Goal: Task Accomplishment & Management: Manage account settings

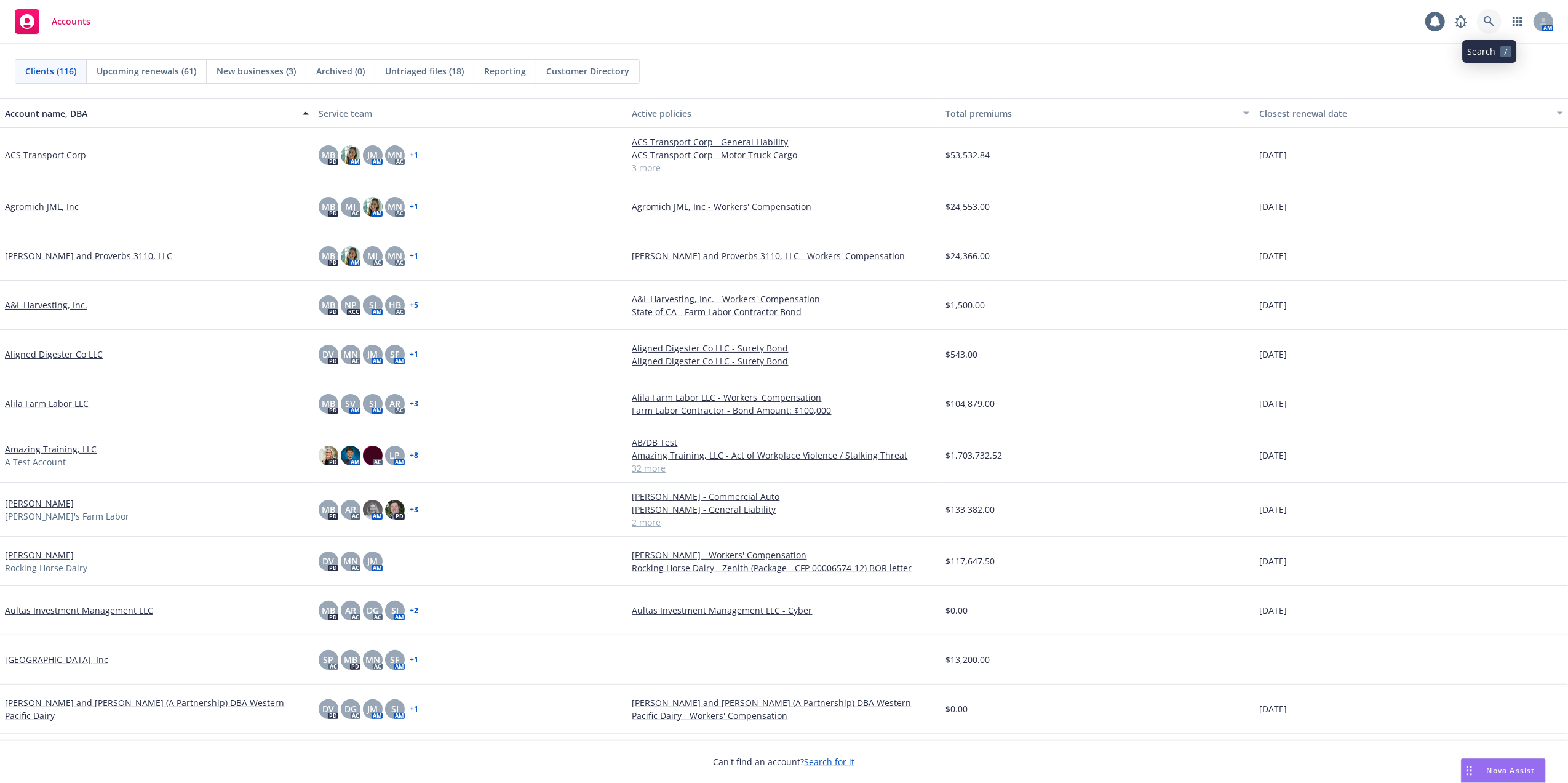
click at [1486, 20] on icon at bounding box center [1489, 21] width 11 height 11
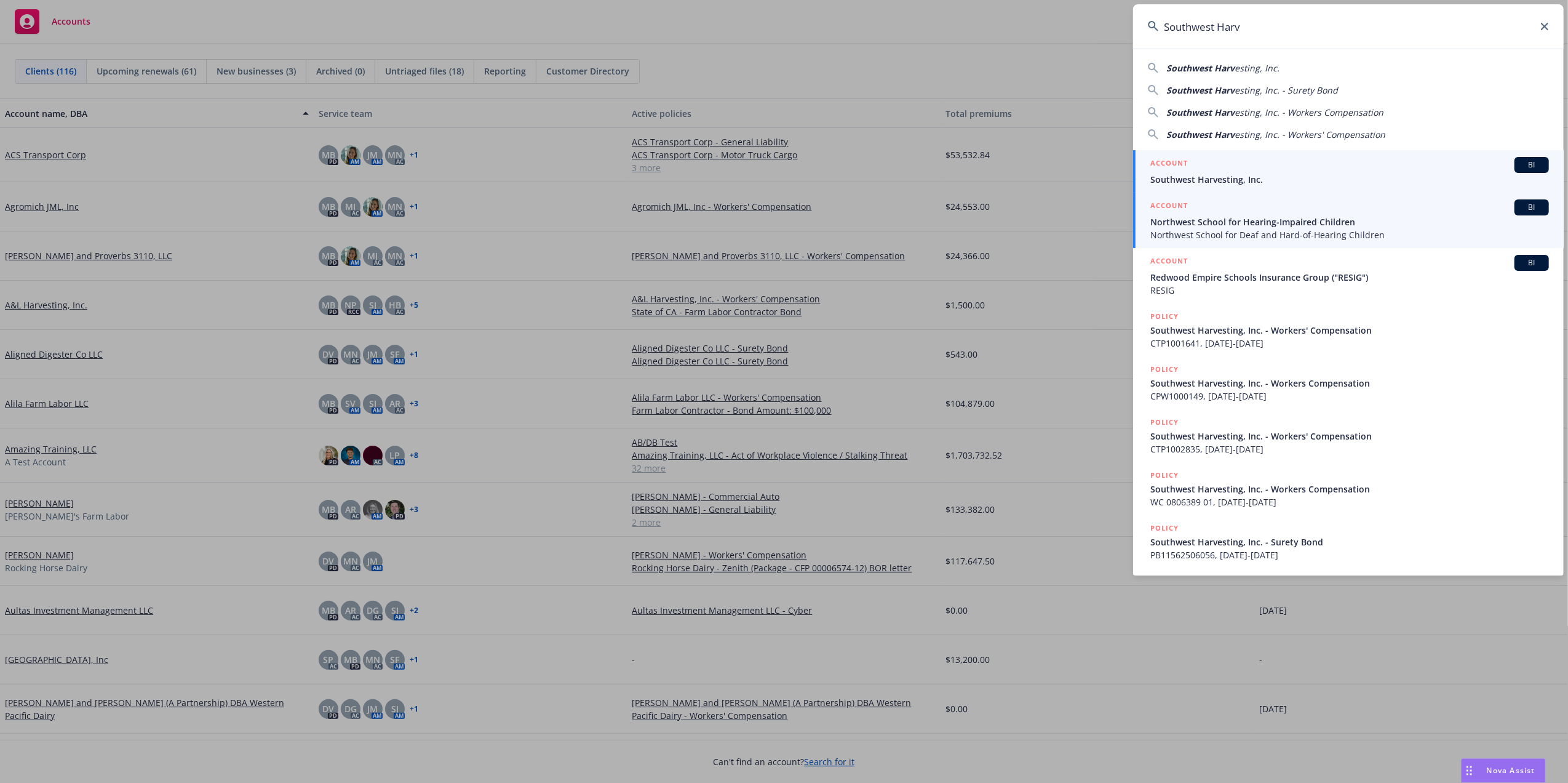
type input "Southwest Harv"
click at [1185, 175] on span "Southwest Harvesting, Inc." at bounding box center [1349, 179] width 399 height 13
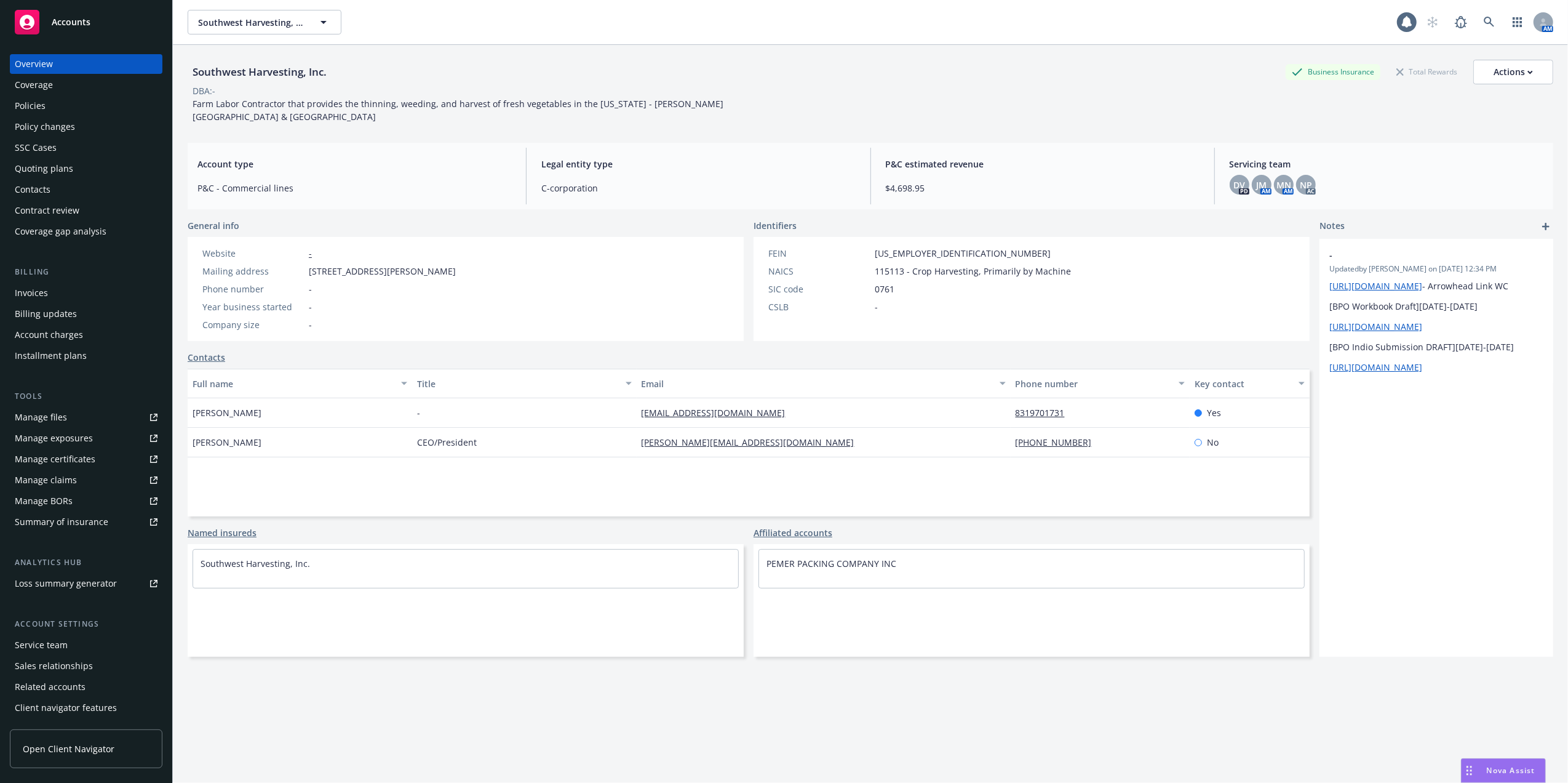
click at [31, 164] on div "Quoting plans" at bounding box center [43, 168] width 58 height 20
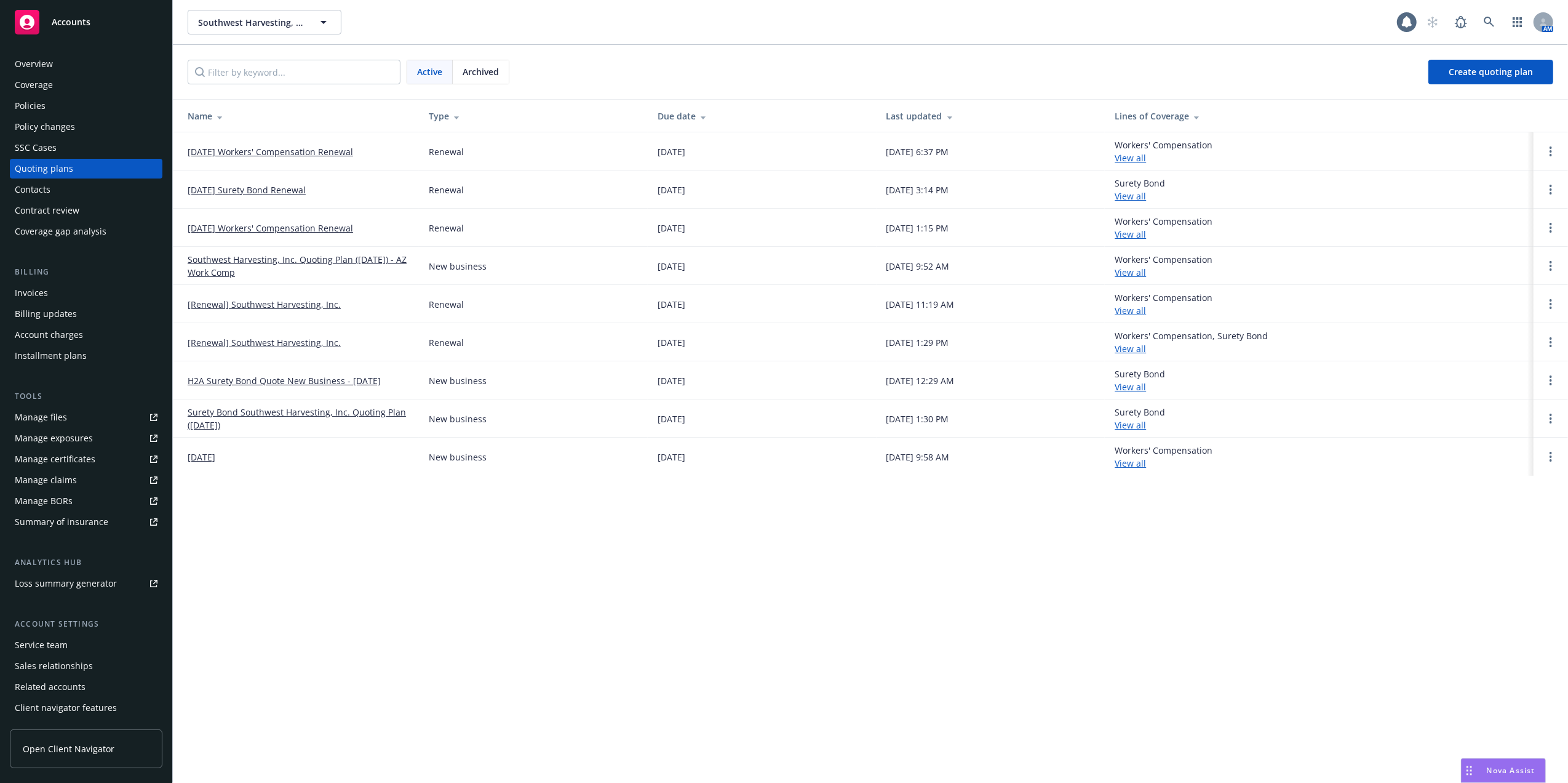
click at [215, 153] on link "09/01/25 Workers' Compensation Renewal" at bounding box center [271, 151] width 165 height 13
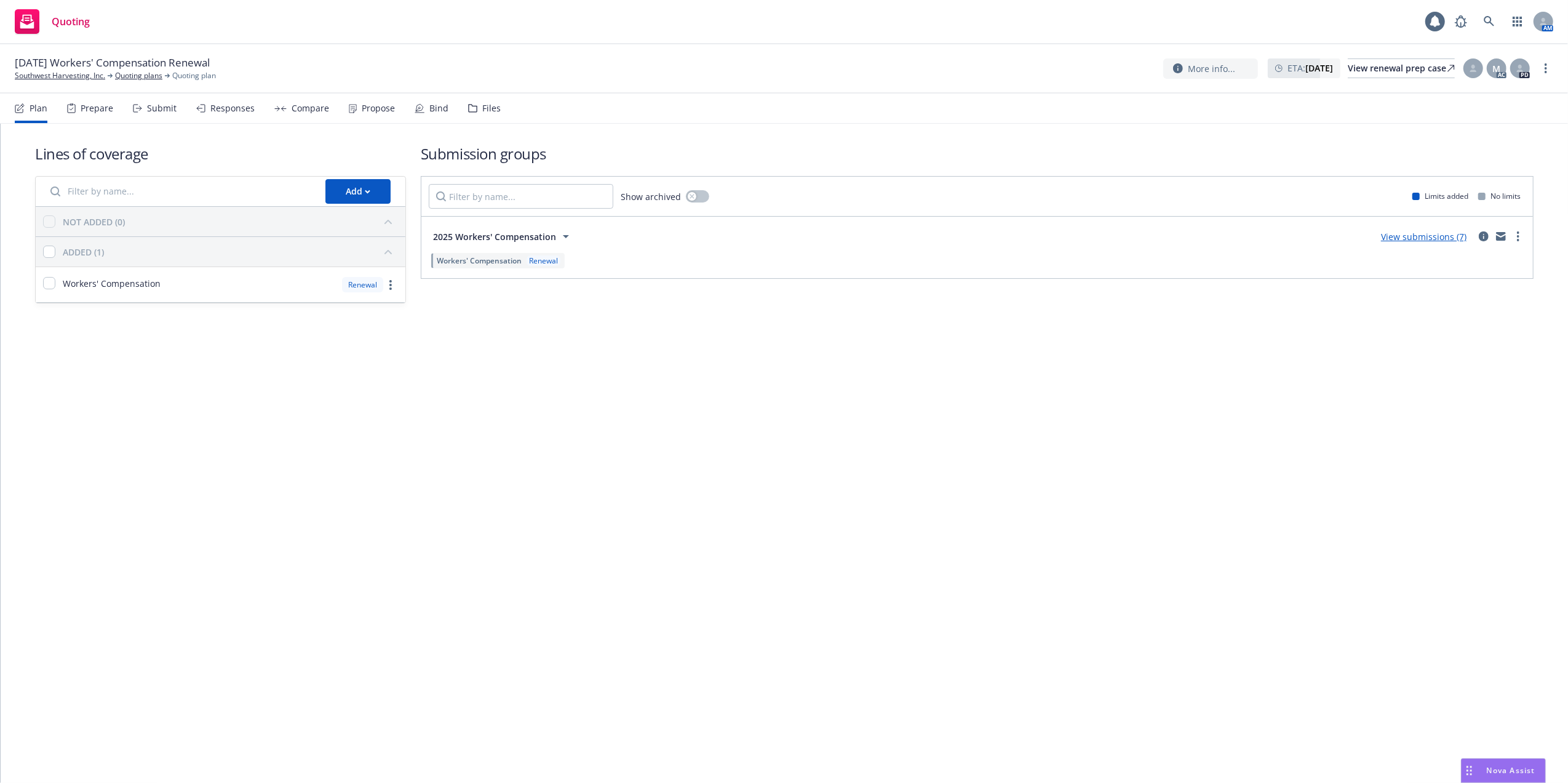
click at [1408, 239] on link "View submissions (7)" at bounding box center [1423, 236] width 86 height 12
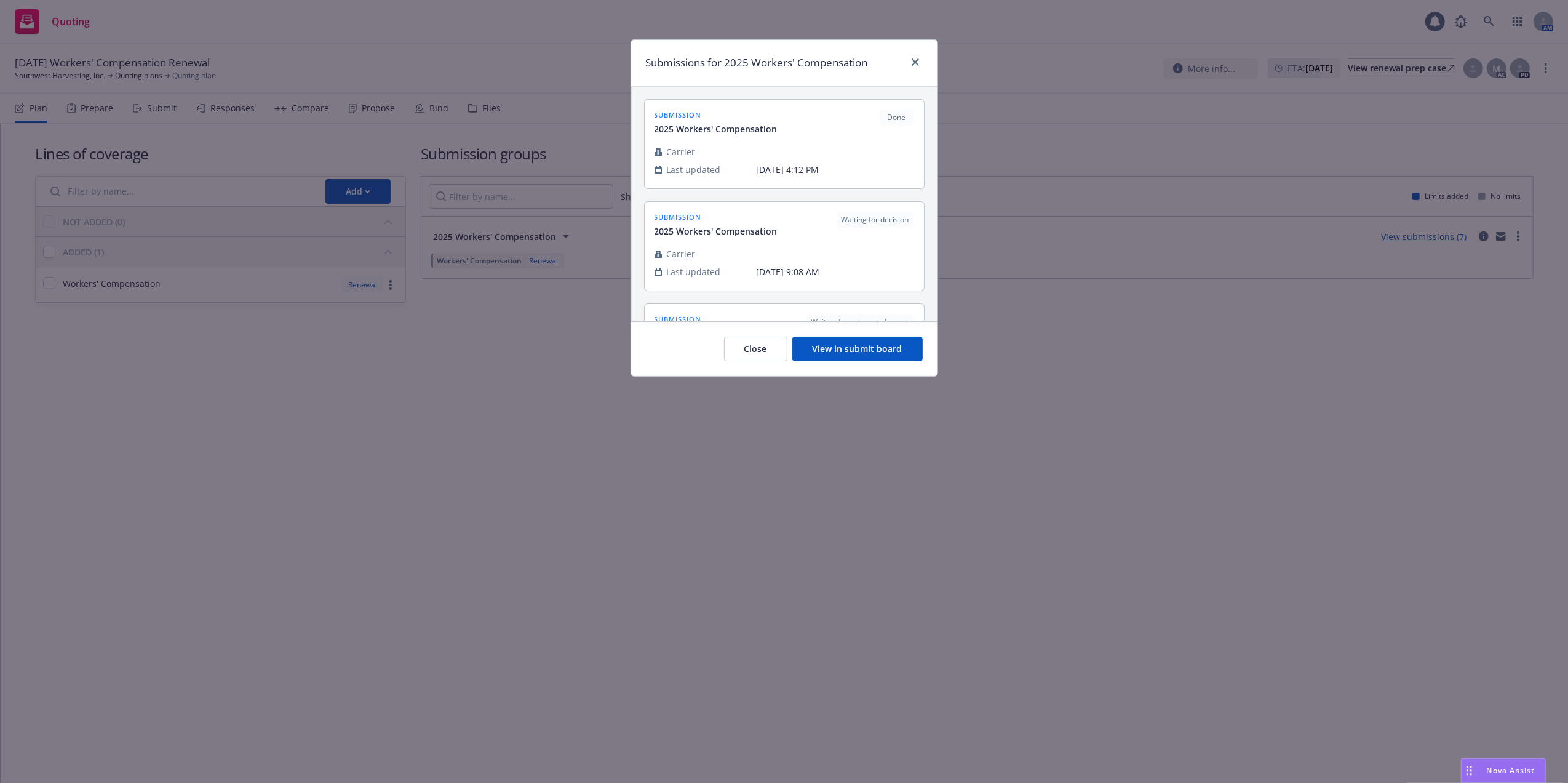
click at [887, 346] on button "View in submit board" at bounding box center [858, 349] width 130 height 25
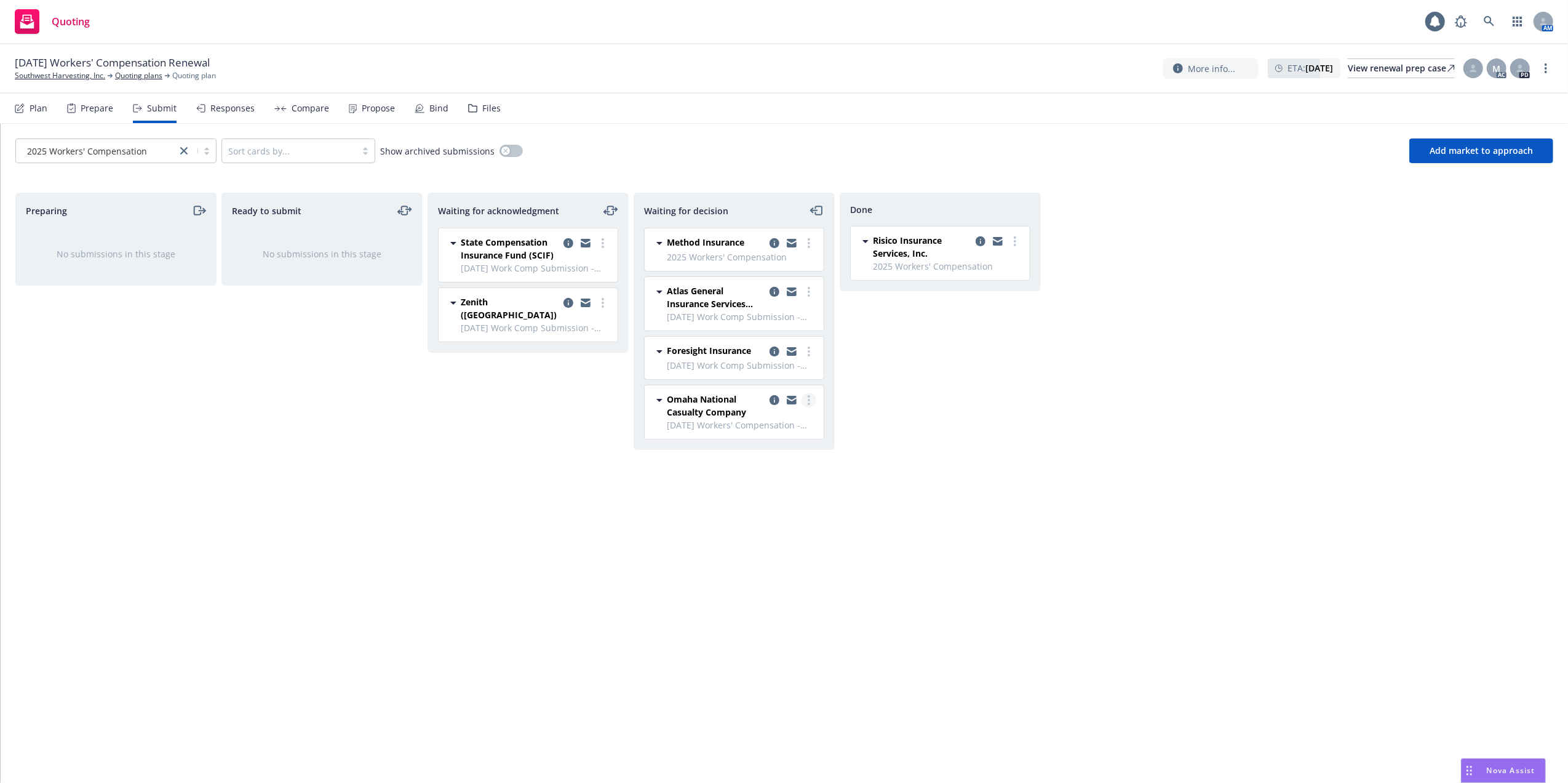
click at [808, 403] on icon "more" at bounding box center [809, 400] width 2 height 10
click at [764, 496] on span "Add declined decision" at bounding box center [752, 500] width 121 height 12
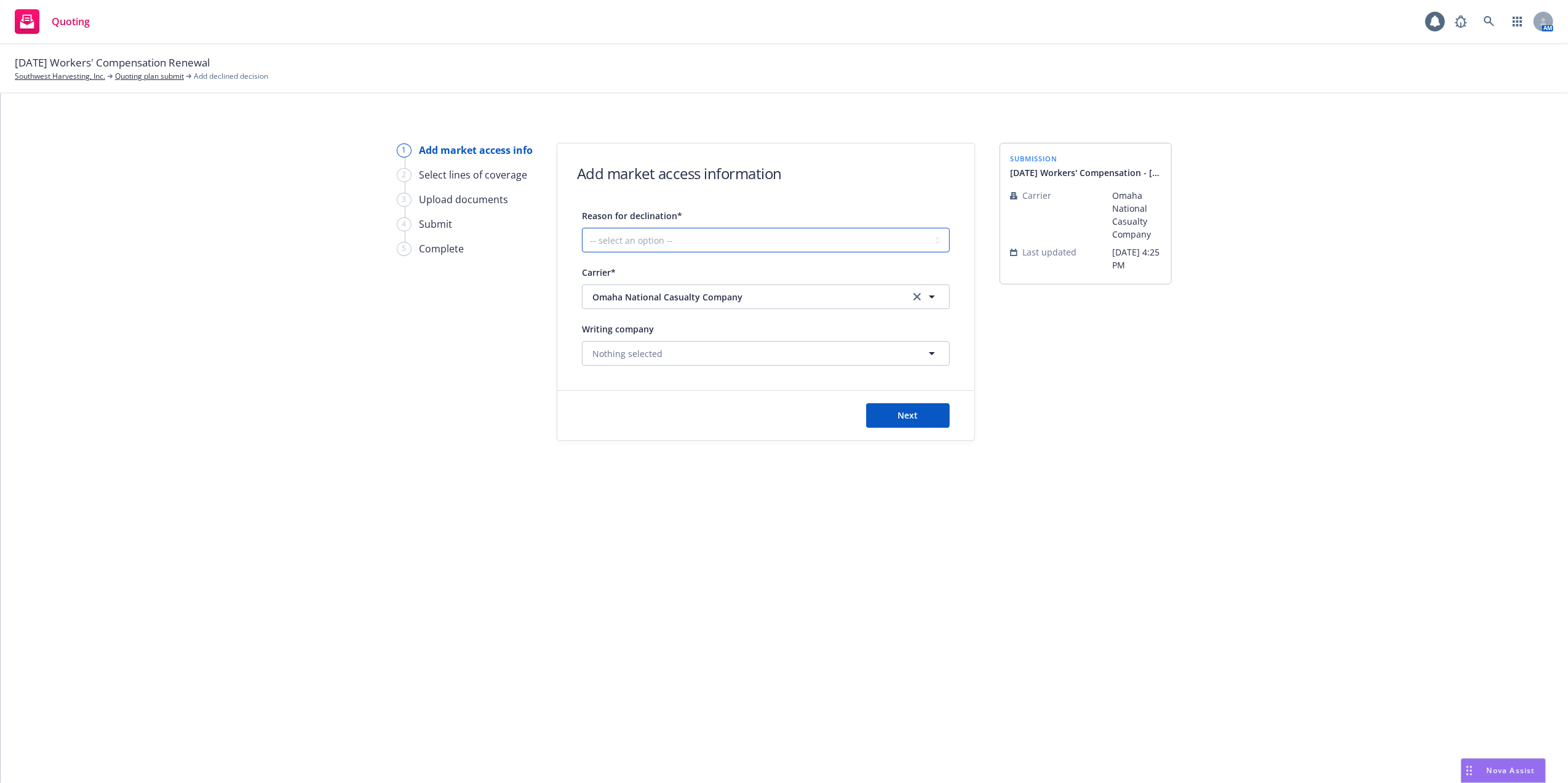
click at [658, 241] on select "-- select an option -- Cannot compete with other markets Carrier non-renewed Ca…" at bounding box center [766, 239] width 368 height 25
select select "DOES_NOT_FIT_UNDERWRITER_APPETITE"
click at [582, 228] on select "-- select an option -- Cannot compete with other markets Carrier non-renewed Ca…" at bounding box center [766, 239] width 368 height 25
click at [929, 355] on icon "button" at bounding box center [932, 353] width 15 height 15
click at [619, 403] on span "Domestic - 32107" at bounding box center [671, 400] width 150 height 13
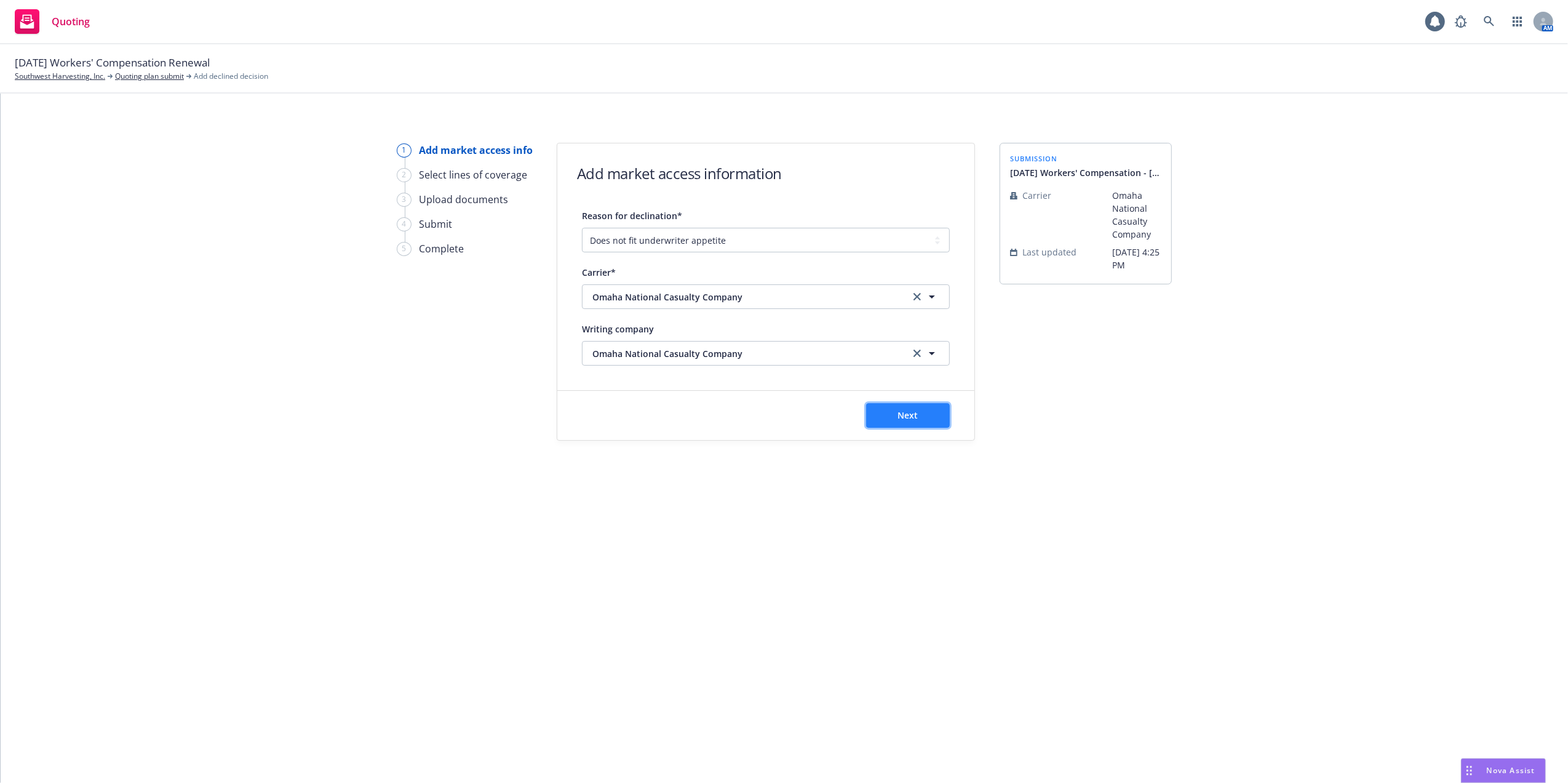
click at [882, 409] on button "Next" at bounding box center [908, 415] width 84 height 25
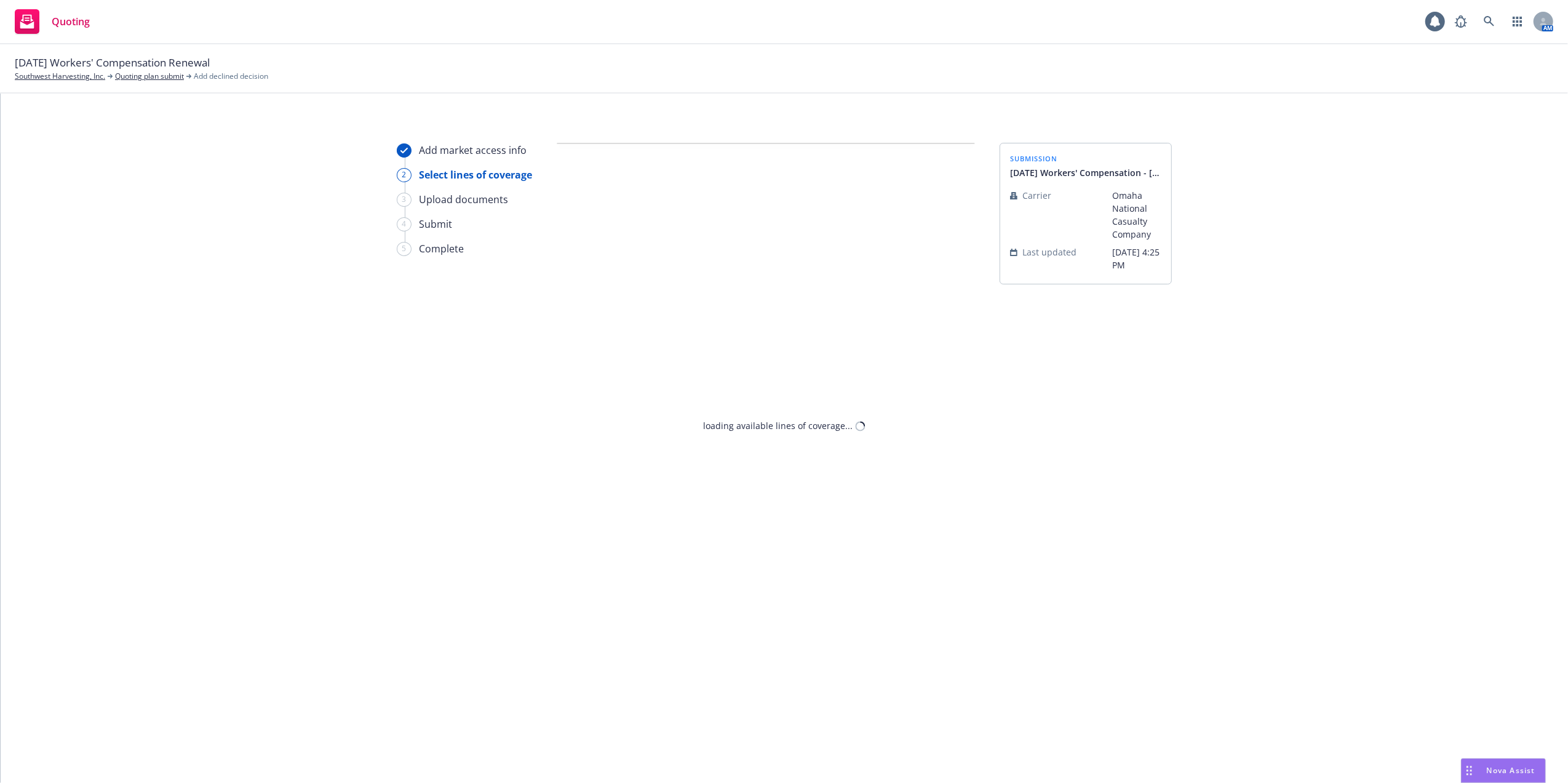
select select "DOES_NOT_FIT_UNDERWRITER_APPETITE"
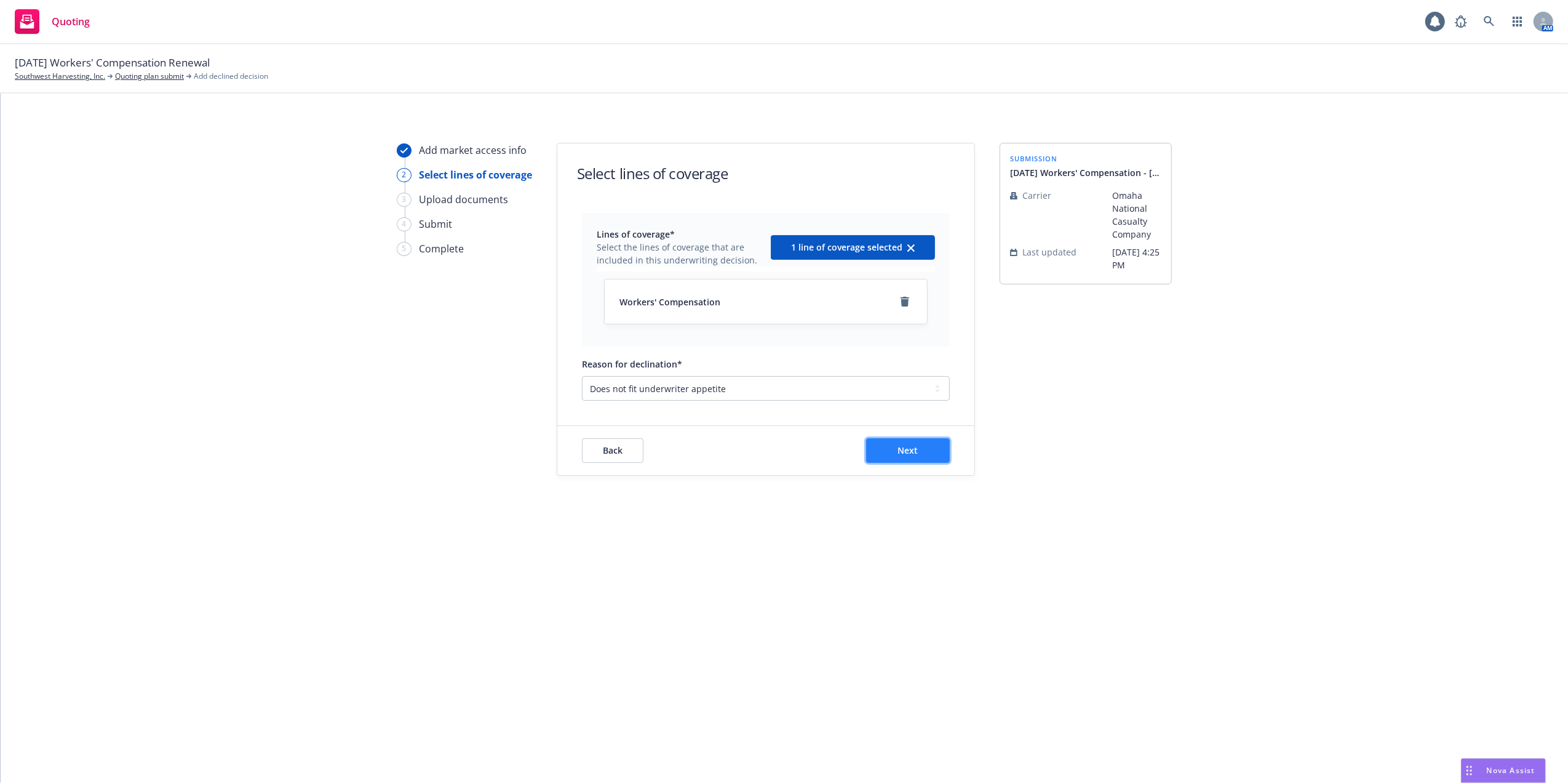
click at [889, 450] on button "Next" at bounding box center [908, 450] width 84 height 25
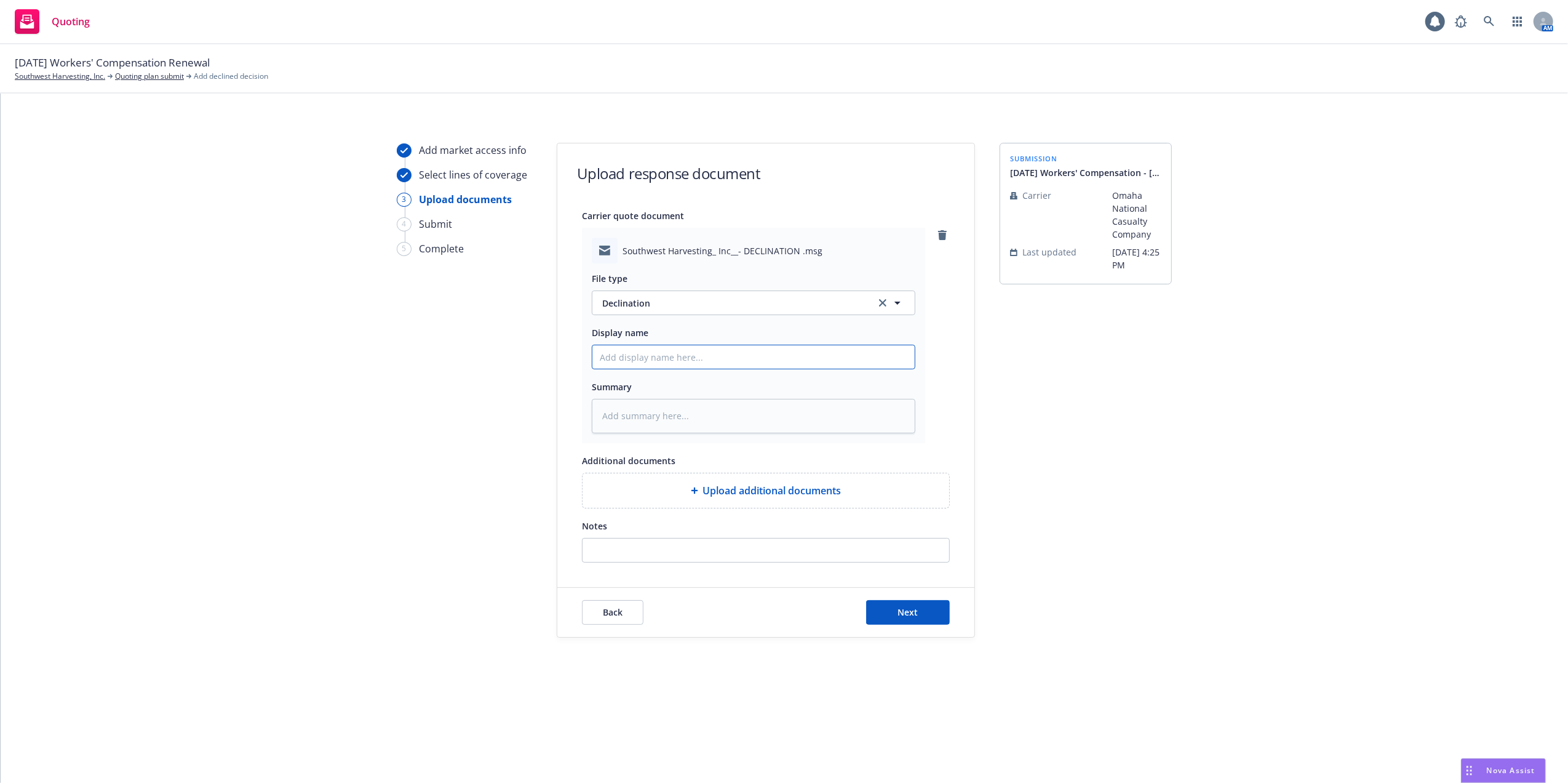
click at [720, 357] on input "Display name" at bounding box center [753, 357] width 322 height 24
type textarea "x"
type input "0"
type textarea "x"
type input "09"
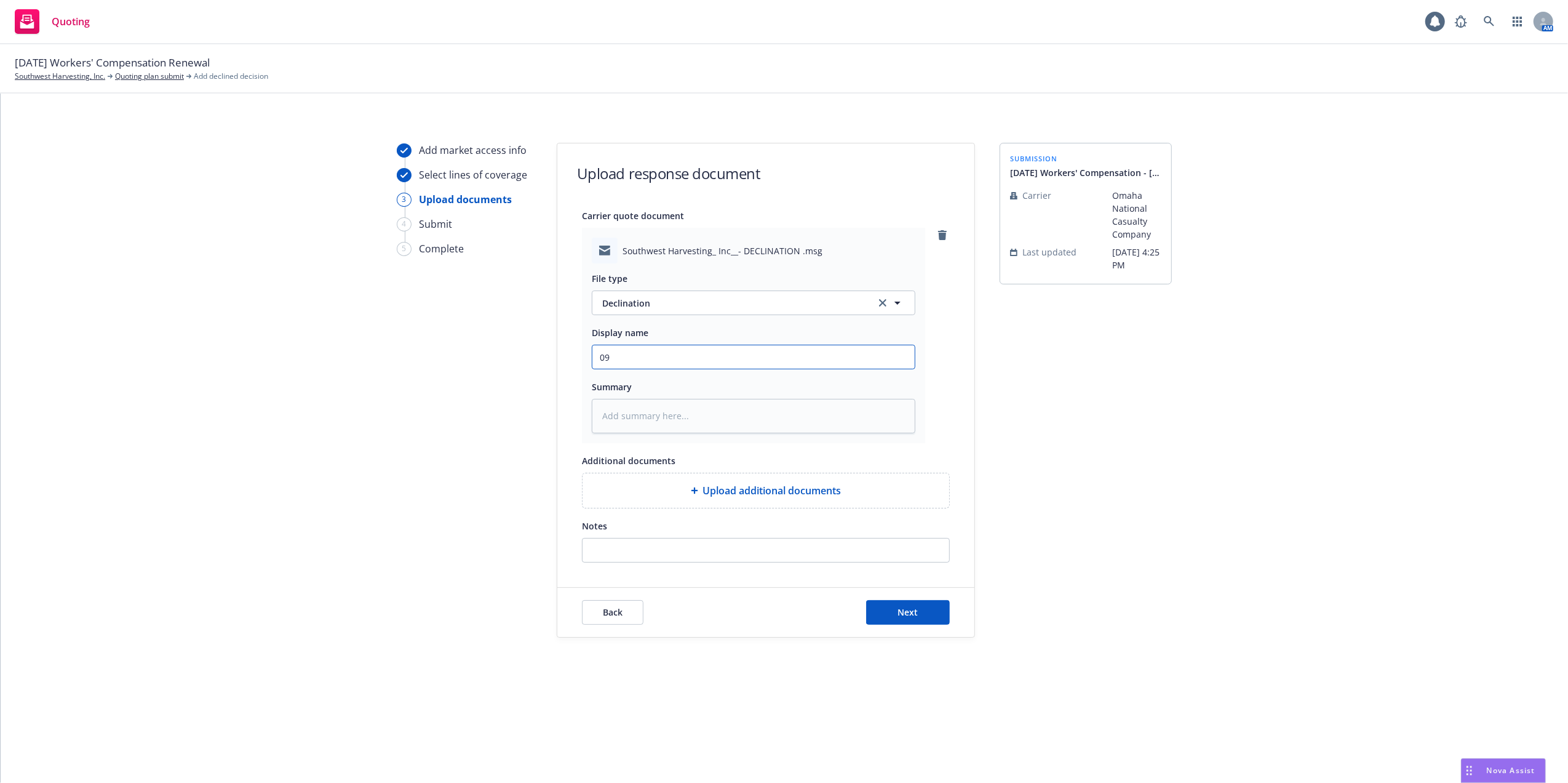
type textarea "x"
type input "09/"
type textarea "x"
type input "09/0"
type textarea "x"
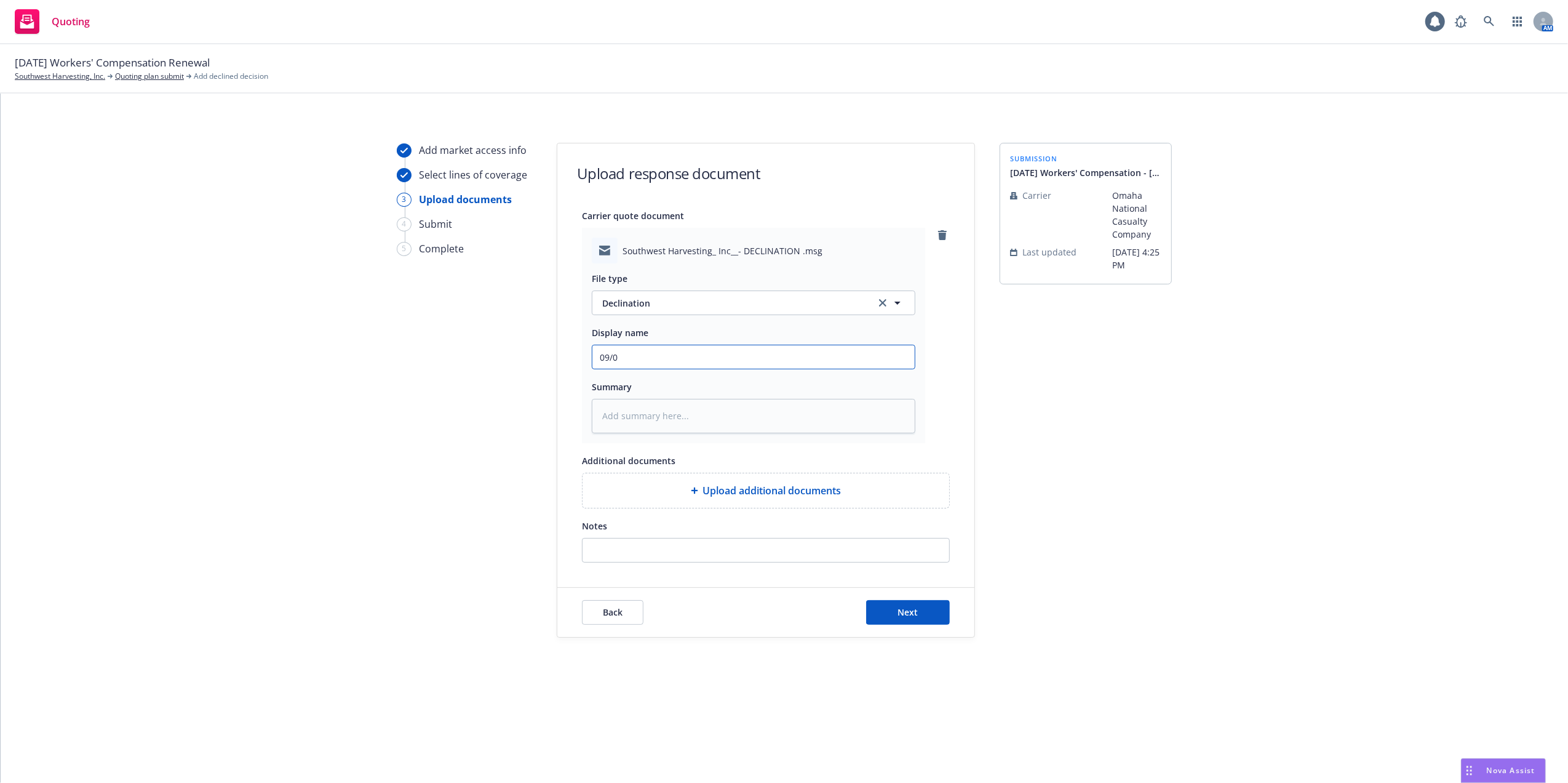
type input "09/01"
type textarea "x"
type input "09/01/"
type textarea "x"
type input "09/01/2"
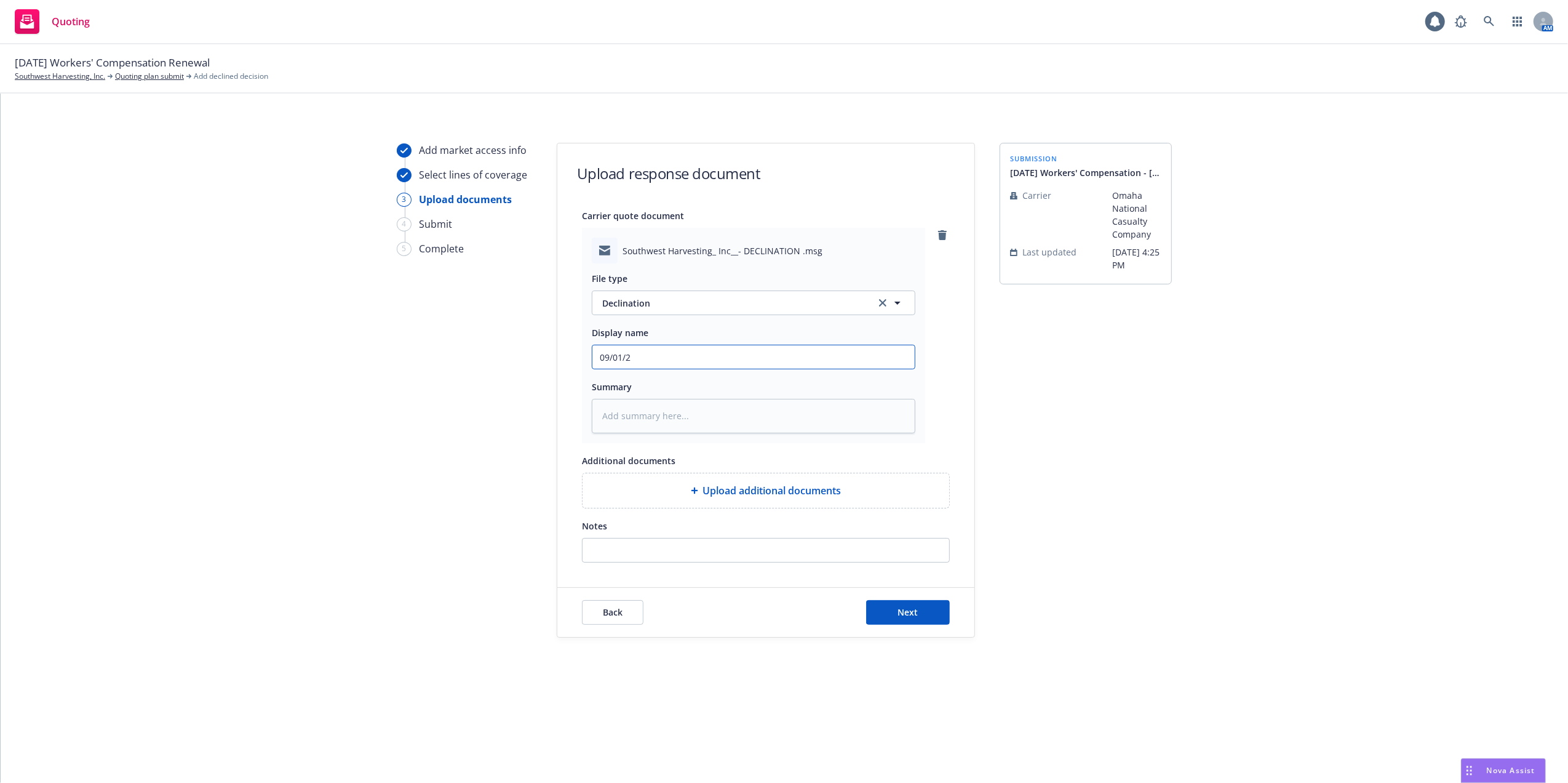
type textarea "x"
type input "09/01/25"
type textarea "x"
type input "09/01/25"
type textarea "x"
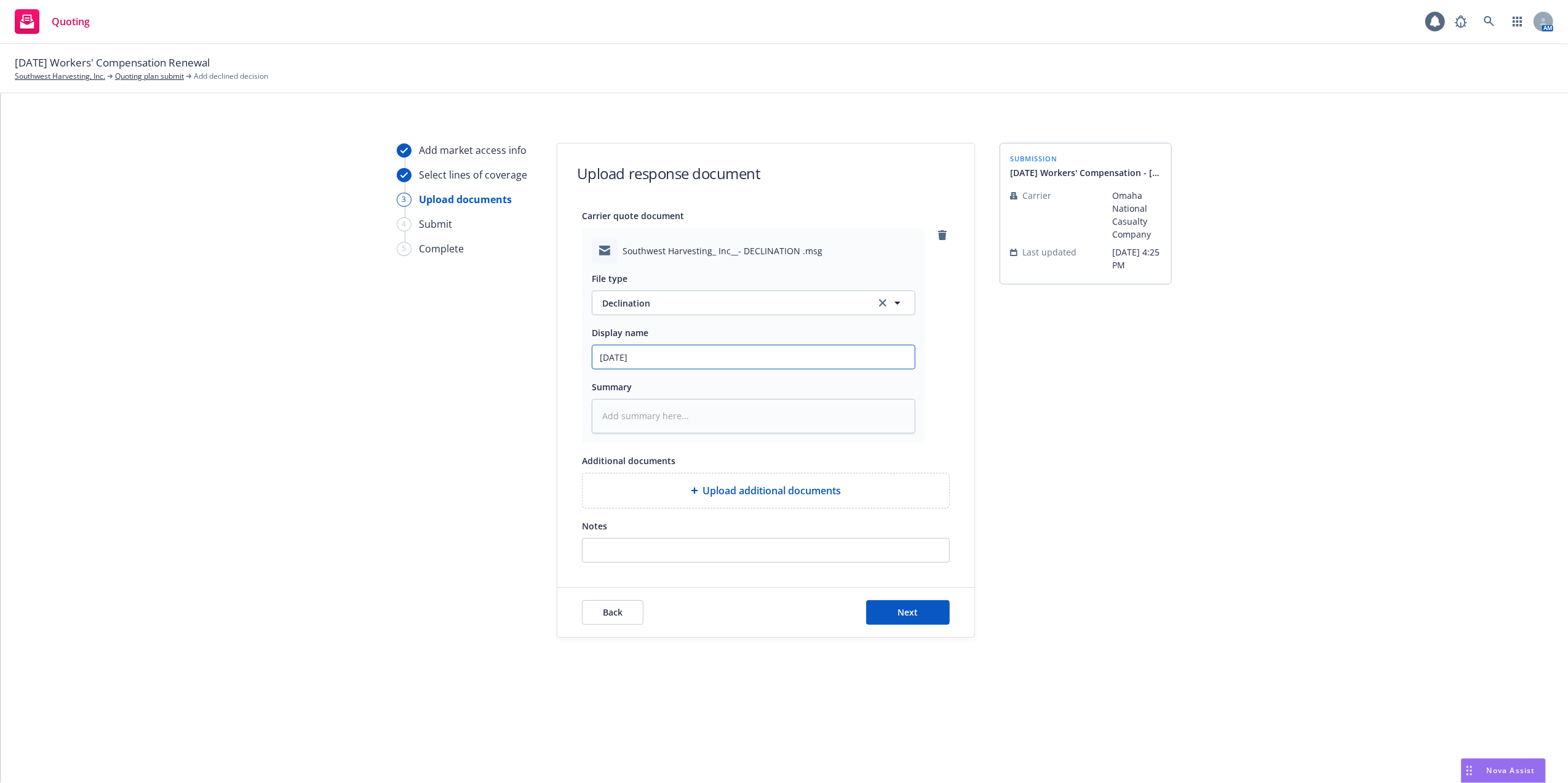
type input "09/01/25 W"
type textarea "x"
type input "09/01/25 Wo"
type textarea "x"
type input "09/01/25 Wor"
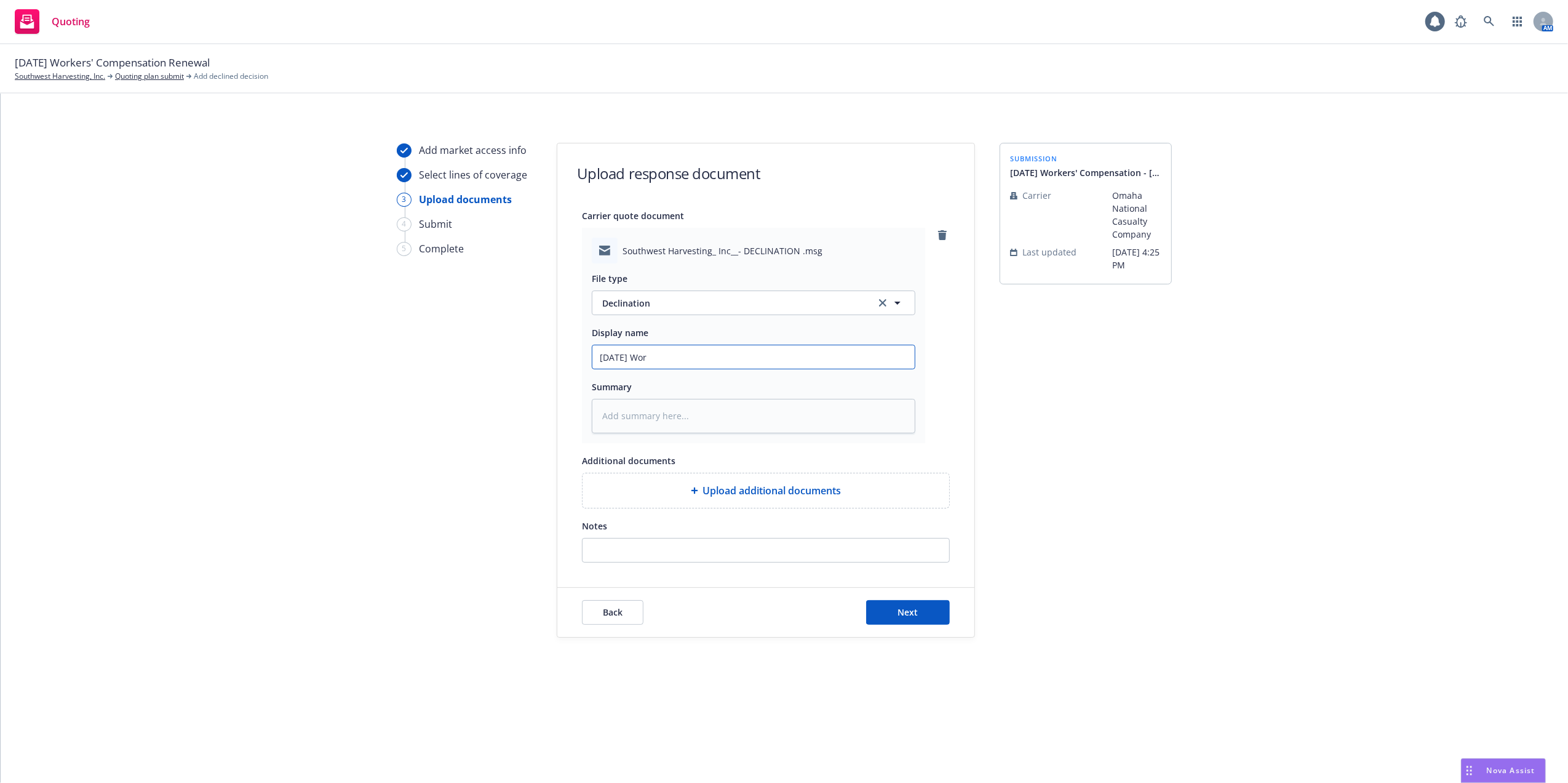
type textarea "x"
type input "09/01/25 Work"
type textarea "x"
type input "09/01/25 Work"
type textarea "x"
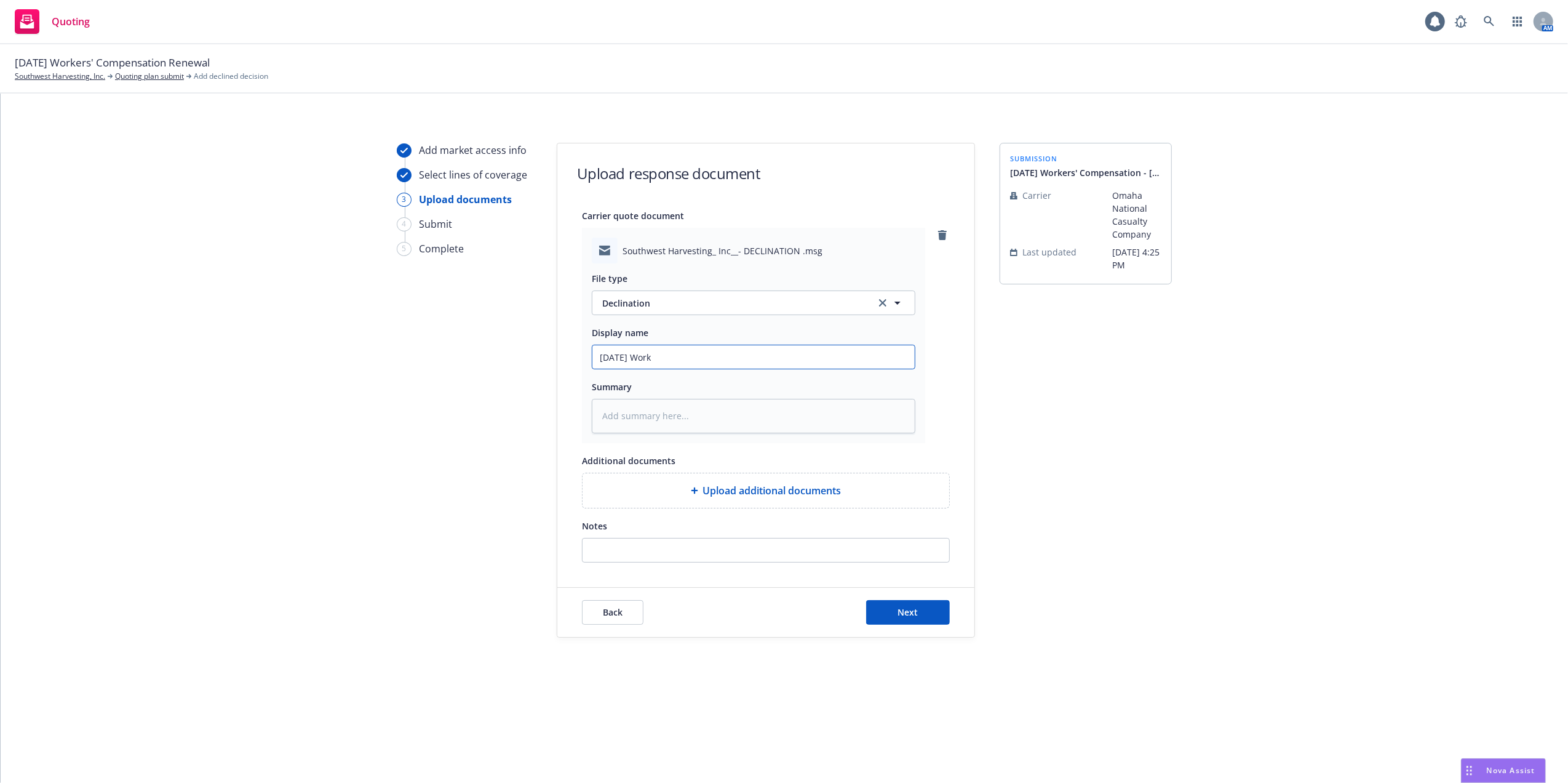
type input "09/01/25 Work C"
type textarea "x"
type input "09/01/25 Work Co"
type textarea "x"
type input "09/01/25 Work Com"
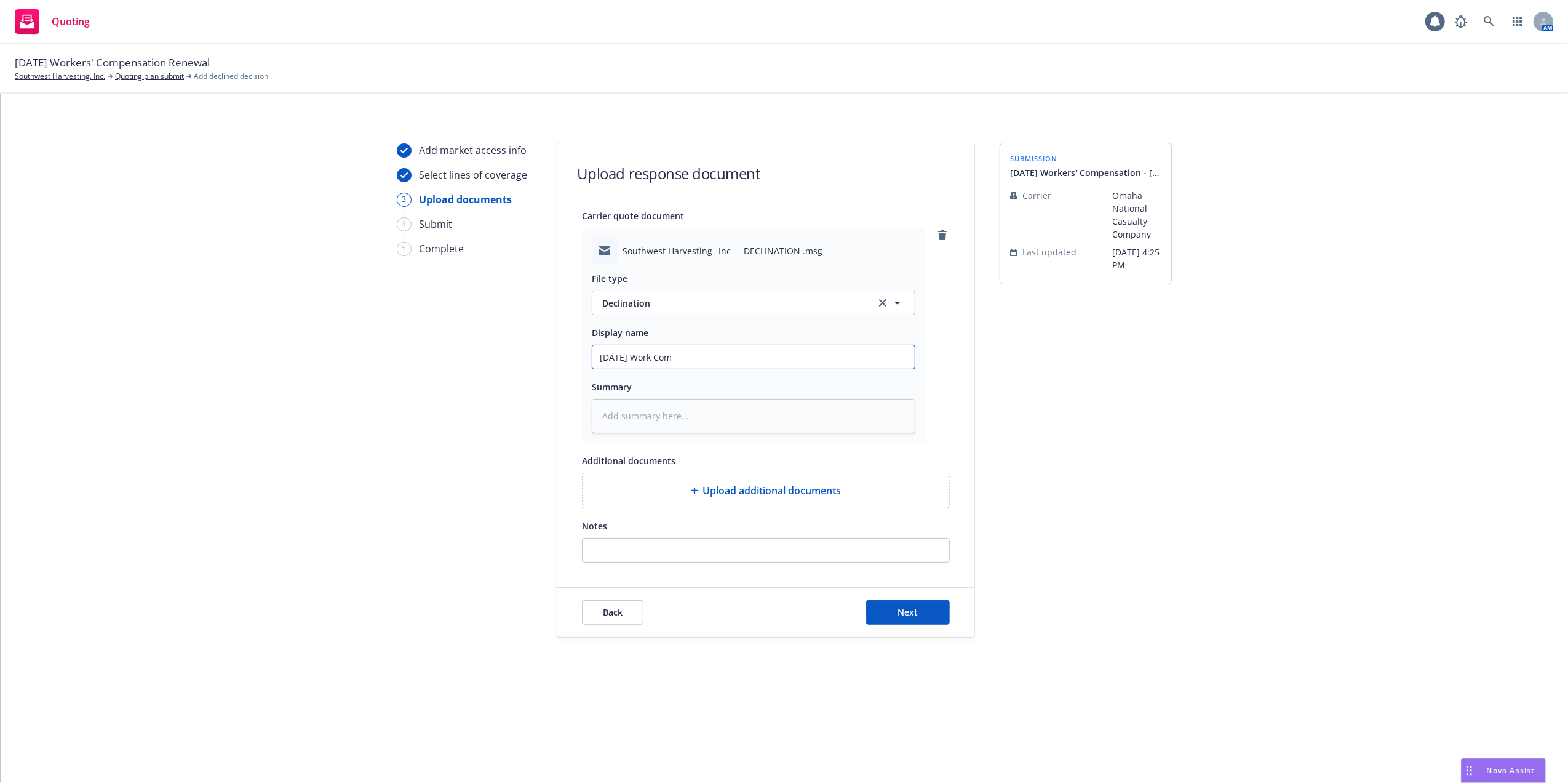
type textarea "x"
type input "09/01/25 Work Comp"
type textarea "x"
type input "09/01/25 Work Comp"
type textarea "x"
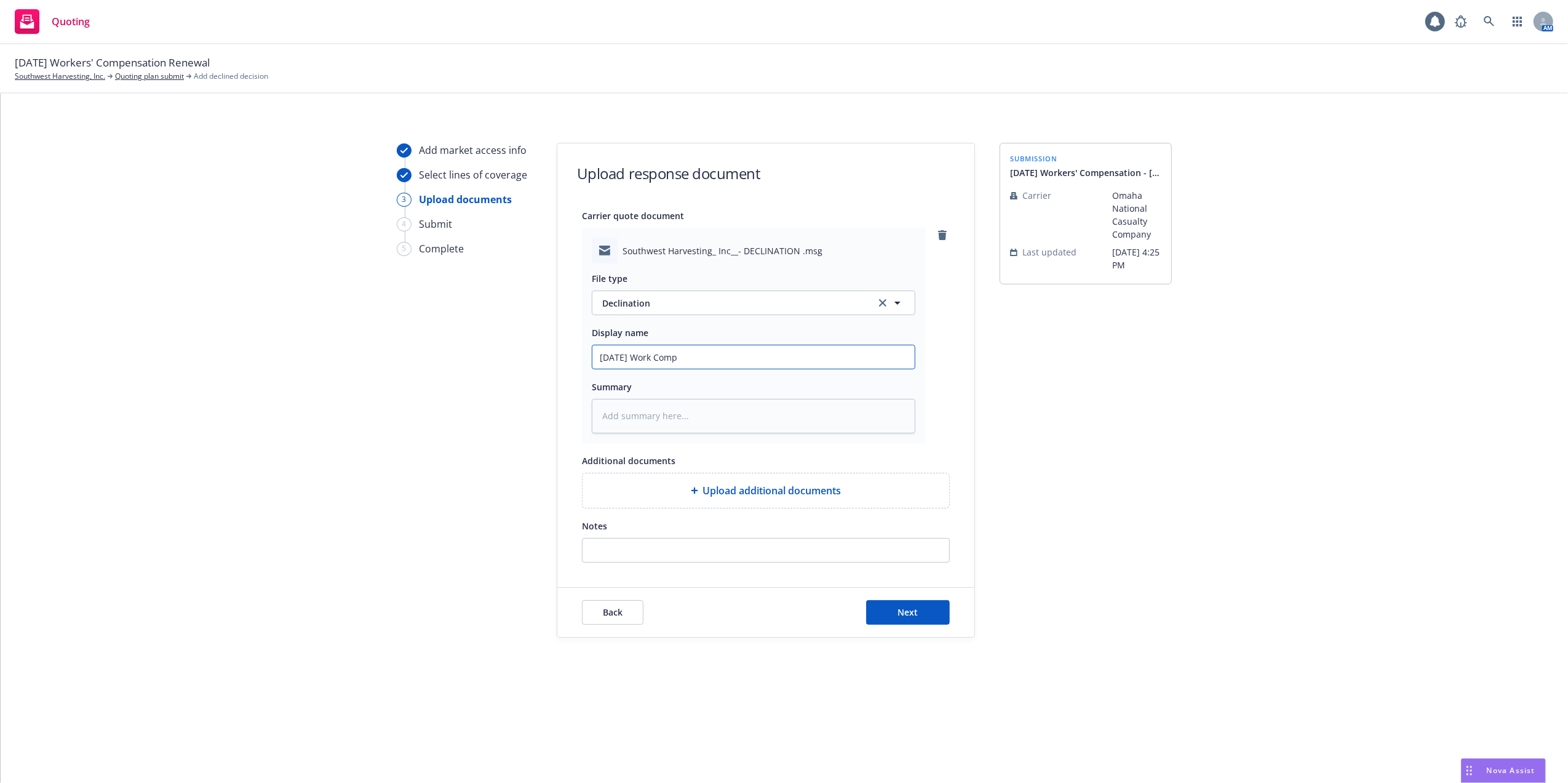
type input "09/01/25 Work Comp"
type textarea "x"
type input "09/01/25 Work Comp d"
type textarea "x"
type input "09/01/25 Work Comp de"
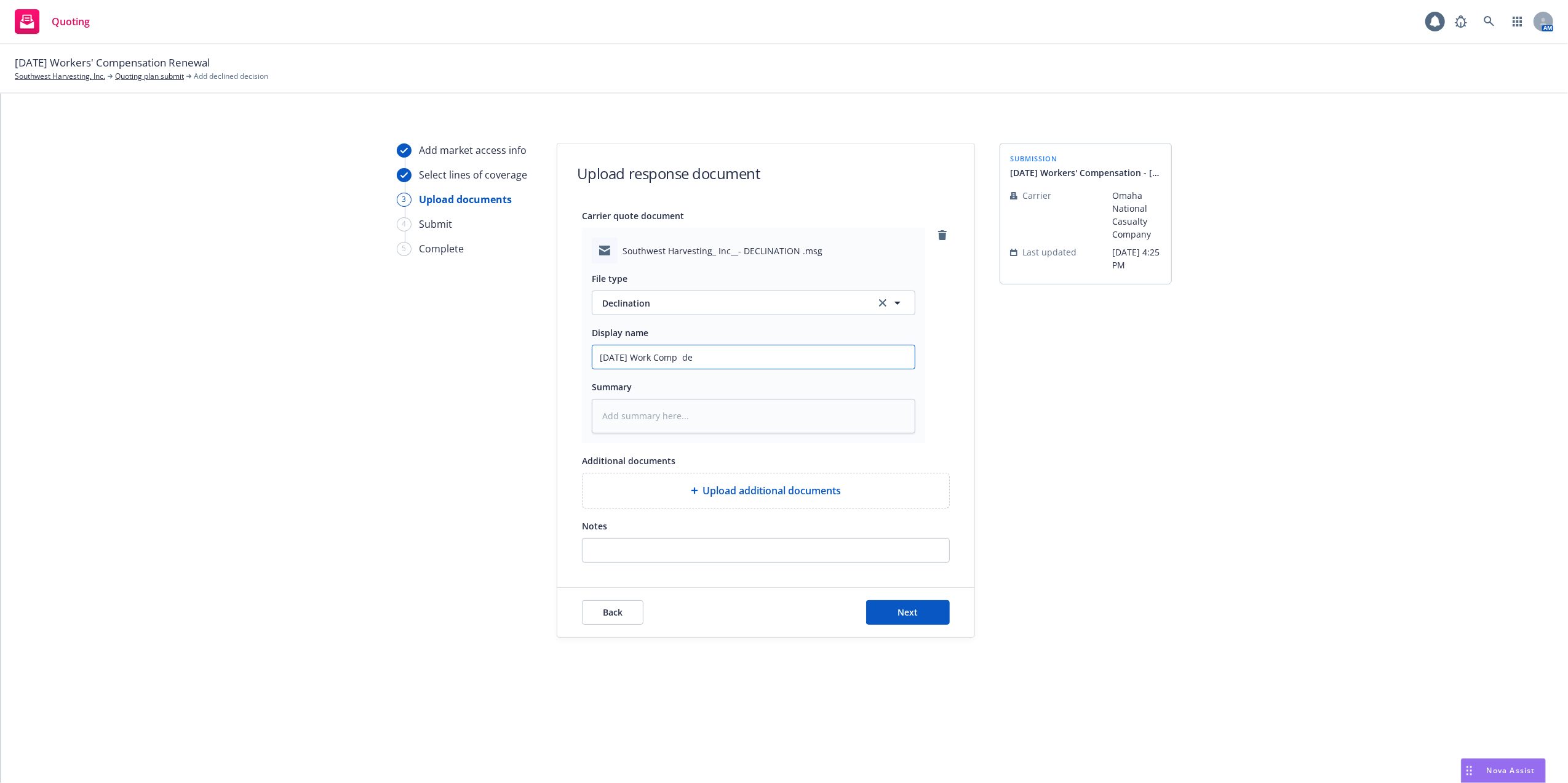
type textarea "x"
type input "09/01/25 Work Comp d"
type textarea "x"
type input "09/01/25 Work Comp"
type textarea "x"
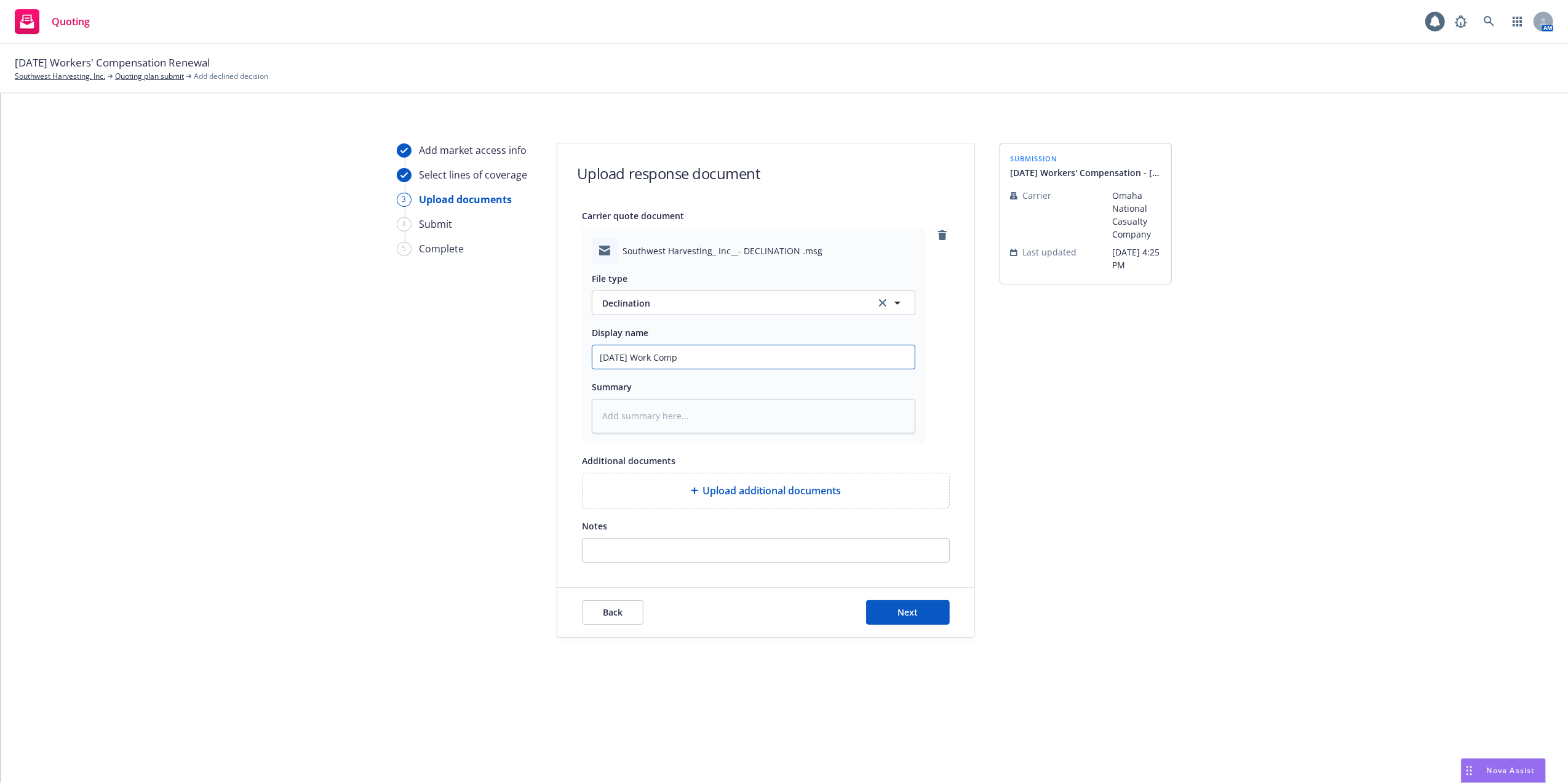
type input "09/01/25 Work Comp"
type textarea "x"
type input "09/01/25 Work Comp D"
type textarea "x"
type input "09/01/25 Work Comp De"
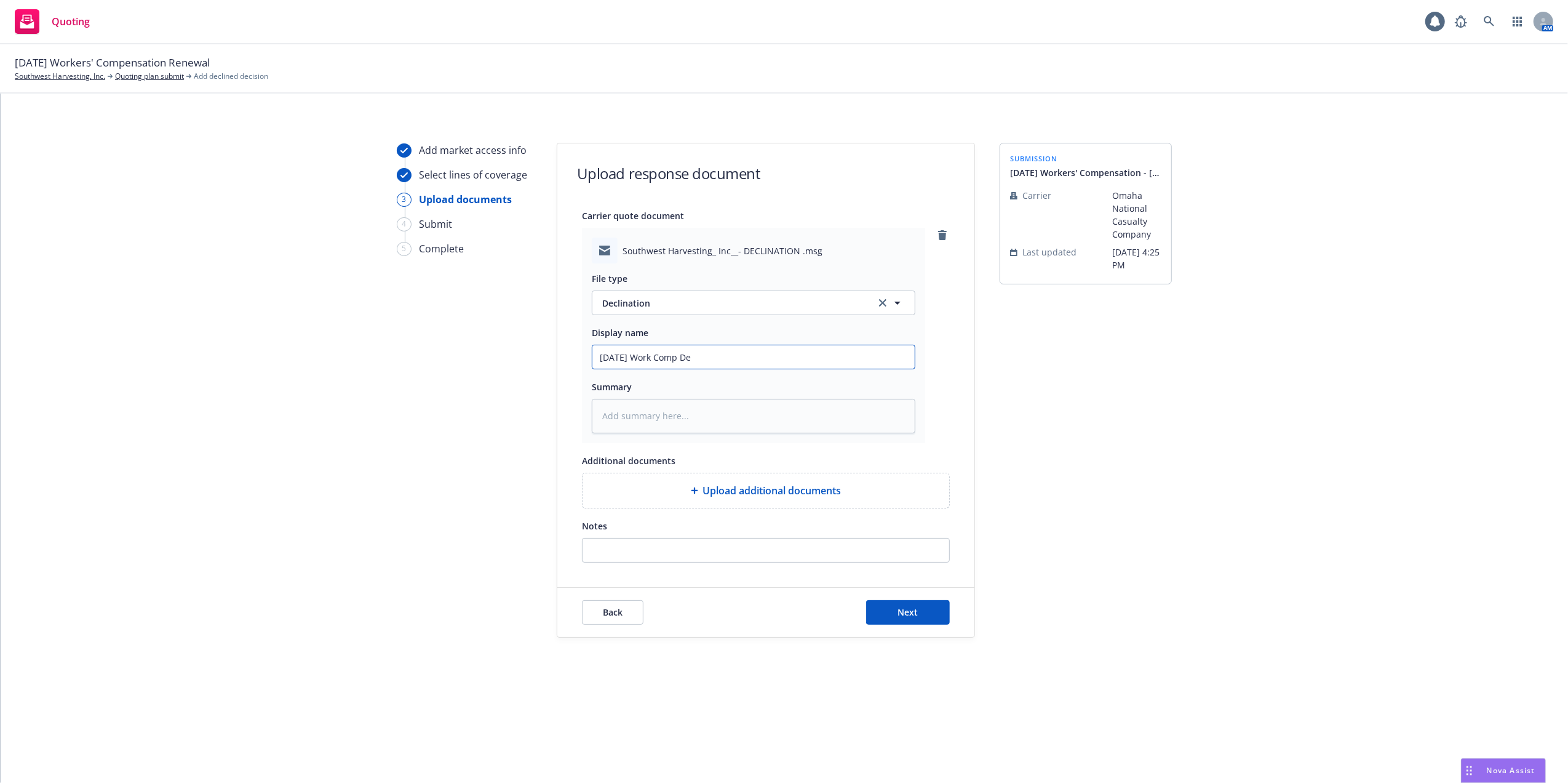
type textarea "x"
type input "09/01/25 Work Comp Dec"
type textarea "x"
type input "09/01/25 Work Comp Decl"
type textarea "x"
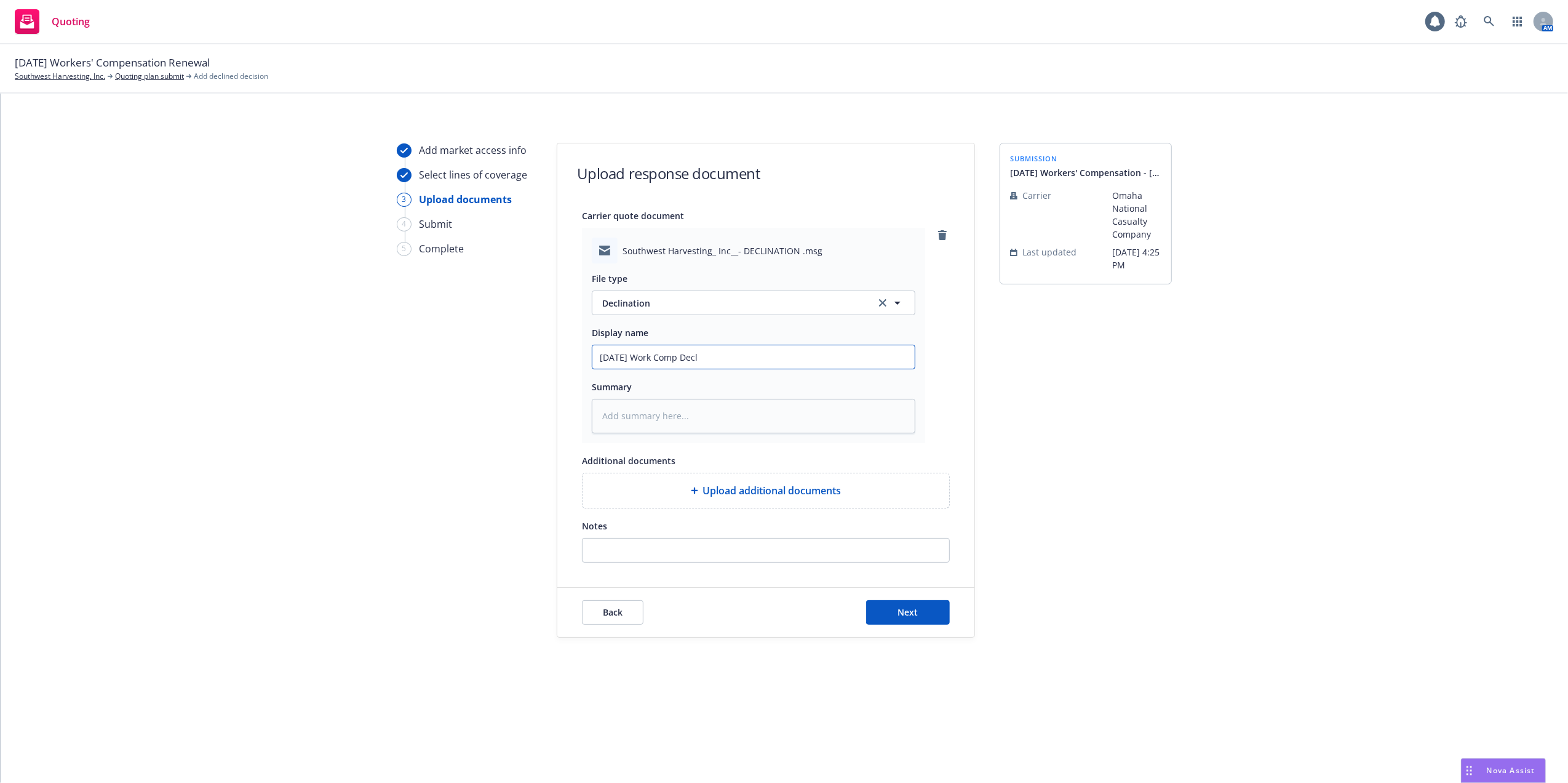
type input "09/01/25 Work Comp Decli"
type textarea "x"
type input "09/01/25 Work Comp Declin"
type textarea "x"
type input "09/01/25 Work Comp Decline"
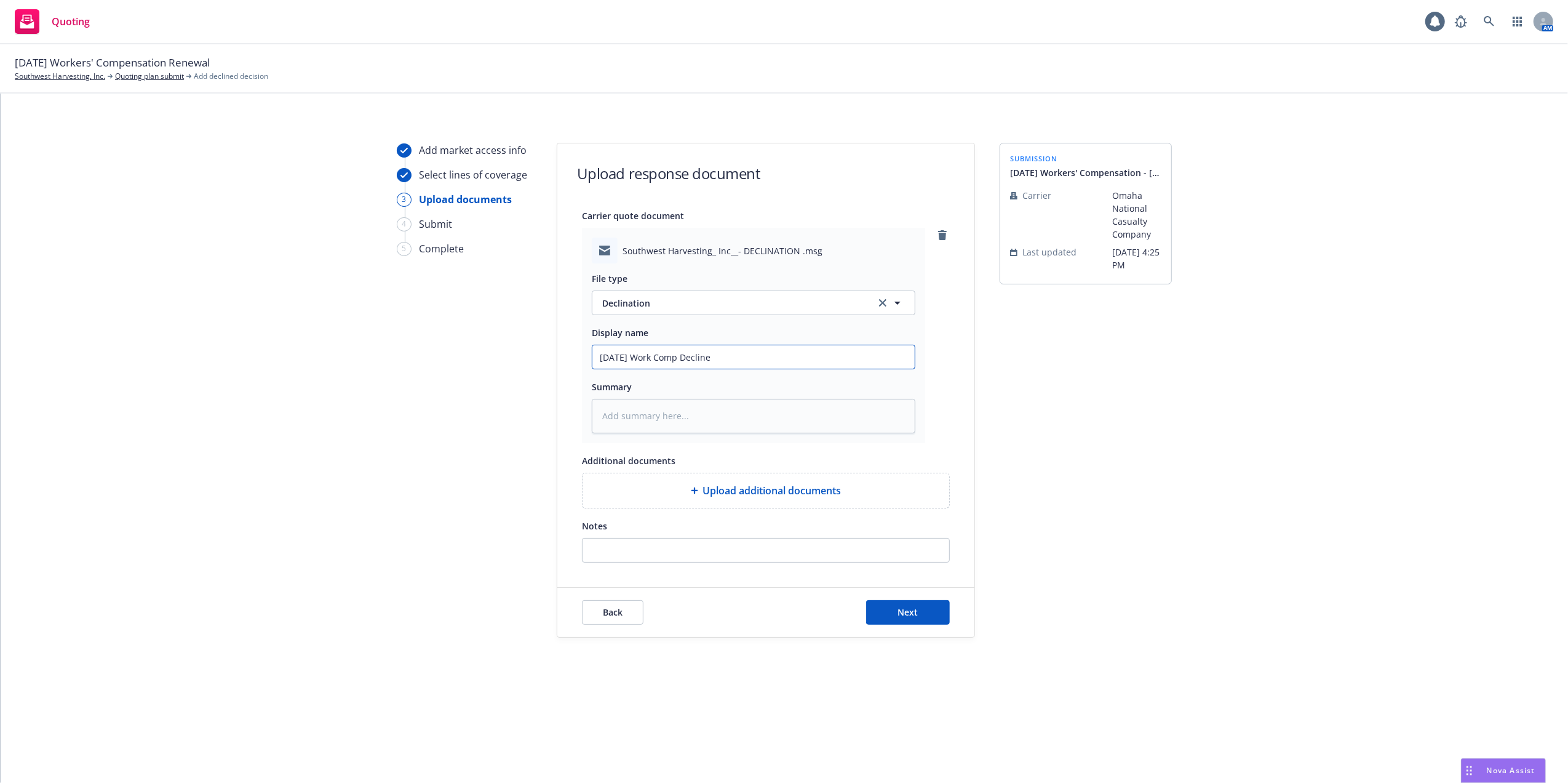
type textarea "x"
type input "09/01/25 Work Comp Decline"
type textarea "x"
type input "09/01/25 Work Comp Decline -"
type textarea "x"
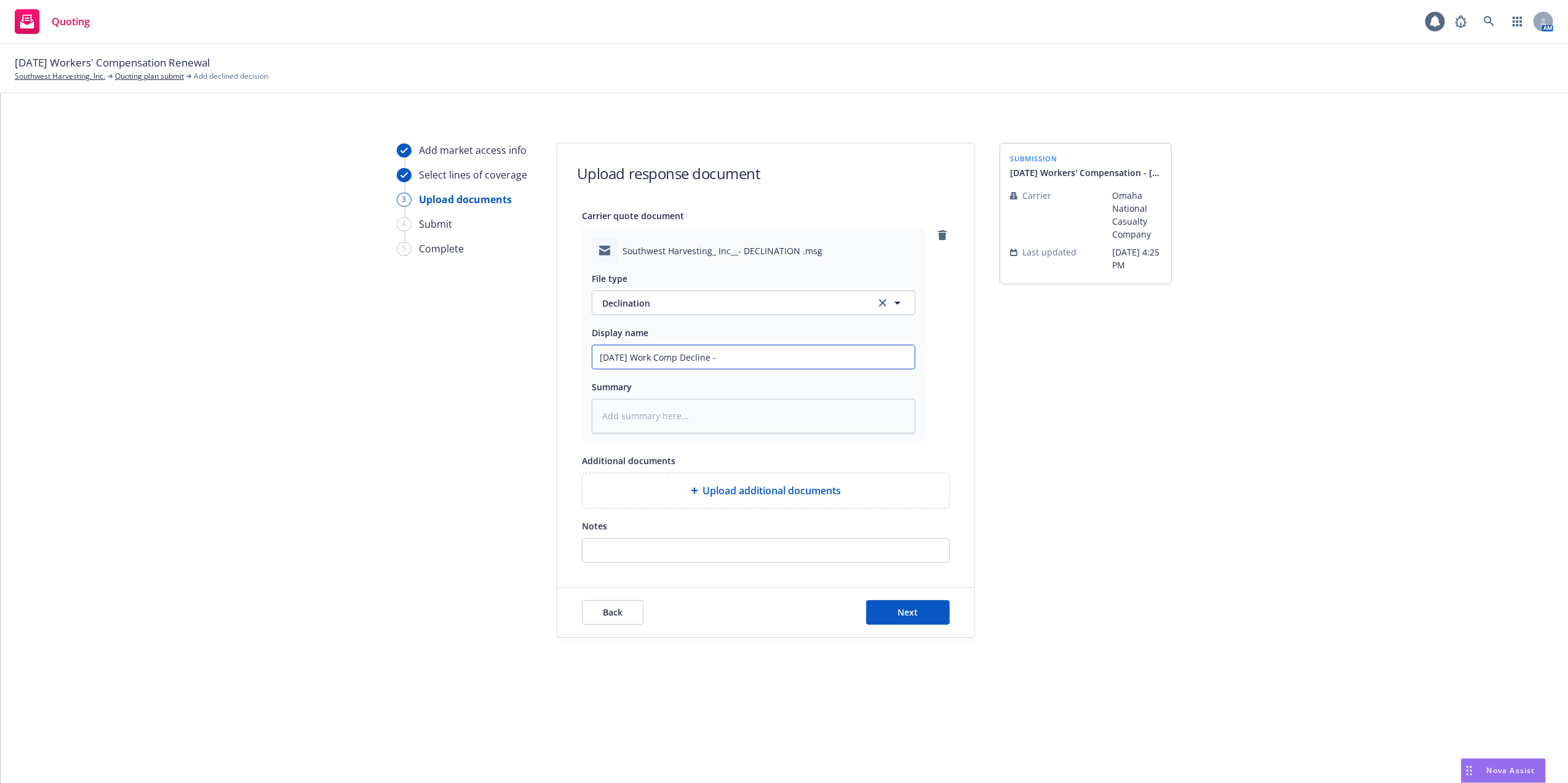
type input "09/01/25 Work Comp Decline -"
type textarea "x"
type input "09/01/25 Work Comp Decline - O"
type textarea "x"
type input "09/01/25 Work Comp Decline - Om"
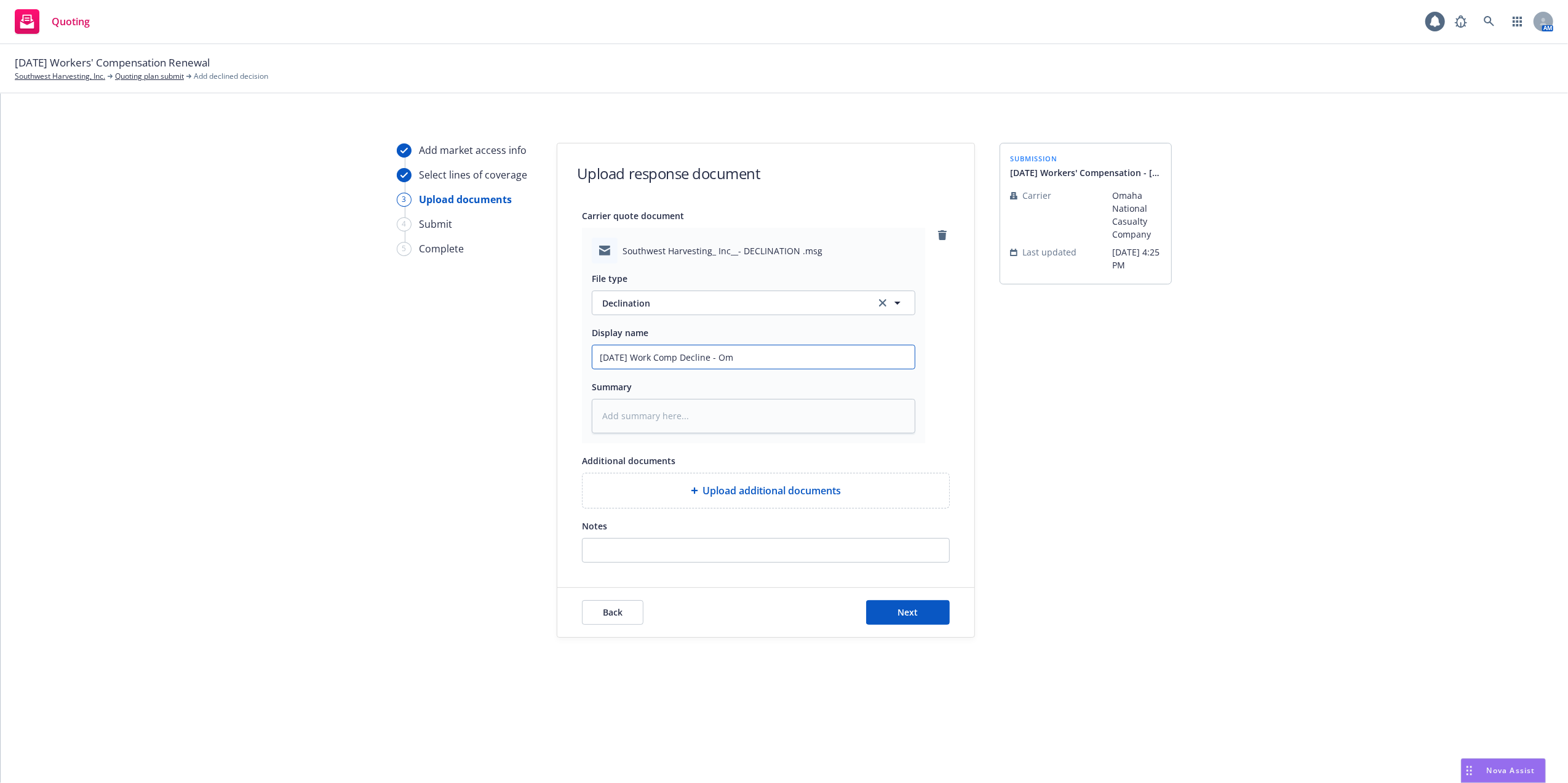
type textarea "x"
type input "09/01/25 Work Comp Decline - Oma"
type textarea "x"
type input "09/01/25 Work Comp Decline - Omah"
type textarea "x"
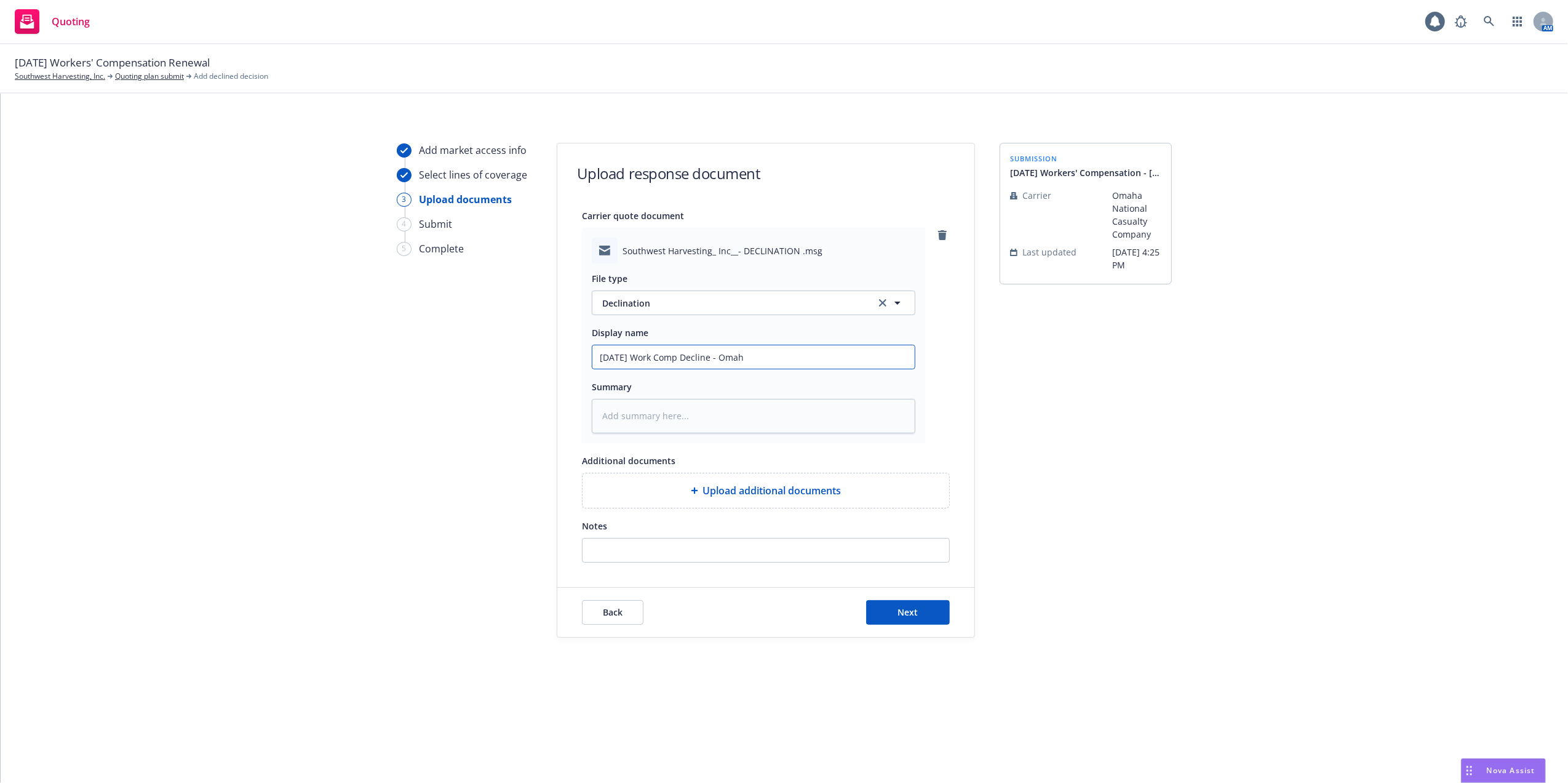
type input "09/01/25 Work Comp Decline - Omaha"
type textarea "x"
type input "09/01/25 Work Comp Decline - Omaha"
type textarea "x"
type input "09/01/25 Work Comp Decline - Omaha N"
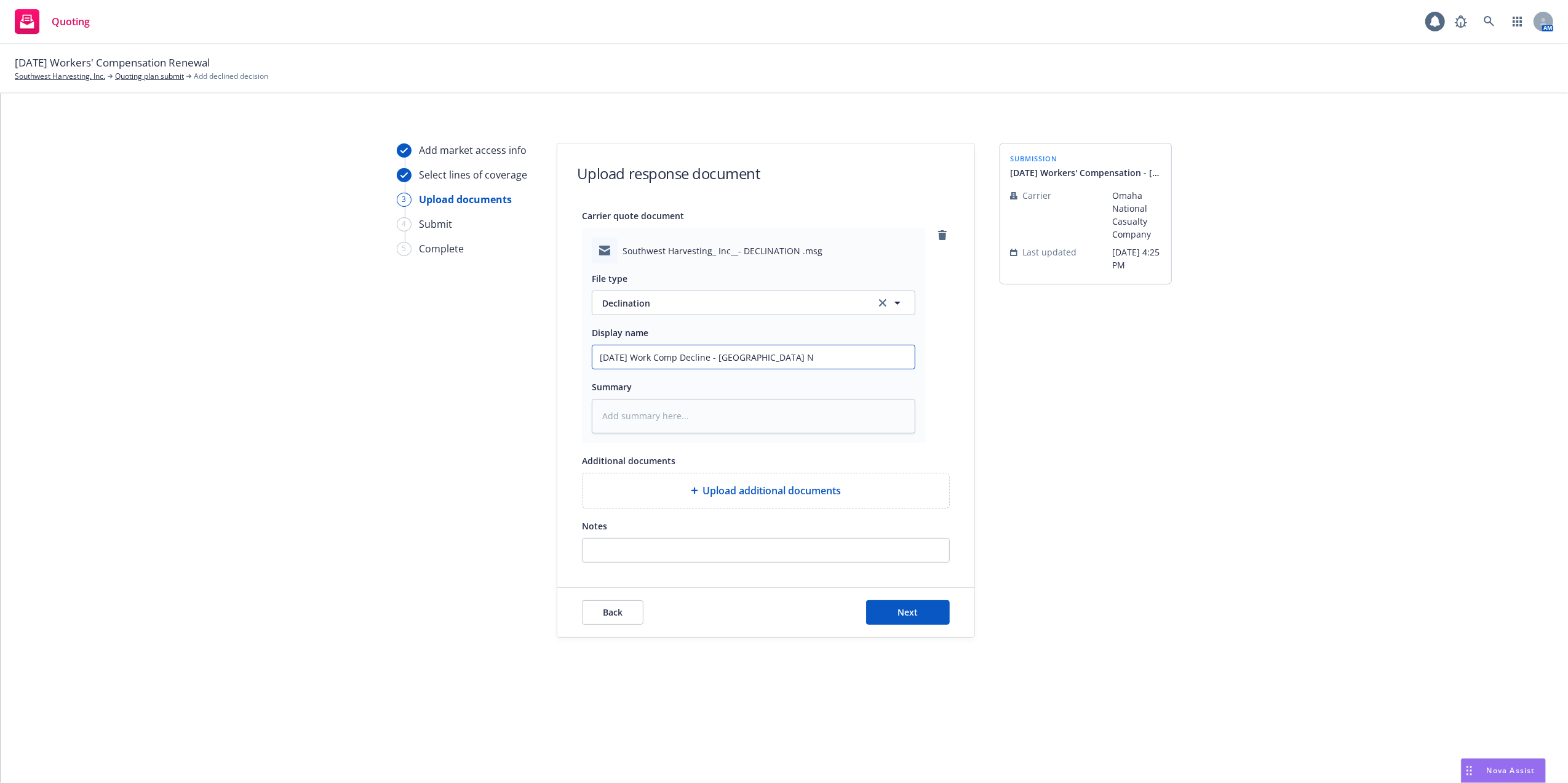
type textarea "x"
type input "09/01/25 Work Comp Decline - Omaha Na"
type textarea "x"
type input "09/01/25 Work Comp Decline - Omaha Nat"
type textarea "x"
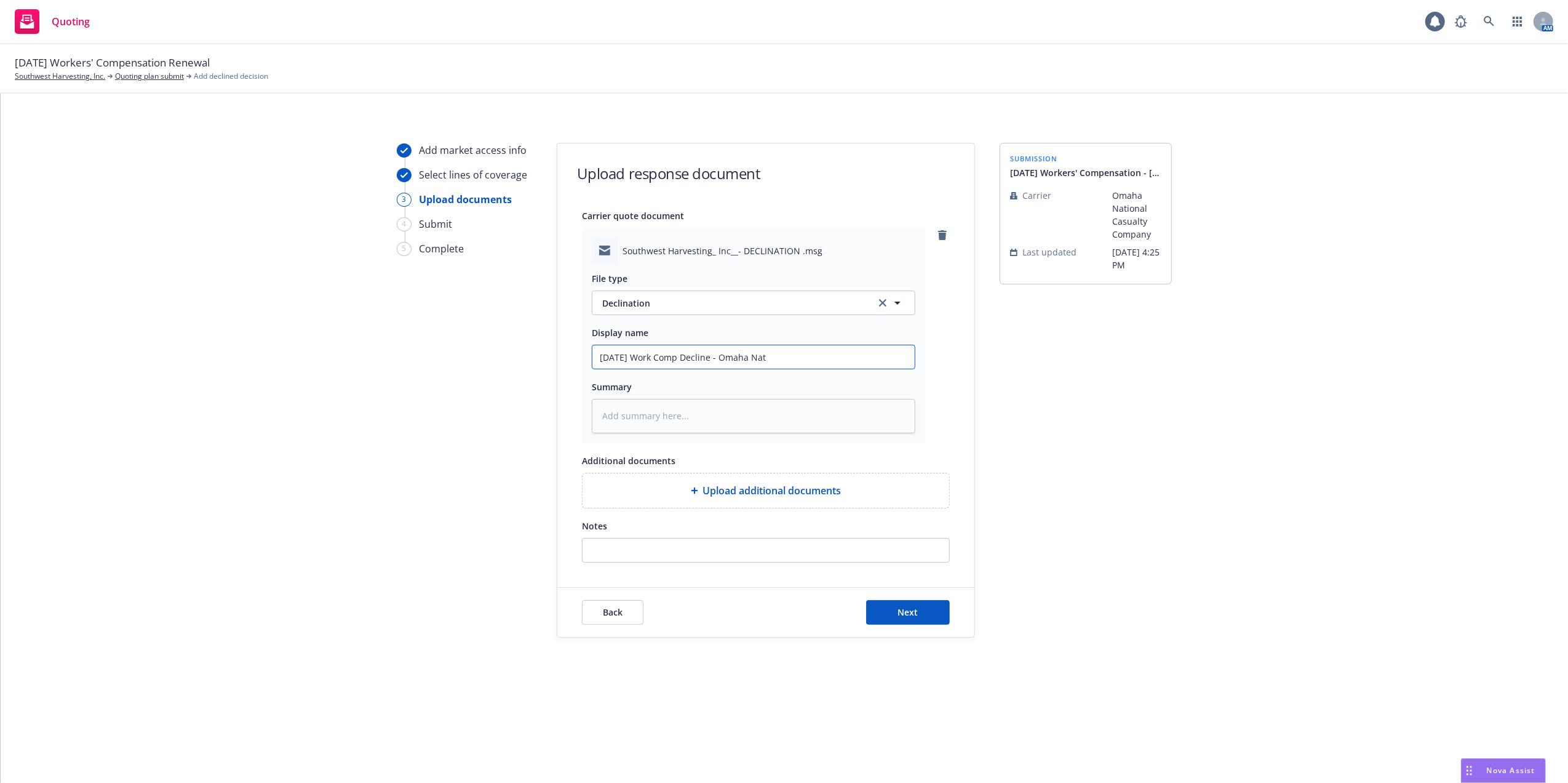
type input "09/01/25 Work Comp Decline - Omaha Nati"
type textarea "x"
type input "09/01/25 Work Comp Decline - Omaha Natio"
type textarea "x"
type input "09/01/25 Work Comp Decline - Omaha Nation"
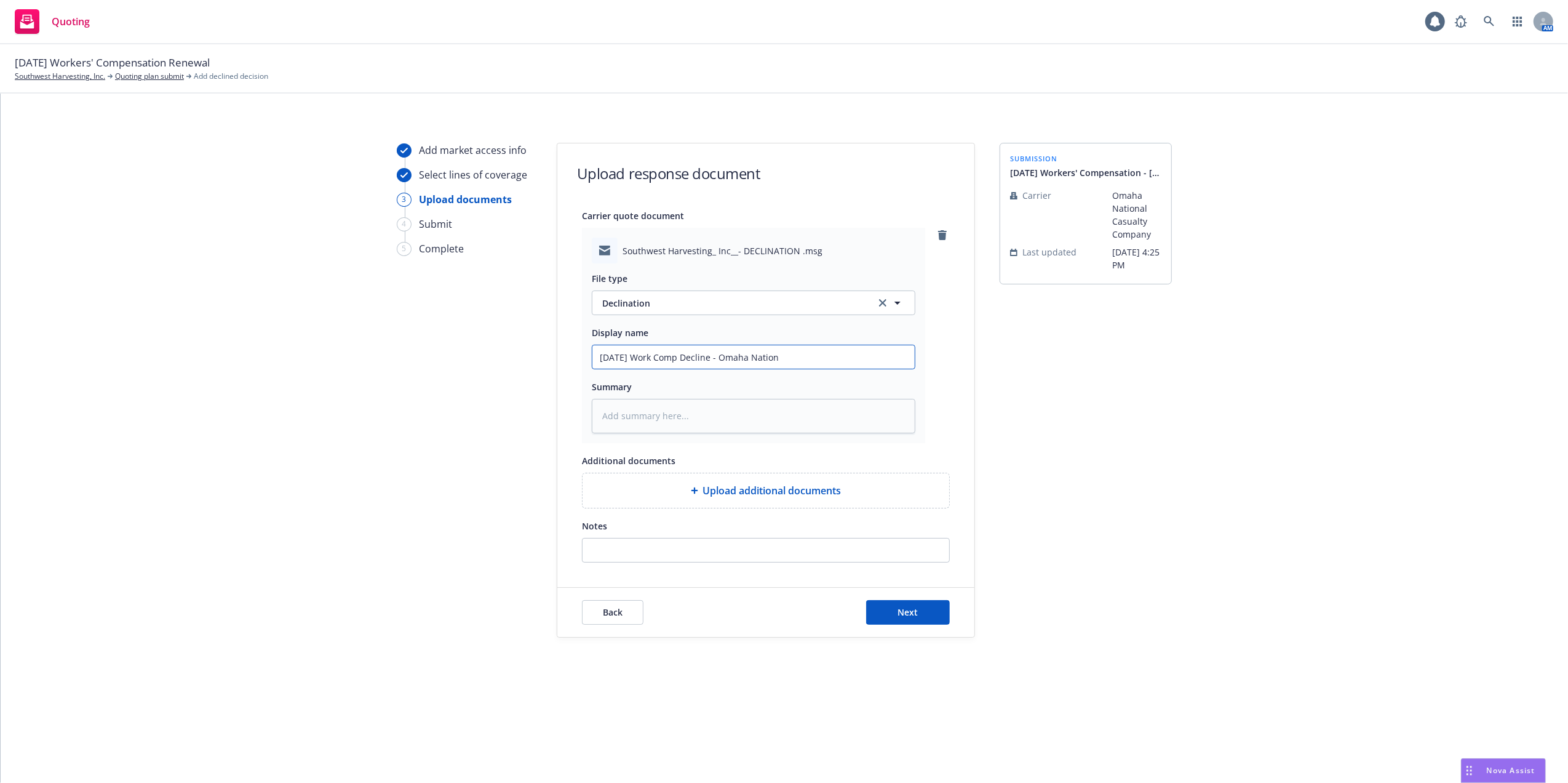
type textarea "x"
type input "09/01/25 Work Comp Decline - Omaha Nationa"
type textarea "x"
drag, startPoint x: 796, startPoint y: 355, endPoint x: 512, endPoint y: 373, distance: 284.6
click at [512, 373] on div "Add market access info Select lines of coverage 3 Upload documents 4 Submit 5 C…" at bounding box center [785, 390] width 1538 height 494
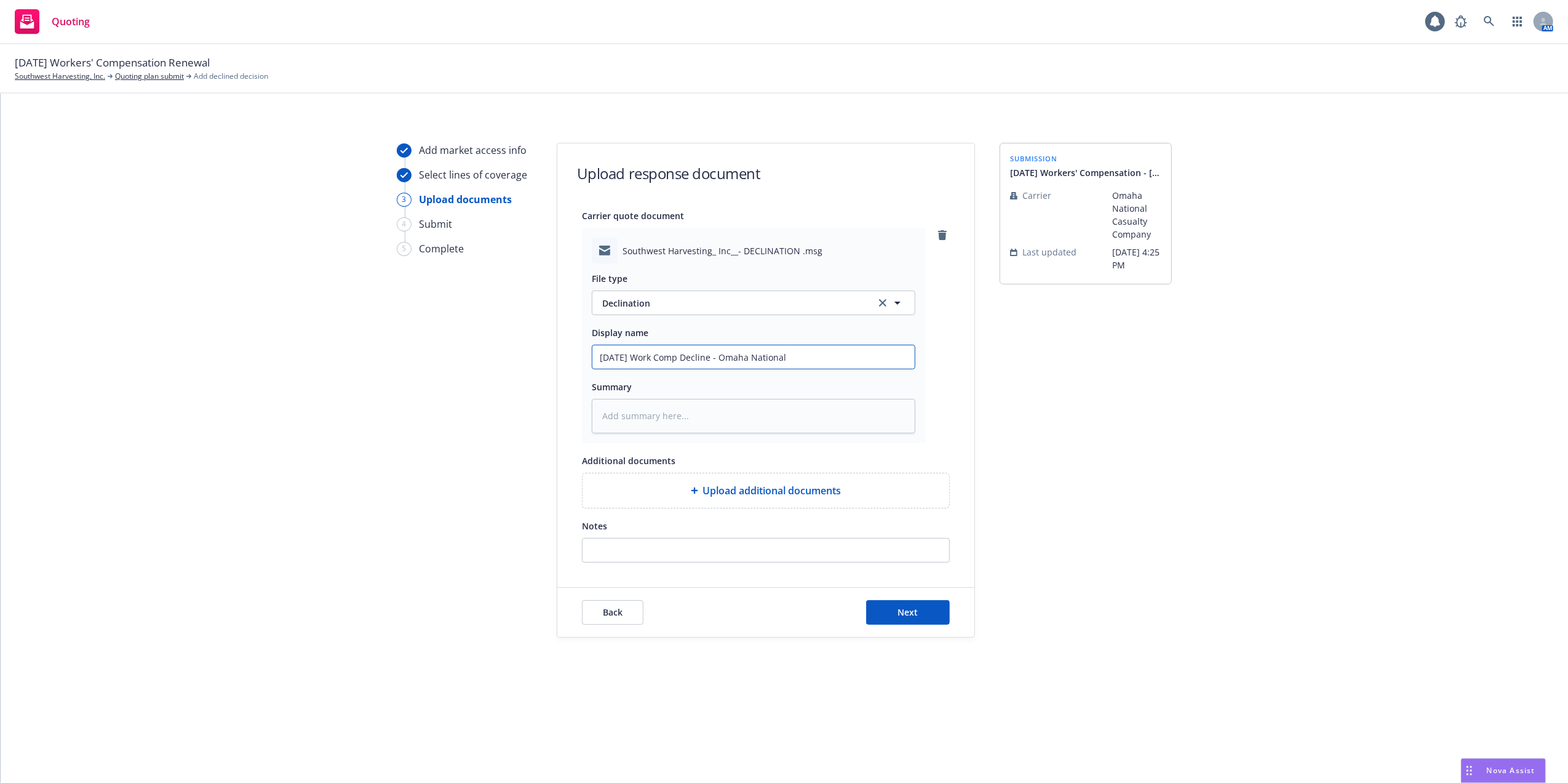
type input "09/01/25 Work Comp Decline - Omaha National"
click at [722, 417] on textarea at bounding box center [753, 416] width 324 height 34
paste textarea "09/01/25 Work Comp Decline - Omaha National"
type textarea "x"
type textarea "09/01/25 Work Comp Decline - Omaha National"
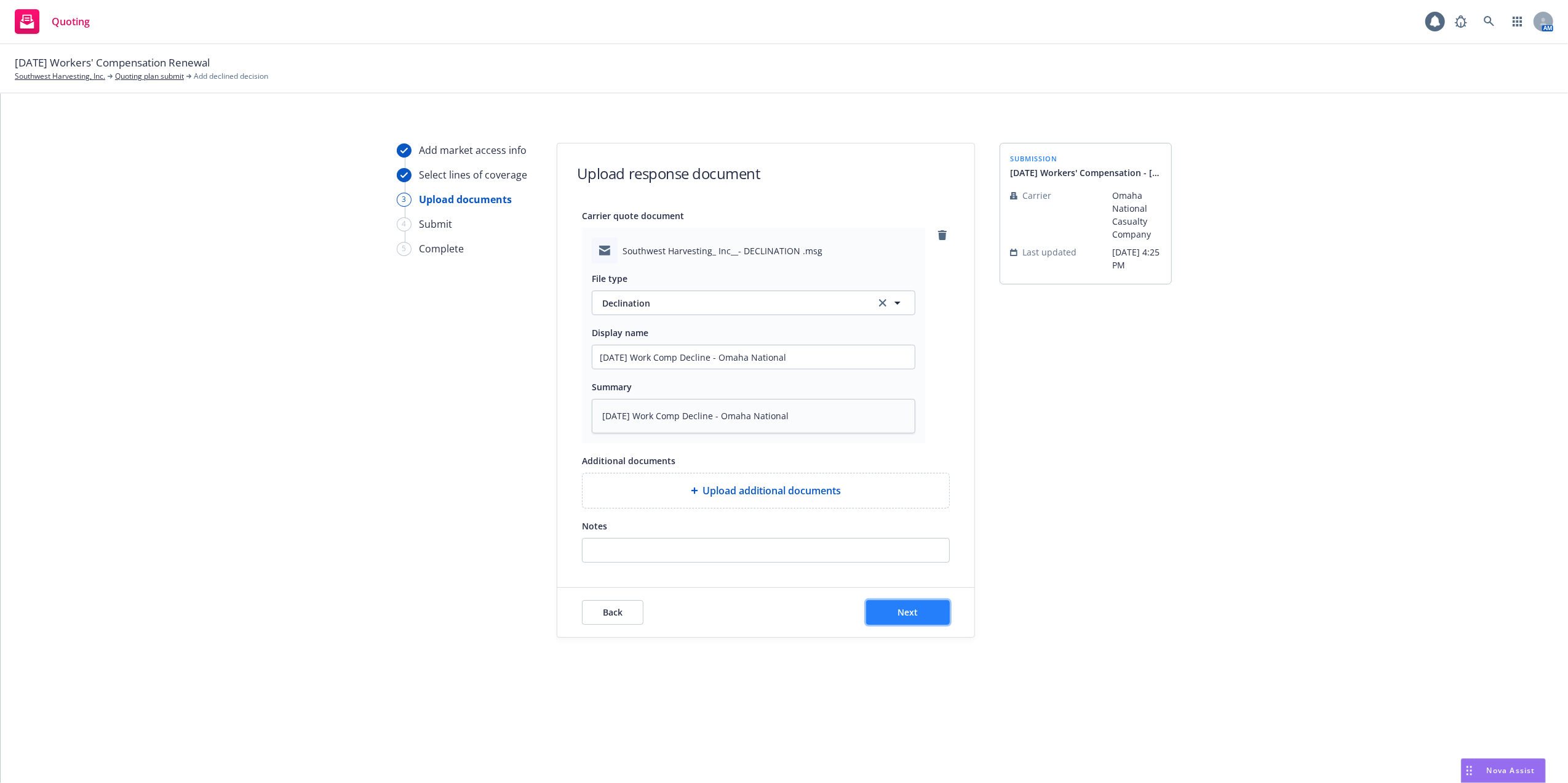
click at [875, 613] on button "Next" at bounding box center [908, 612] width 84 height 25
type textarea "x"
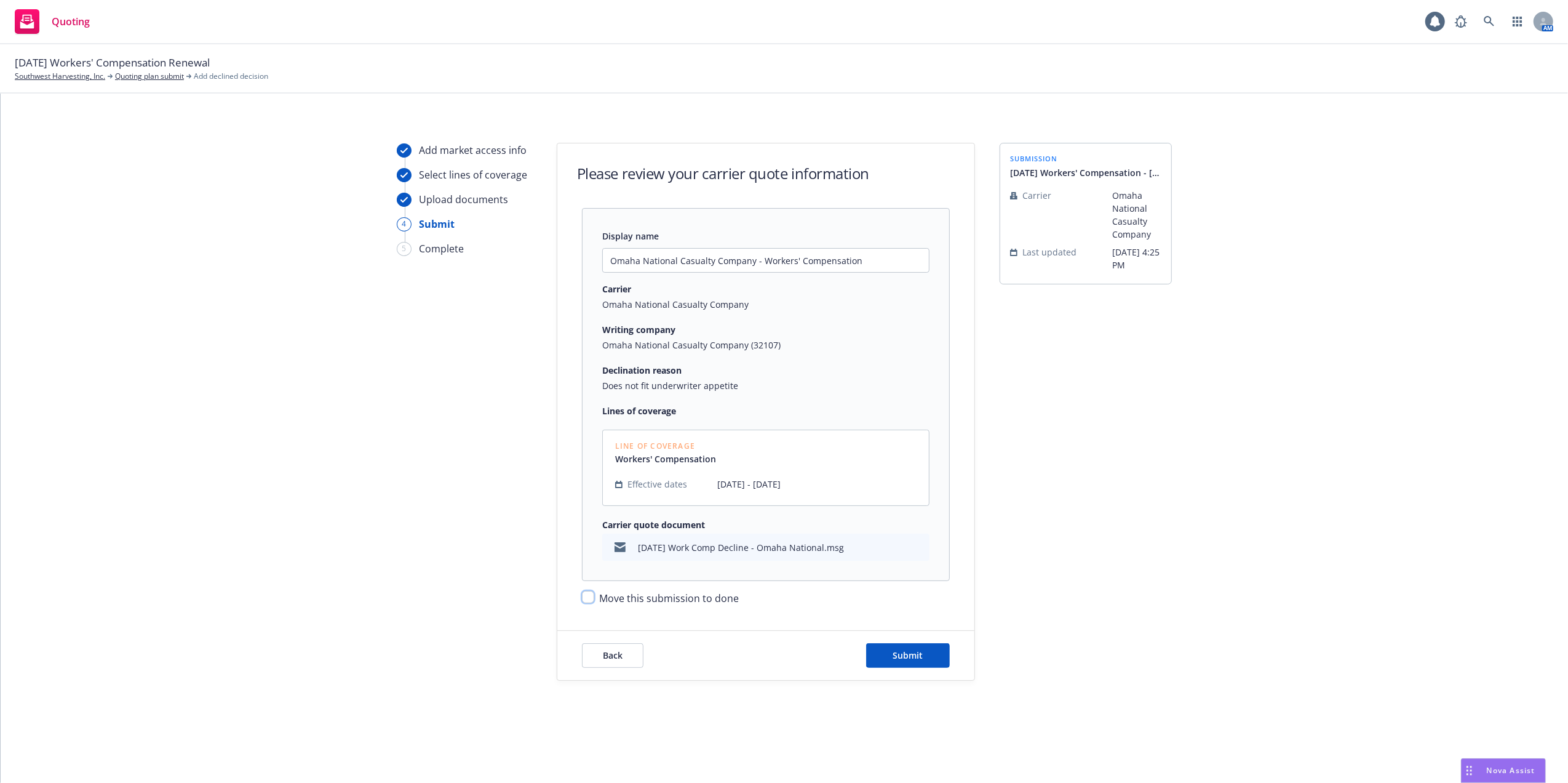
click at [589, 597] on input "Move this submission to done" at bounding box center [588, 597] width 12 height 12
checkbox input "true"
click at [899, 657] on span "Submit" at bounding box center [908, 655] width 31 height 12
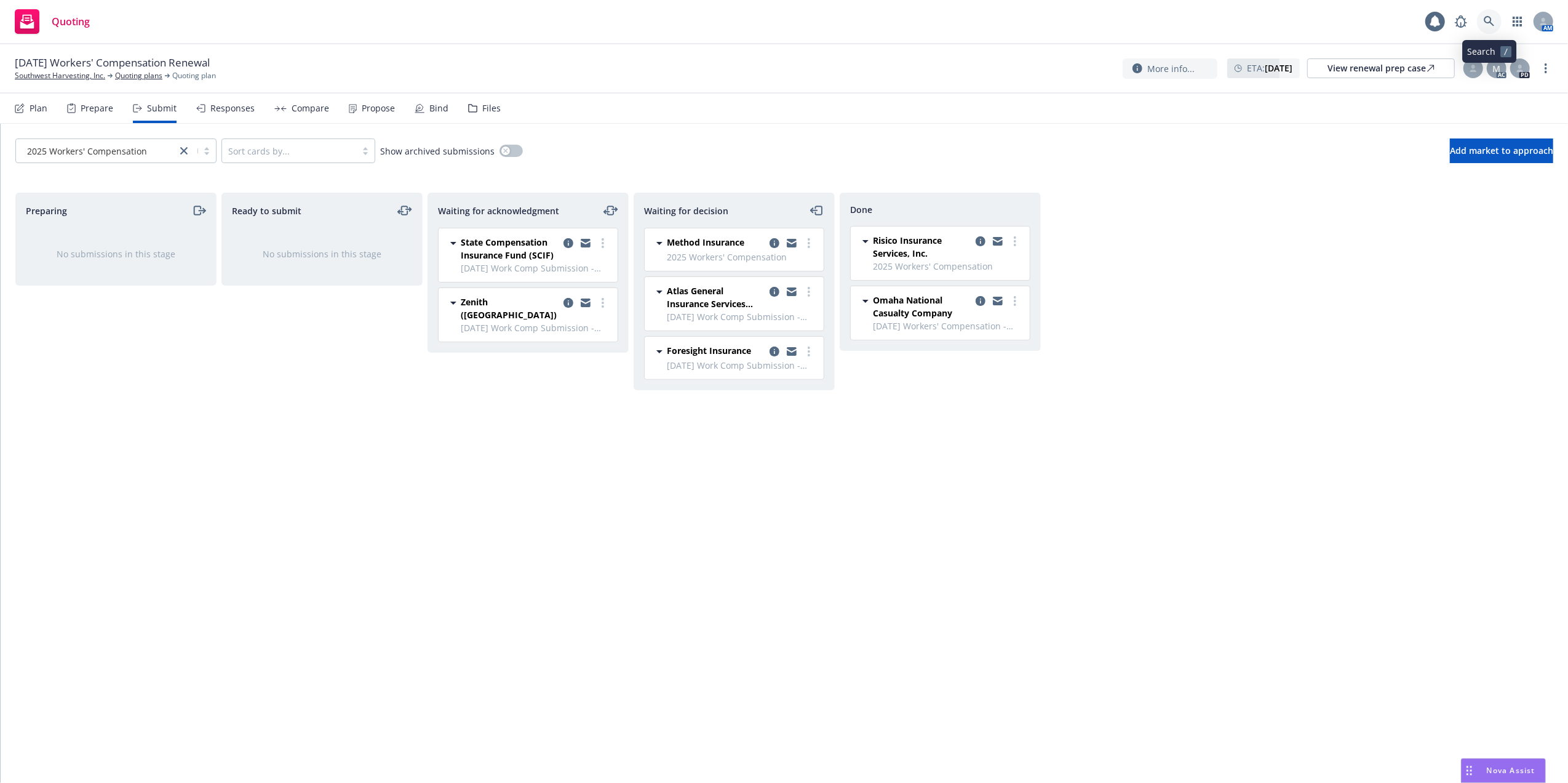
click at [1492, 19] on icon at bounding box center [1489, 21] width 11 height 11
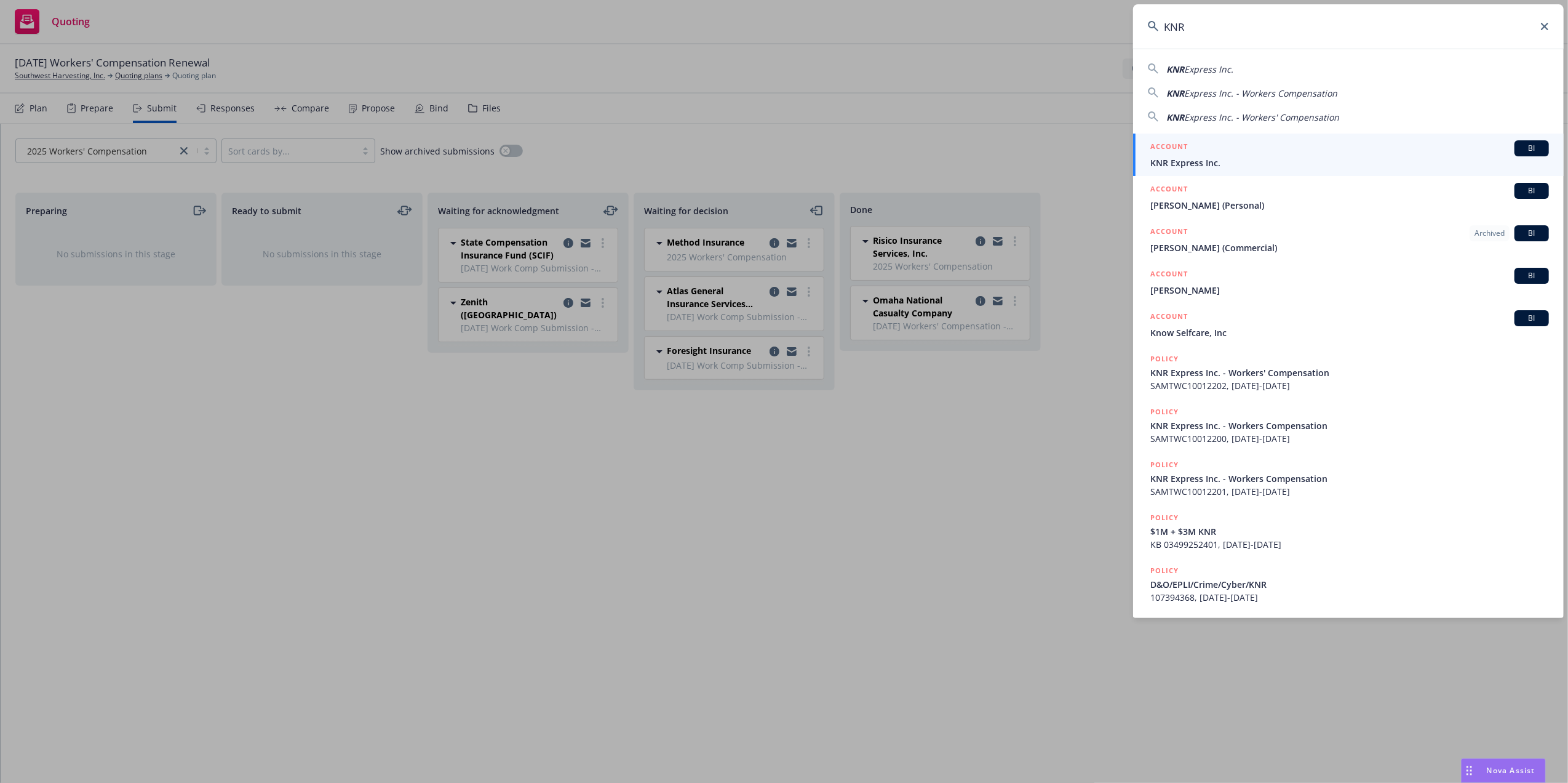
type input "KNR"
click at [1319, 161] on span "KNR Express Inc." at bounding box center [1349, 163] width 399 height 13
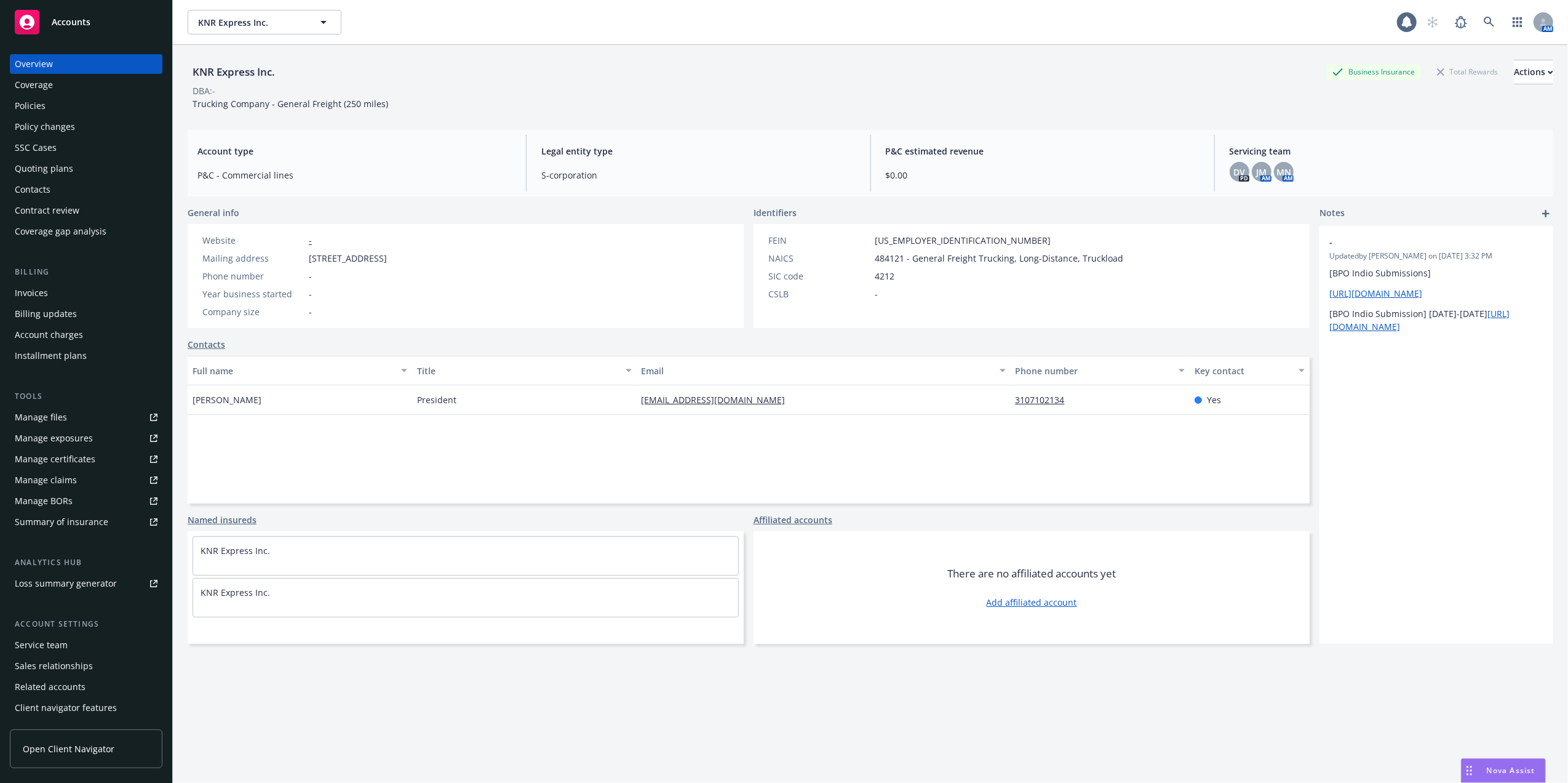
click at [37, 168] on div "Quoting plans" at bounding box center [43, 168] width 58 height 20
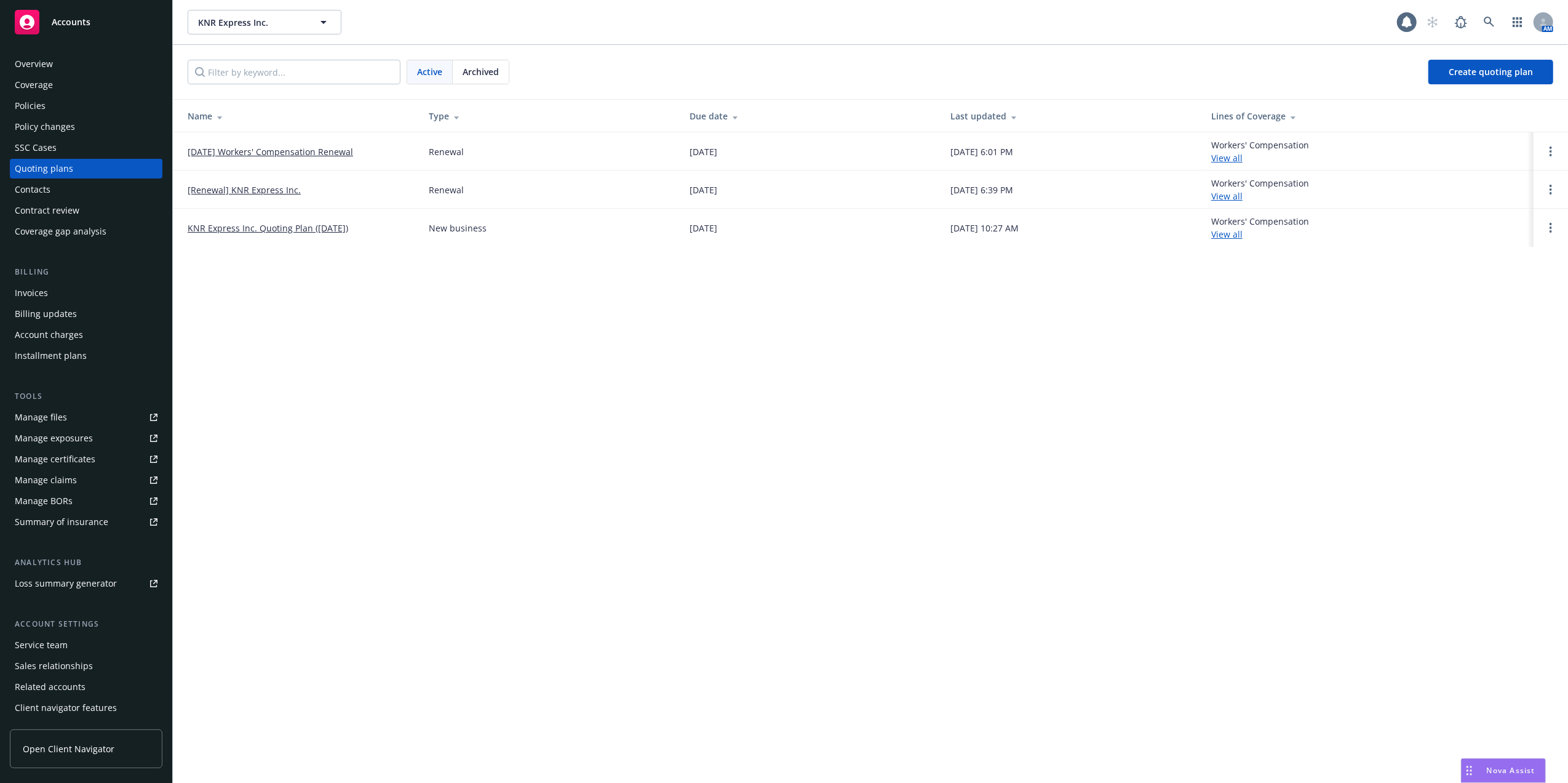
click at [278, 148] on link "[DATE] Workers' Compensation Renewal" at bounding box center [271, 151] width 165 height 13
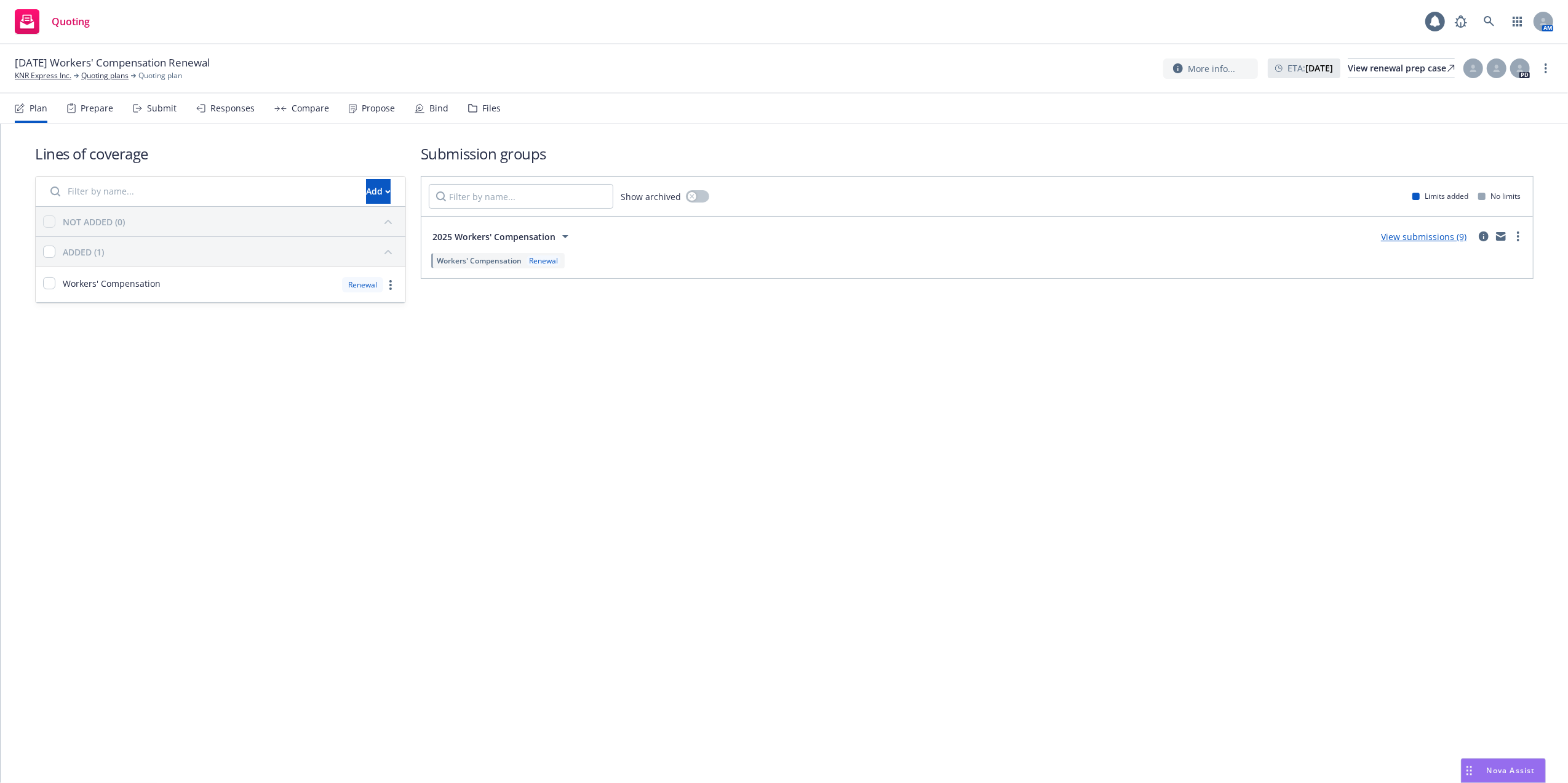
click at [1438, 237] on link "View submissions (9)" at bounding box center [1423, 236] width 86 height 12
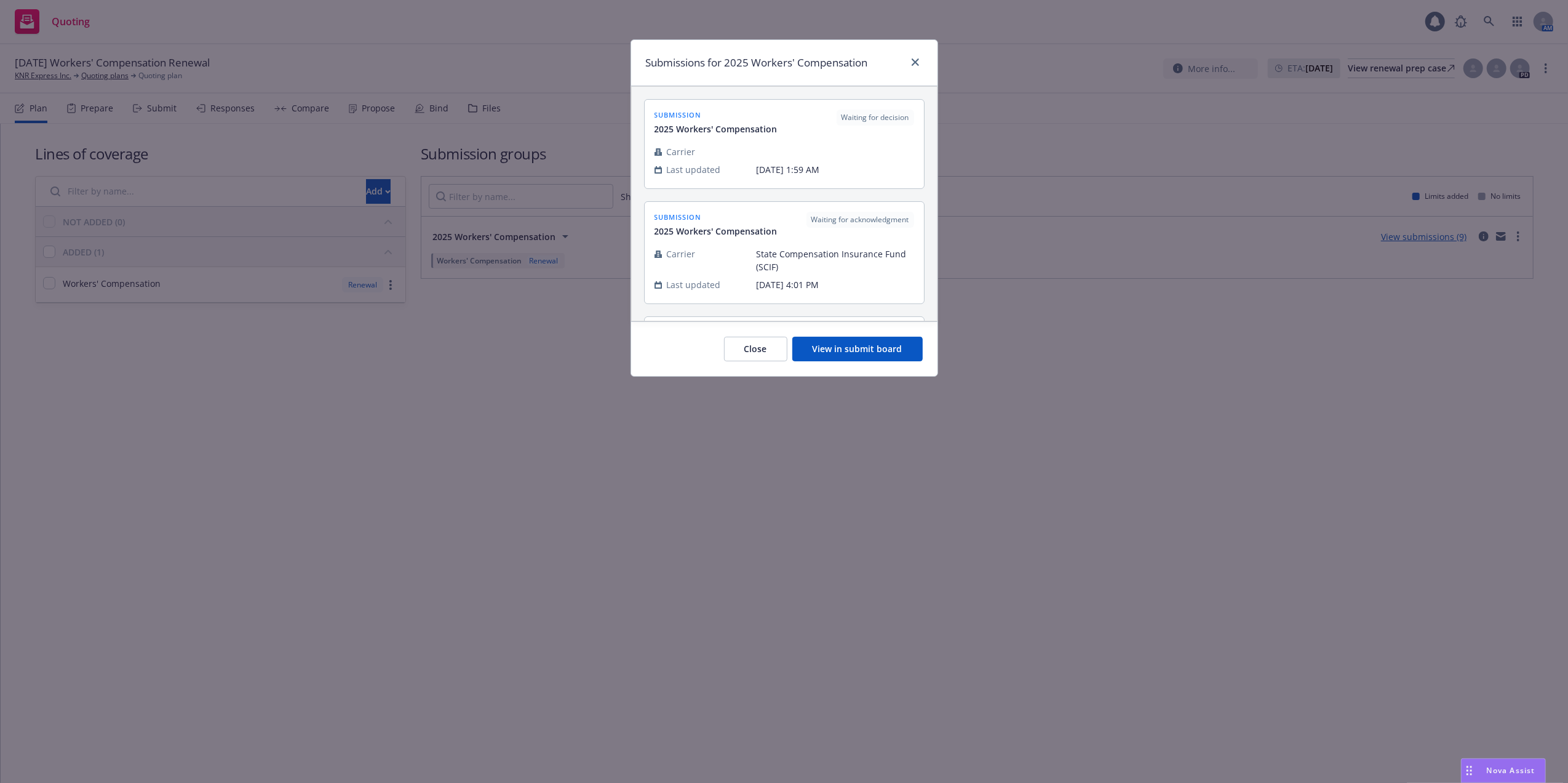
click at [859, 351] on button "View in submit board" at bounding box center [858, 349] width 130 height 25
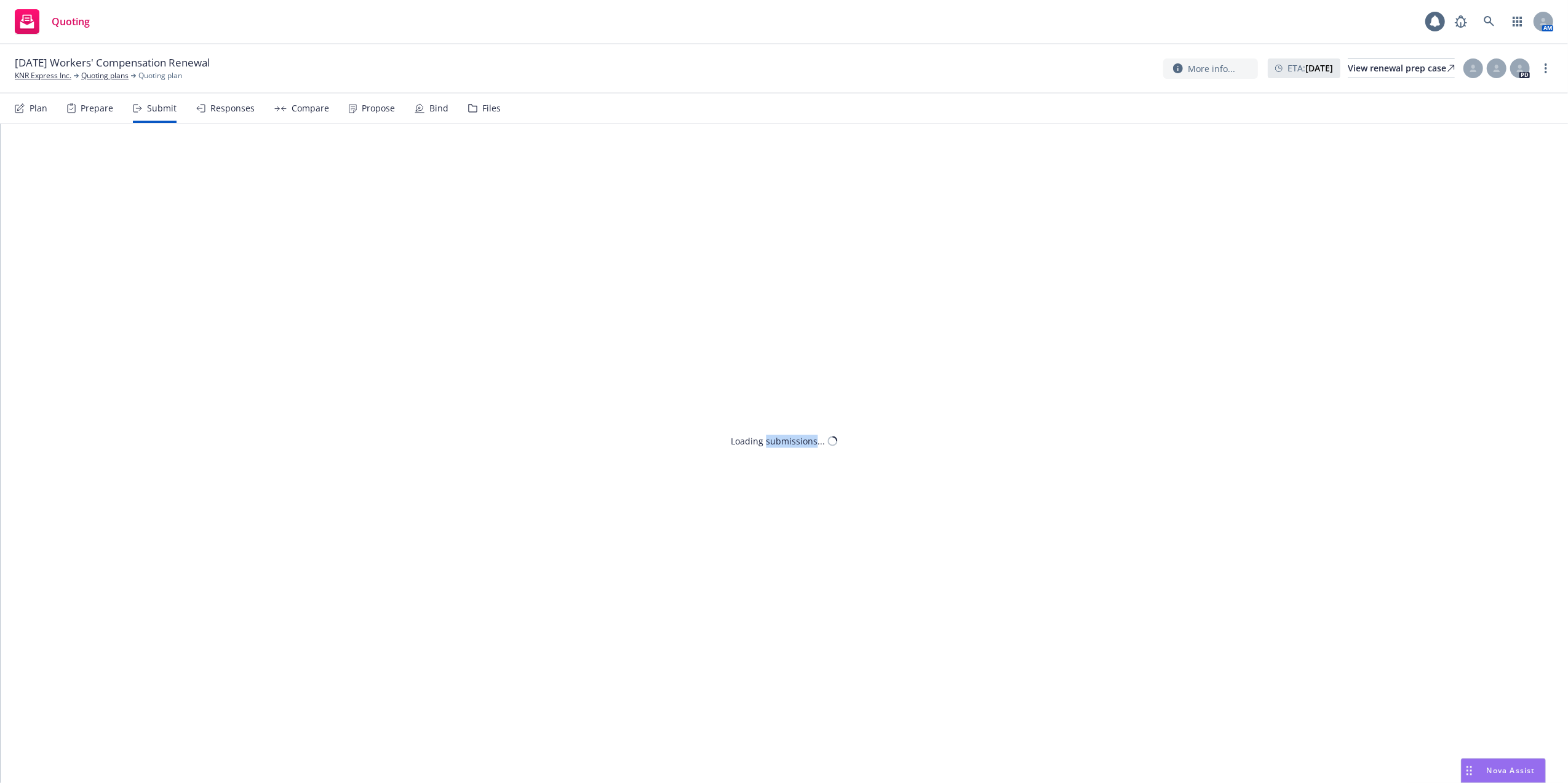
click at [859, 351] on div "Loading submissions..." at bounding box center [785, 453] width 1568 height 659
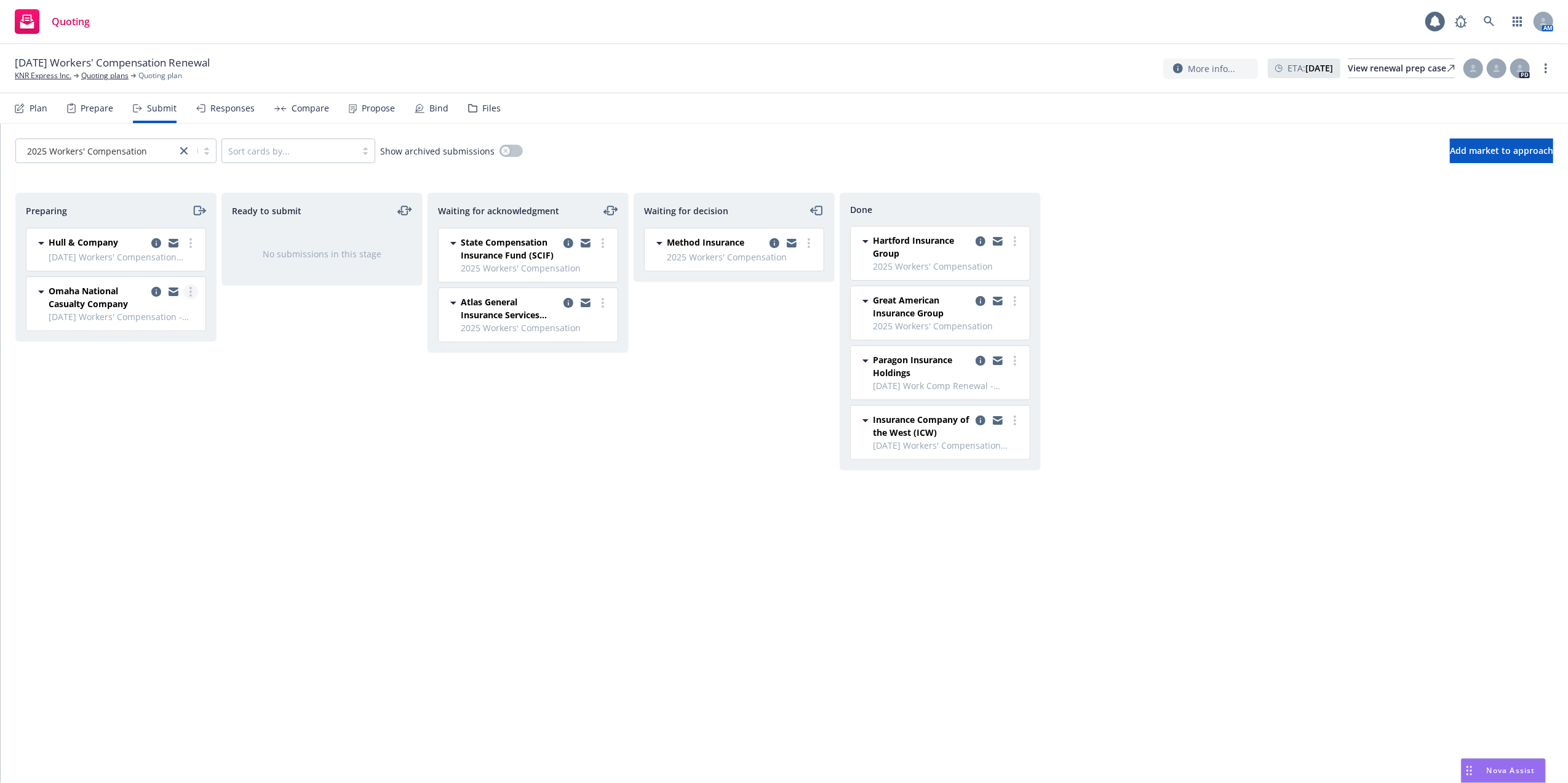
click at [188, 294] on link "more" at bounding box center [190, 292] width 15 height 15
click at [134, 419] on span "Add declined decision" at bounding box center [135, 417] width 121 height 12
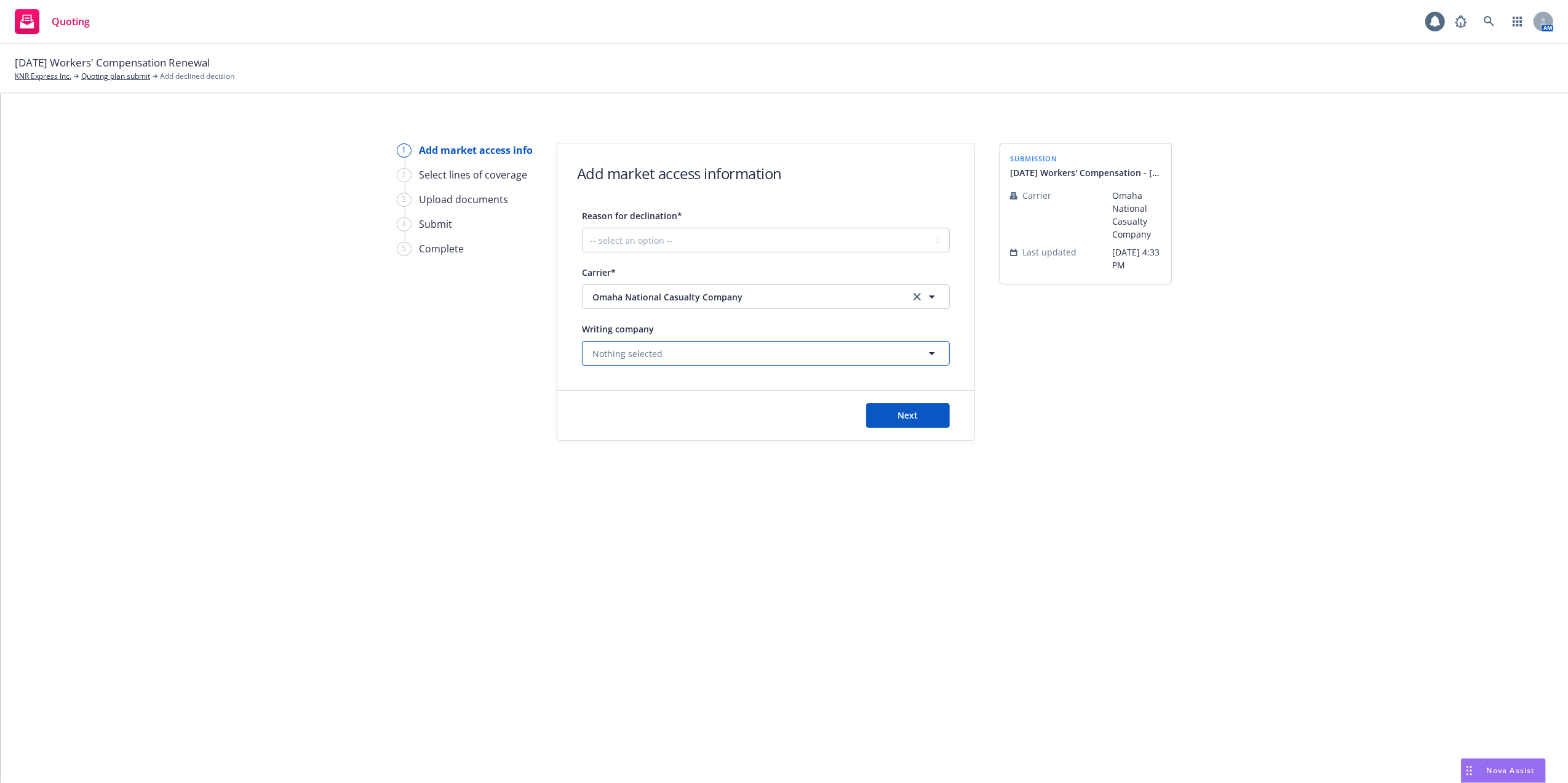
click at [931, 352] on icon "button" at bounding box center [932, 353] width 15 height 15
click at [753, 384] on div "Omaha National Casualty Company Domestic - 32107" at bounding box center [766, 394] width 351 height 31
click at [922, 414] on button "Next" at bounding box center [908, 415] width 84 height 25
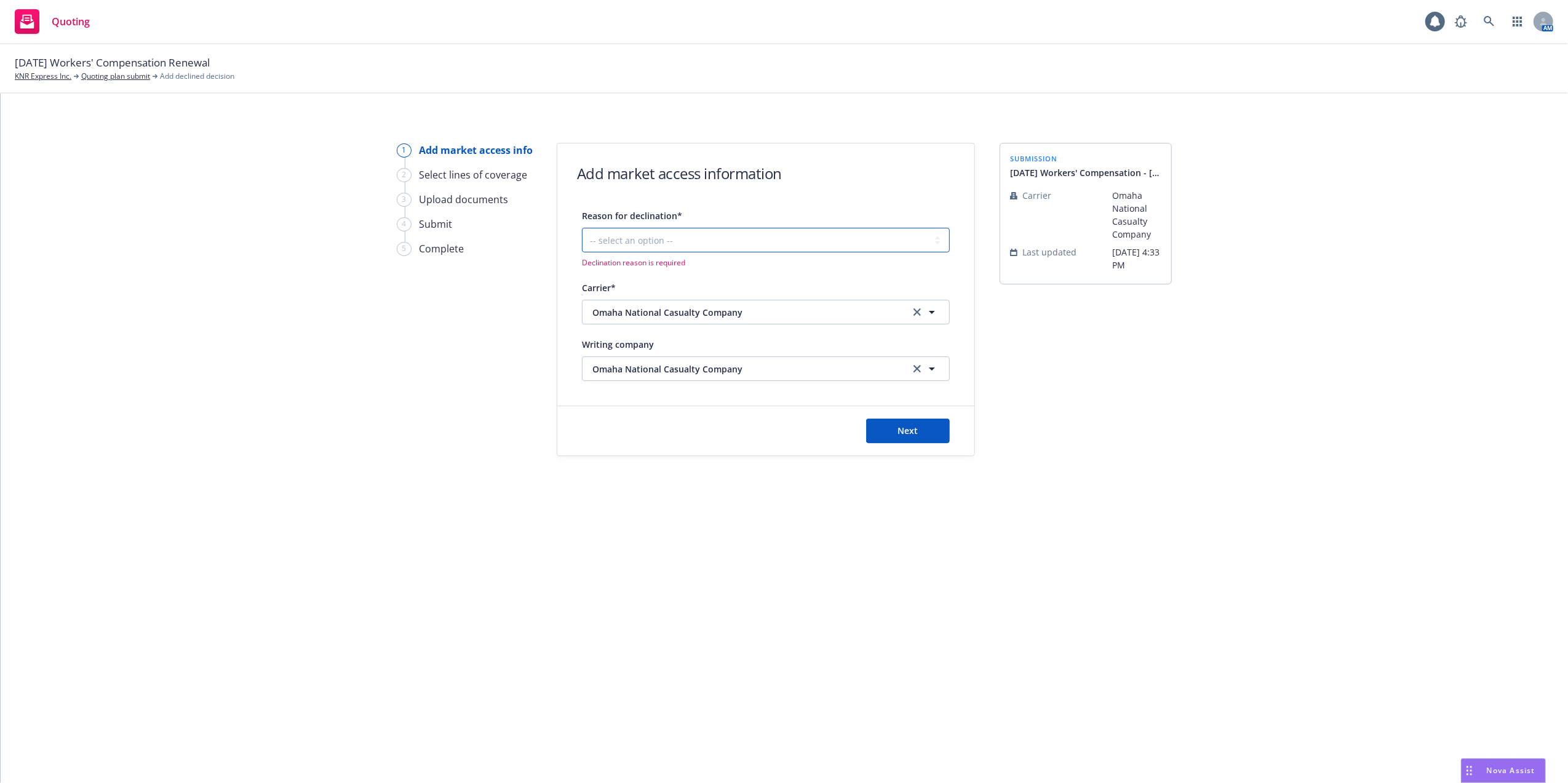
click at [818, 241] on select "-- select an option -- Cannot compete with other markets Carrier non-renewed Ca…" at bounding box center [766, 239] width 368 height 25
select select "DOES_NOT_FIT_UNDERWRITER_APPETITE"
click at [582, 228] on select "-- select an option -- Cannot compete with other markets Carrier non-renewed Ca…" at bounding box center [766, 239] width 368 height 25
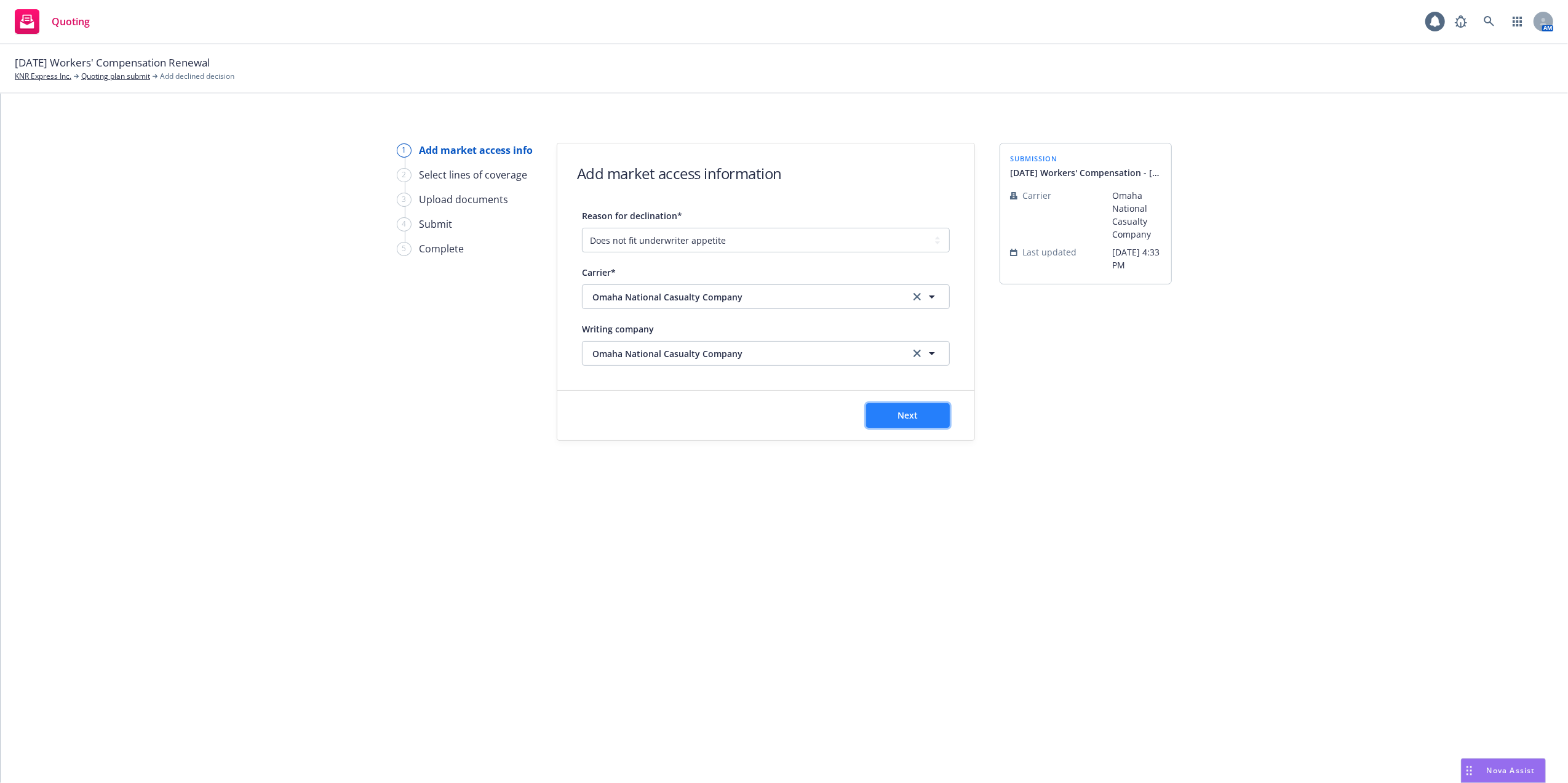
click at [938, 414] on button "Next" at bounding box center [908, 415] width 84 height 25
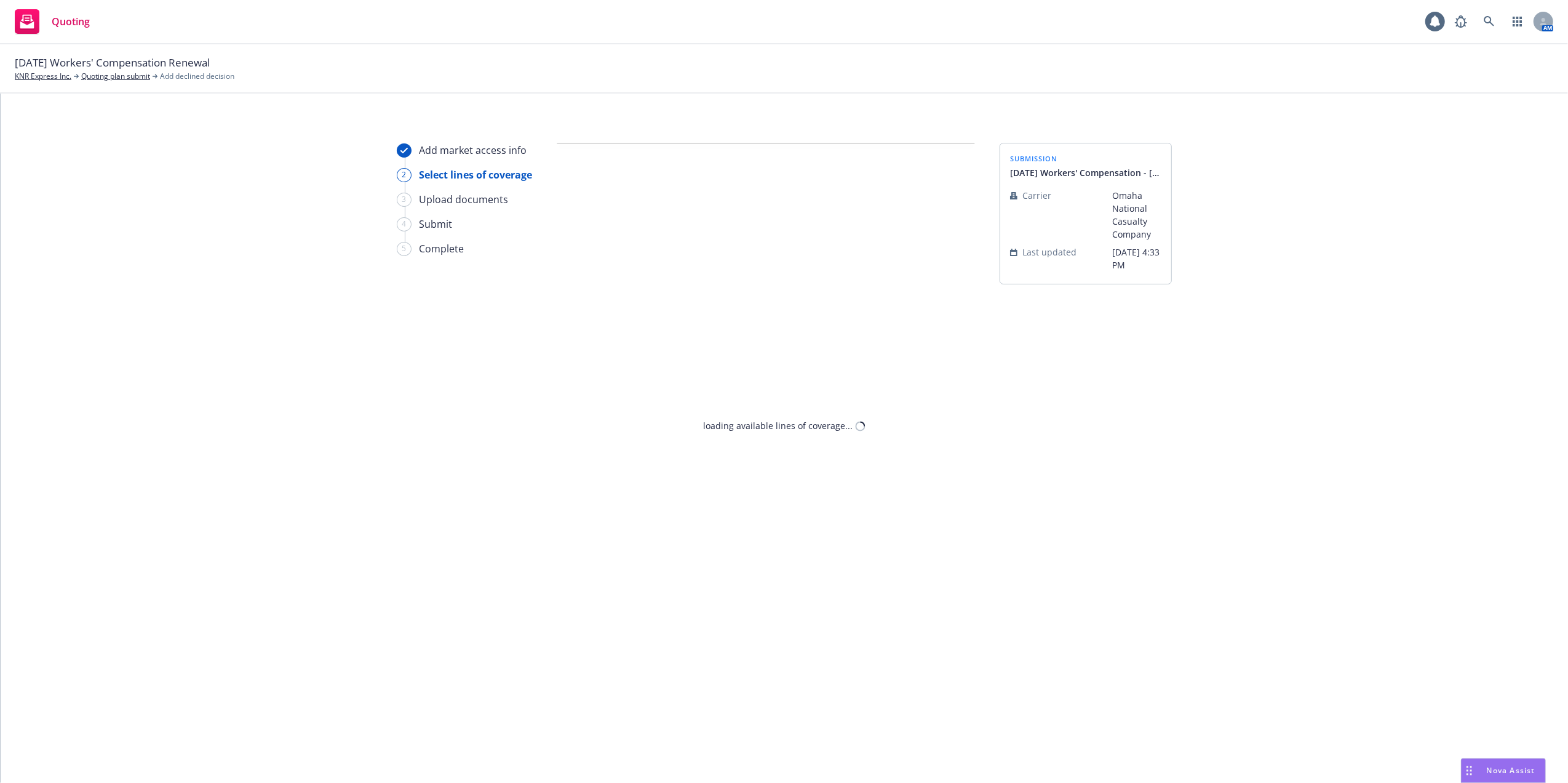
select select "DOES_NOT_FIT_UNDERWRITER_APPETITE"
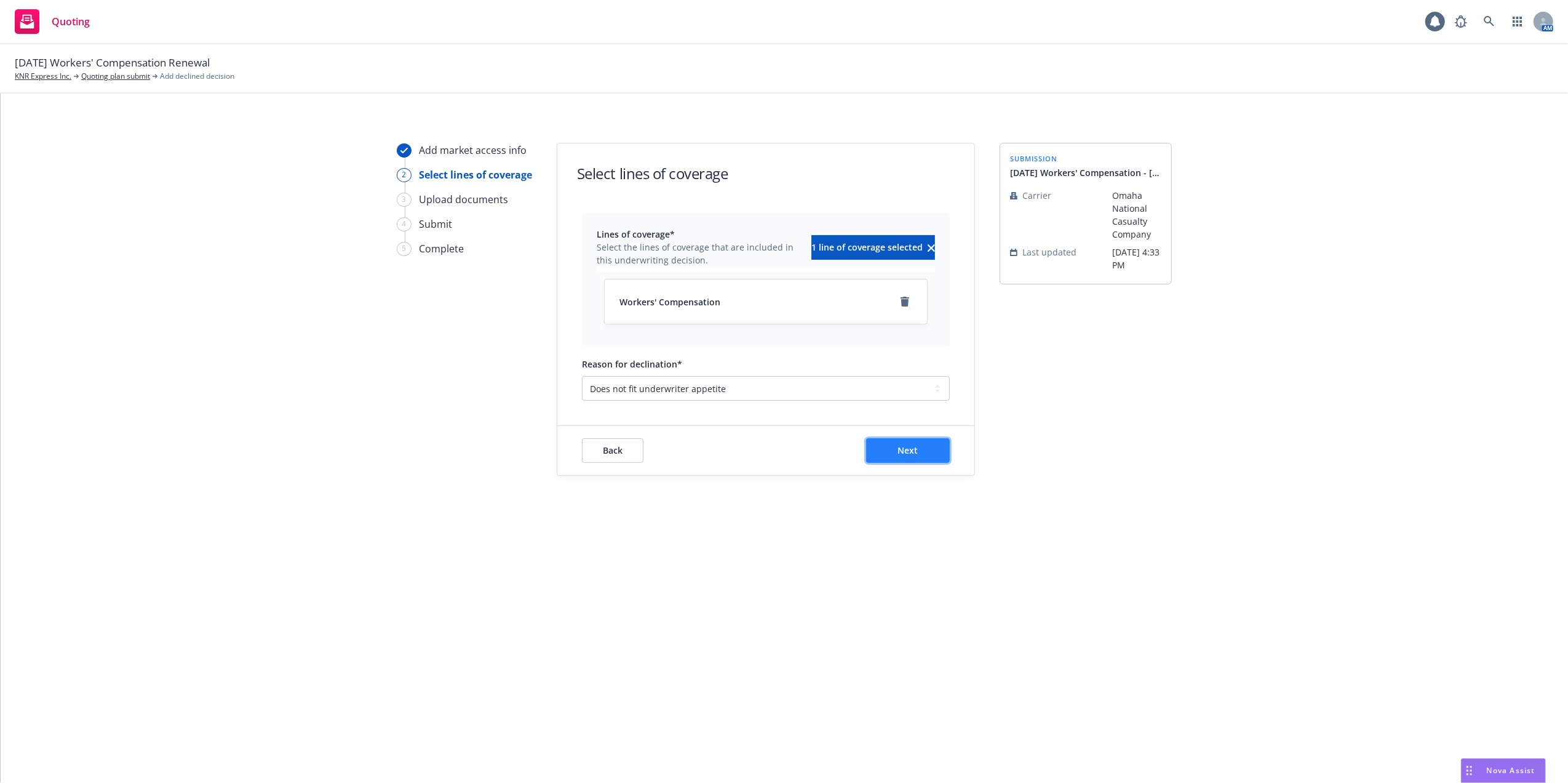
click at [909, 448] on span "Next" at bounding box center [908, 450] width 21 height 12
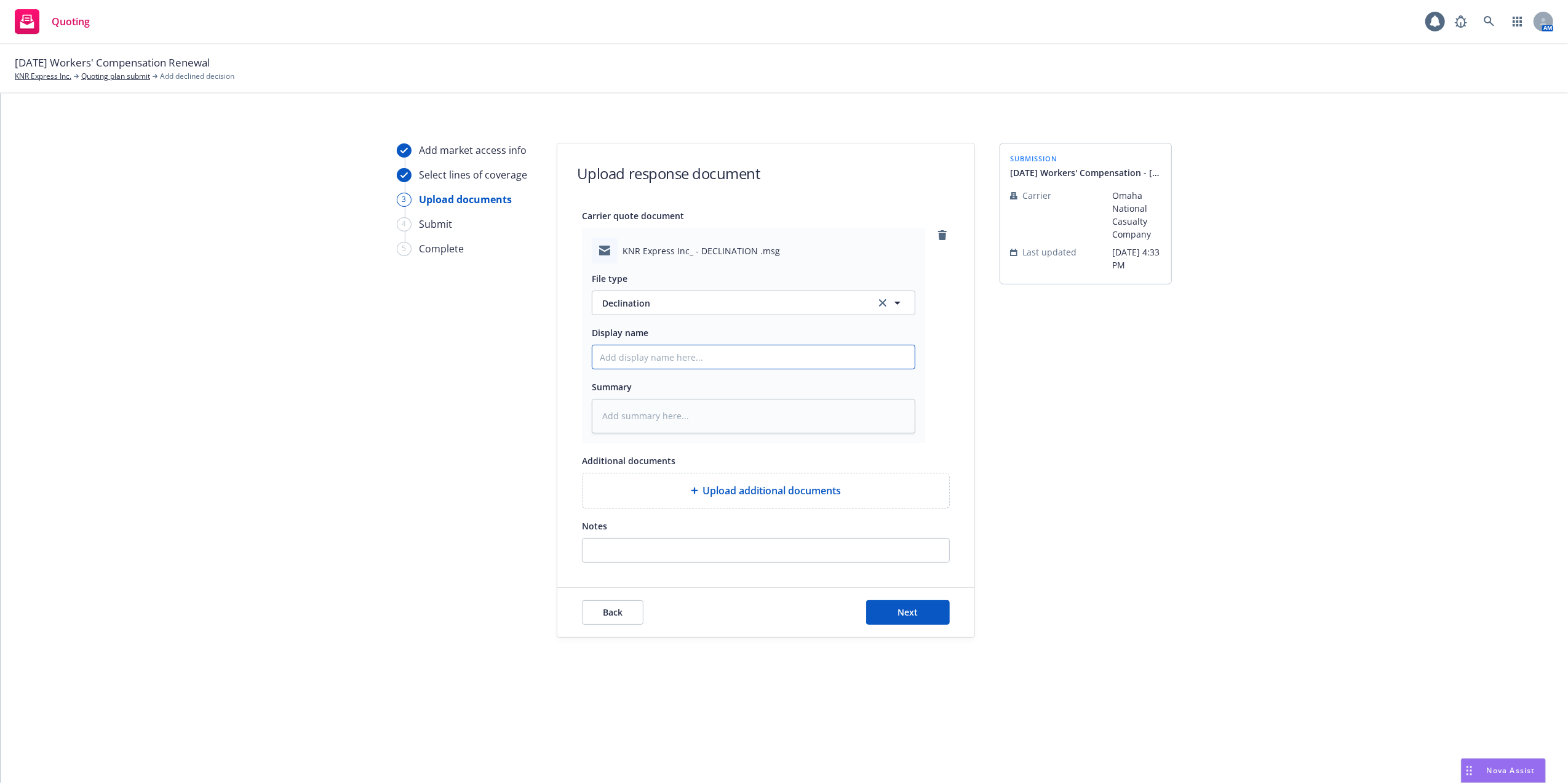
click at [683, 353] on input "Display name" at bounding box center [753, 357] width 322 height 24
paste input "[DATE] Work Comp Decline - Omaha National"
type textarea "x"
type input "[DATE] Work Comp Decline - Omaha National"
click at [611, 349] on input "[DATE] Work Comp Decline - Omaha National" at bounding box center [753, 357] width 322 height 24
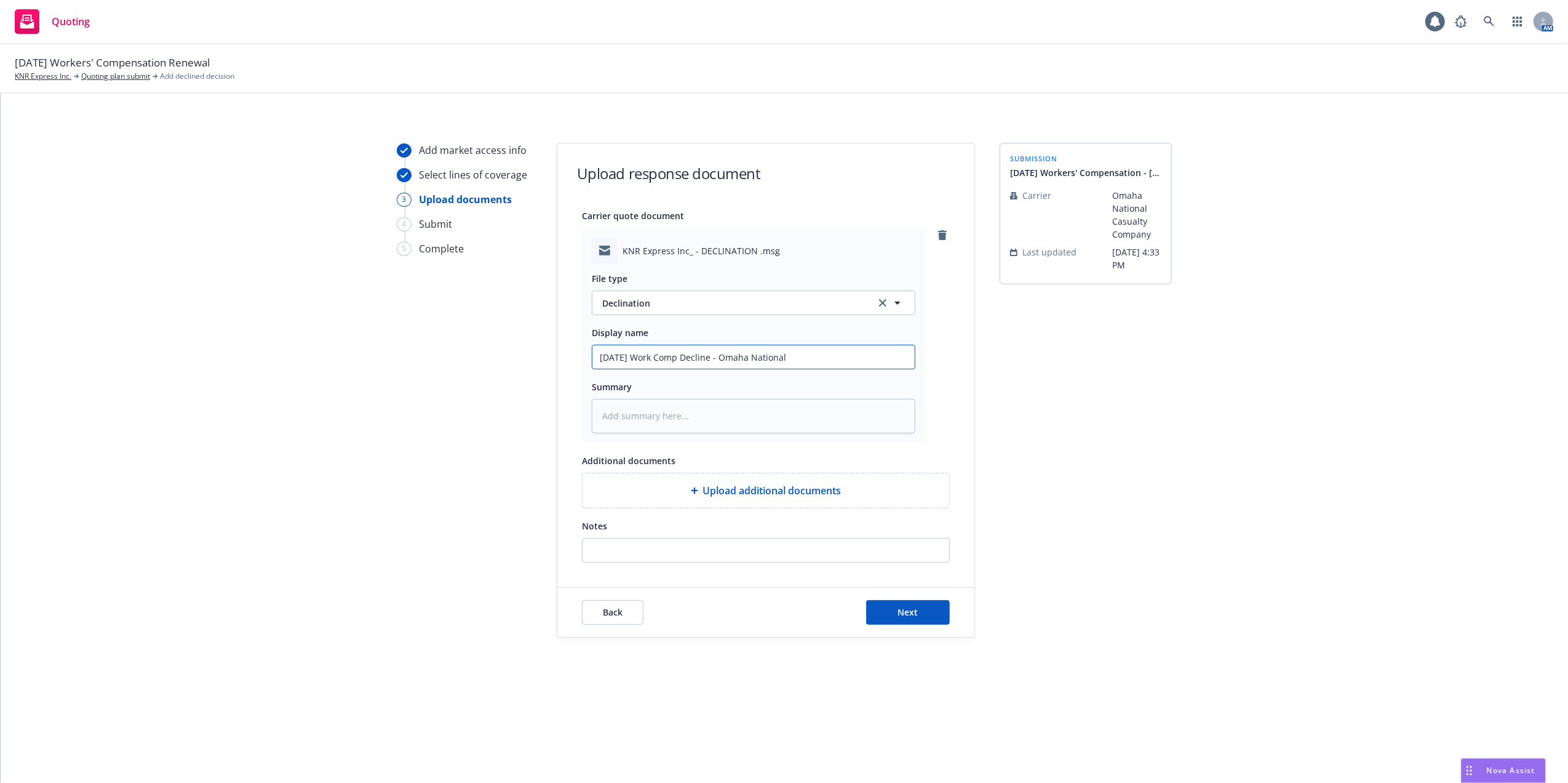
type textarea "x"
type input "0/01/25 Work Comp Decline - Omaha National"
type textarea "x"
drag, startPoint x: 823, startPoint y: 353, endPoint x: 581, endPoint y: 367, distance: 242.4
click at [581, 367] on div "Carrier quote document KNR Express Inc_ - DECLINATION .msg File type Declinatio…" at bounding box center [766, 385] width 418 height 355
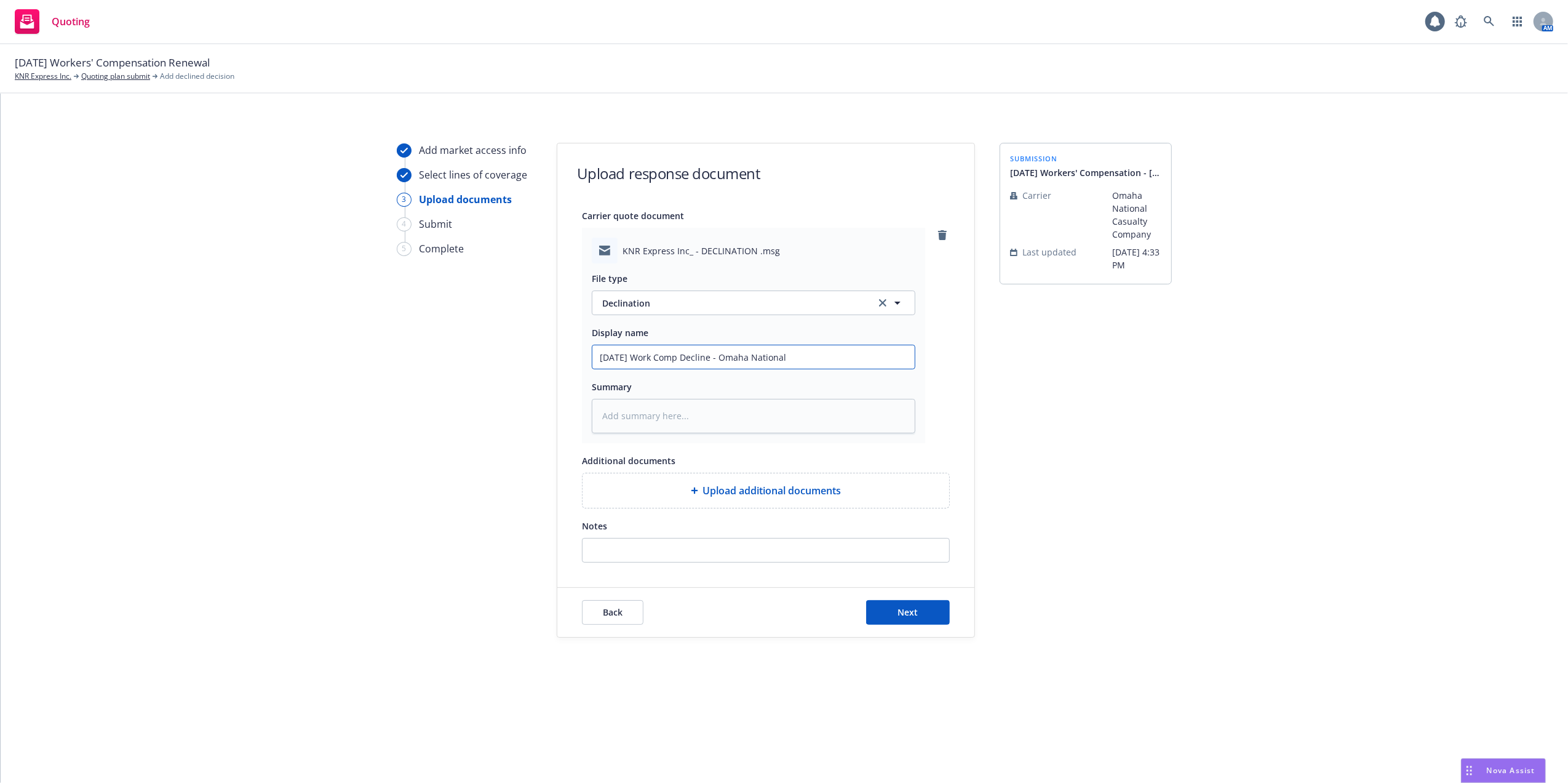
type input "[DATE] Work Comp Decline - Omaha National"
click at [660, 414] on textarea at bounding box center [753, 416] width 324 height 34
paste textarea "[DATE] Work Comp Decline - Omaha National"
type textarea "x"
type textarea "[DATE] Work Comp Decline - Omaha National"
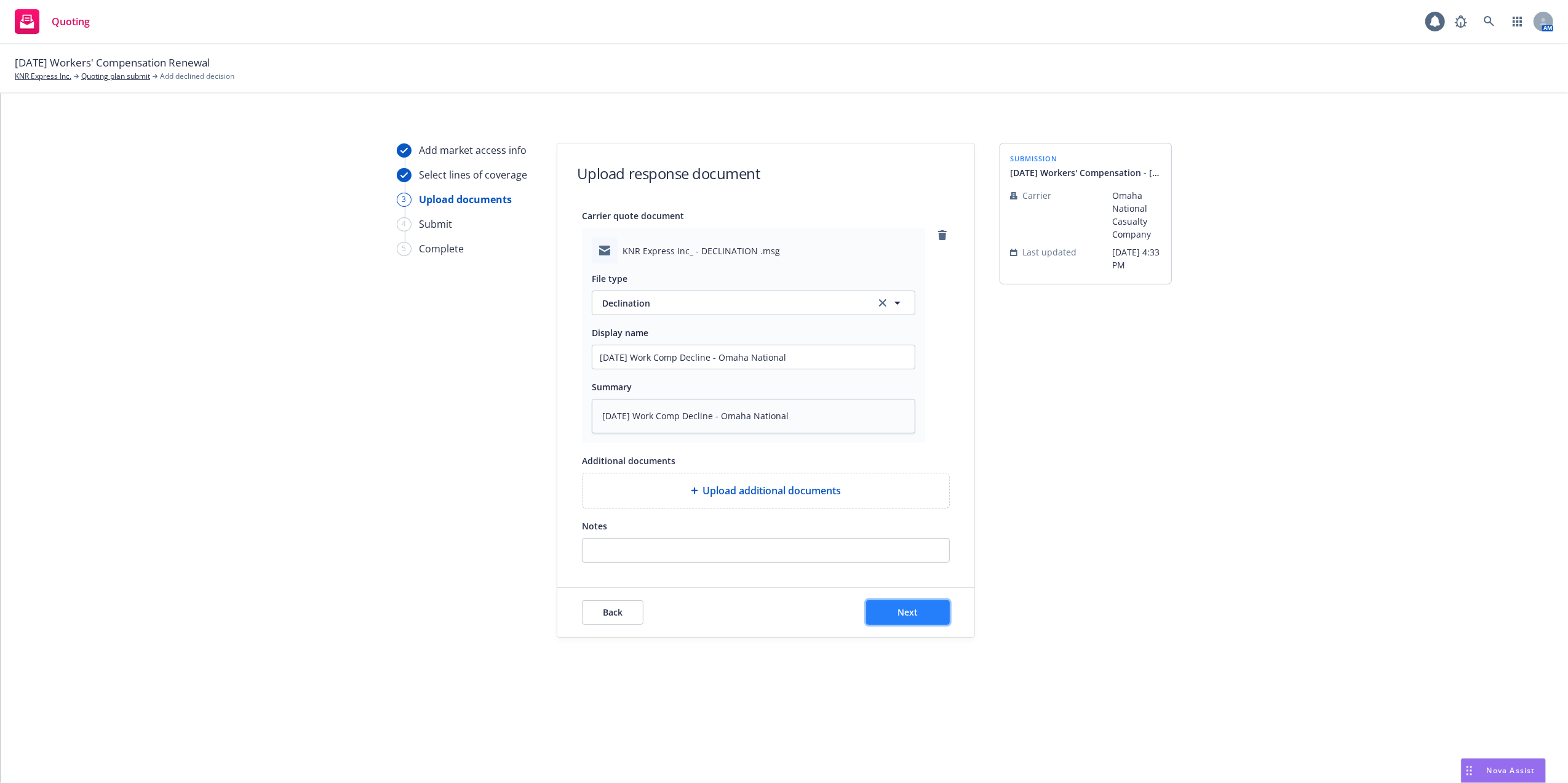
click at [927, 614] on button "Next" at bounding box center [908, 612] width 84 height 25
type textarea "x"
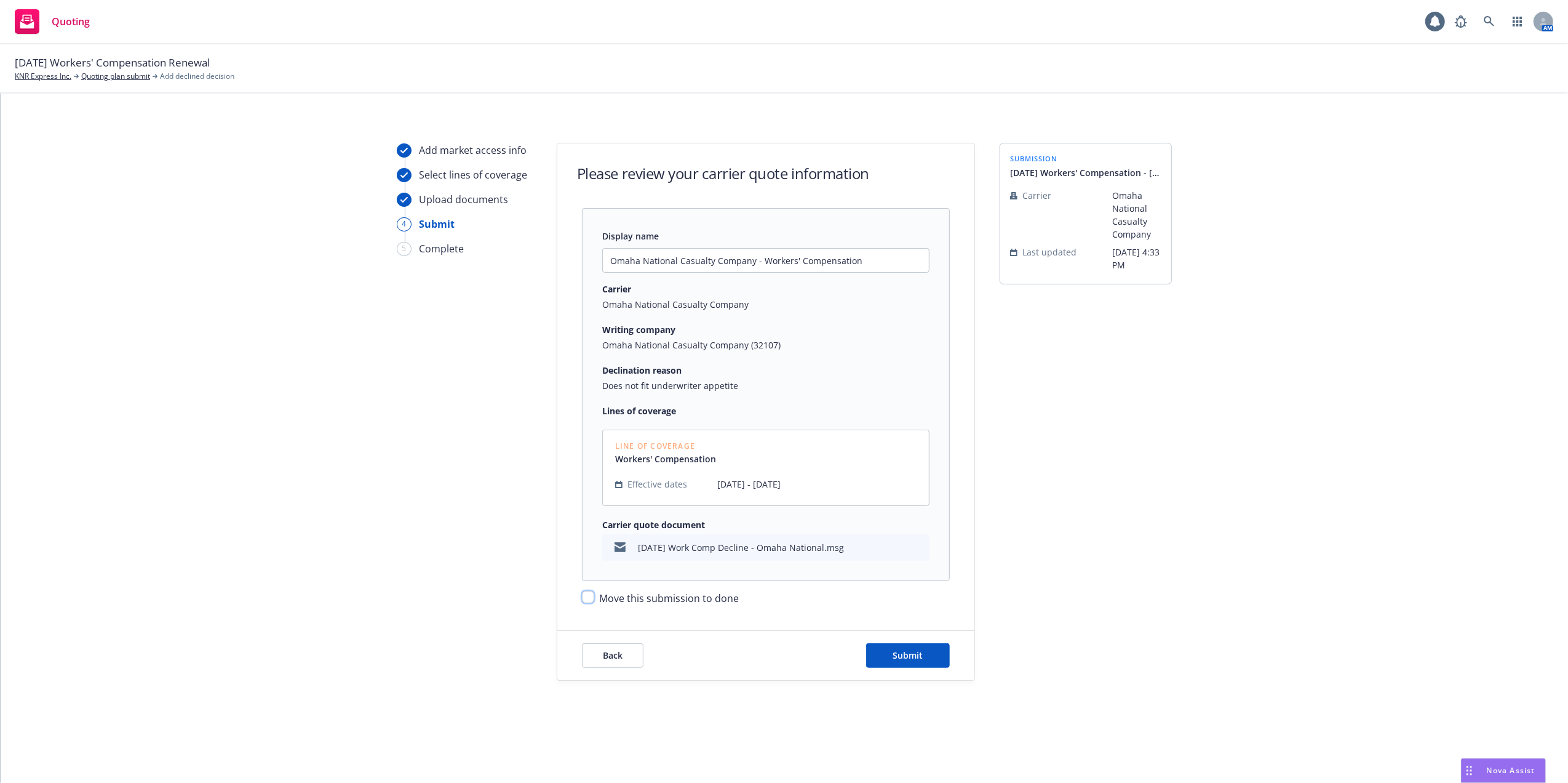
click at [589, 596] on input "Move this submission to done" at bounding box center [588, 597] width 12 height 12
checkbox input "true"
click at [899, 655] on span "Submit" at bounding box center [908, 655] width 31 height 12
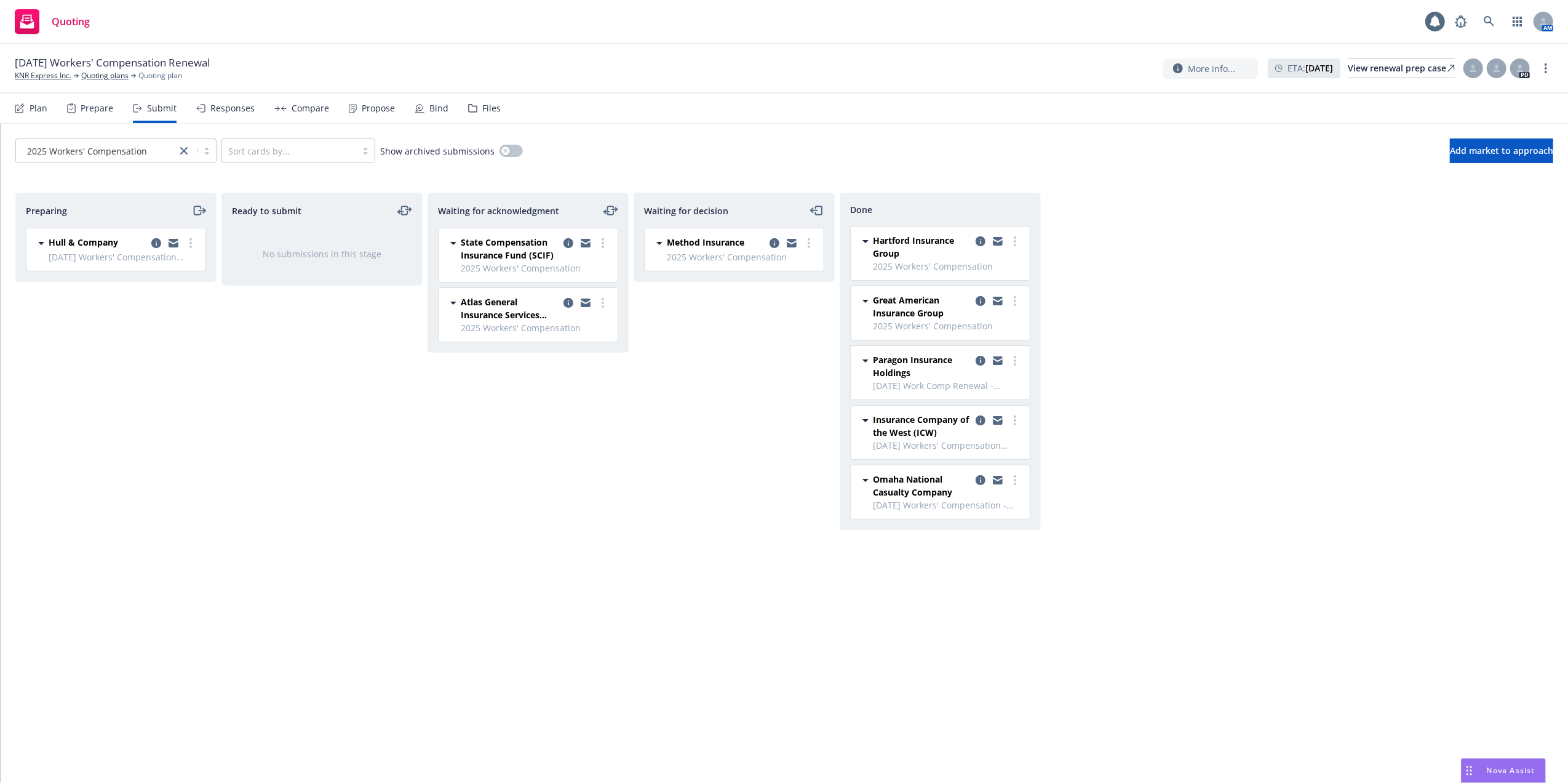
click at [1169, 364] on div "Preparing Hull & Company 08/01/25 Workers' Compensation Renewal - Hull & Co Sub…" at bounding box center [785, 475] width 1538 height 564
click at [1492, 21] on icon at bounding box center [1489, 21] width 11 height 11
click at [1348, 67] on link "View renewal prep case" at bounding box center [1402, 68] width 107 height 20
click at [100, 74] on link "Quoting plans" at bounding box center [104, 75] width 47 height 11
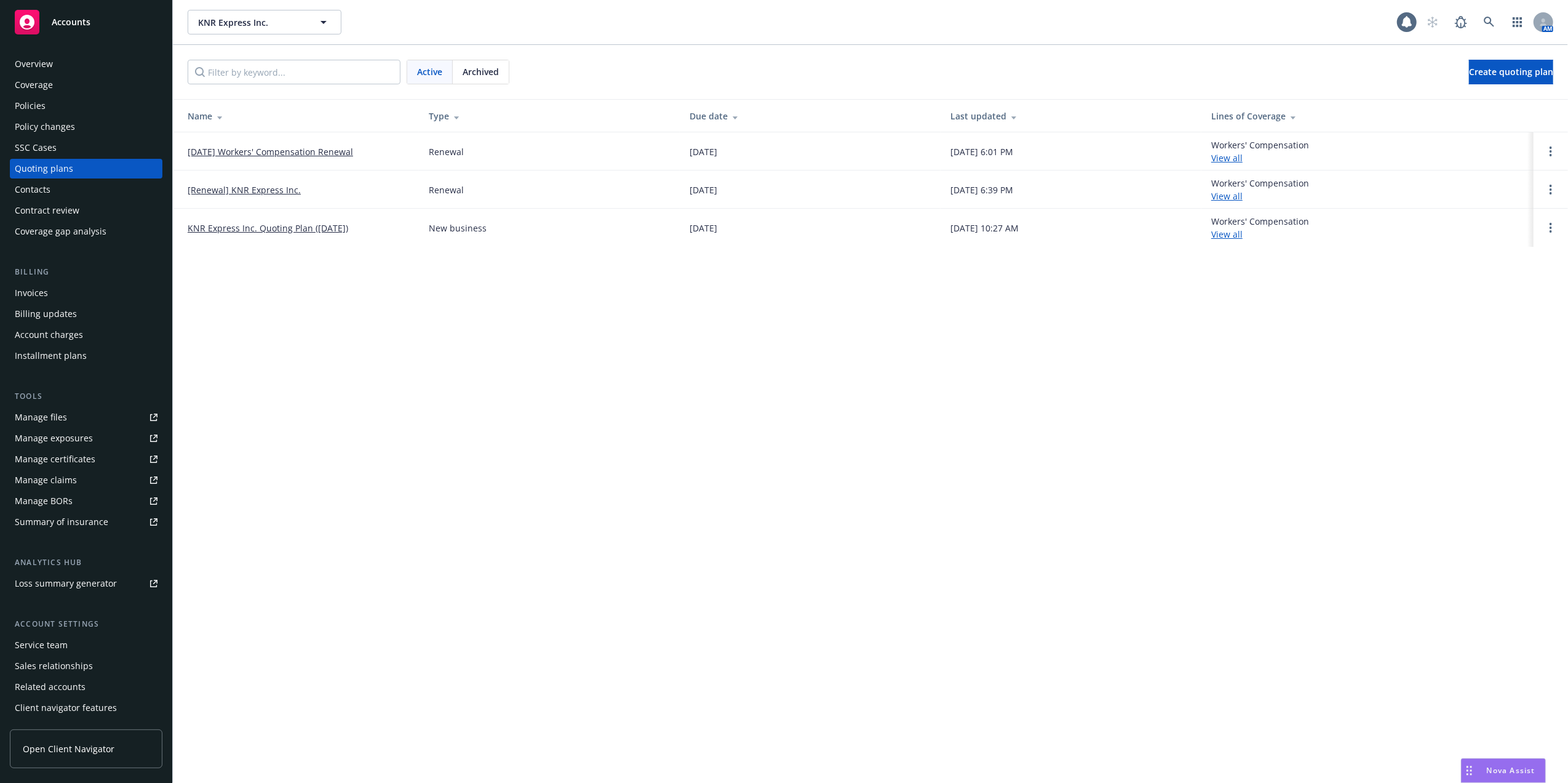
click at [31, 66] on div "Overview" at bounding box center [33, 64] width 38 height 20
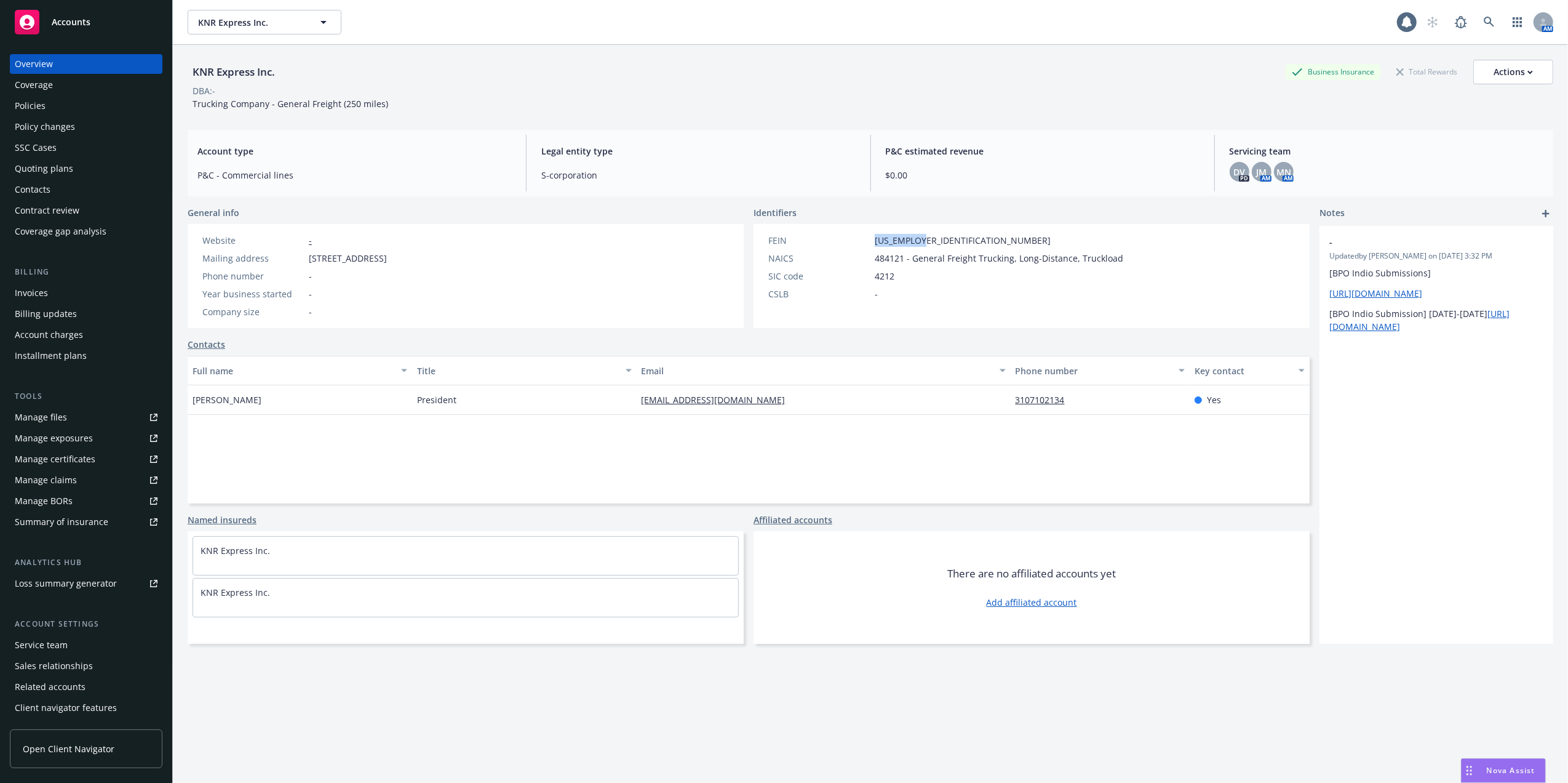
drag, startPoint x: 912, startPoint y: 242, endPoint x: 872, endPoint y: 237, distance: 40.3
click at [872, 237] on div "FEIN [US_EMPLOYER_IDENTIFICATION_NUMBER]" at bounding box center [946, 239] width 364 height 13
copy span "[US_EMPLOYER_IDENTIFICATION_NUMBER]"
click at [31, 413] on div "Manage files" at bounding box center [40, 418] width 52 height 20
click at [36, 193] on div "Contacts" at bounding box center [33, 189] width 35 height 20
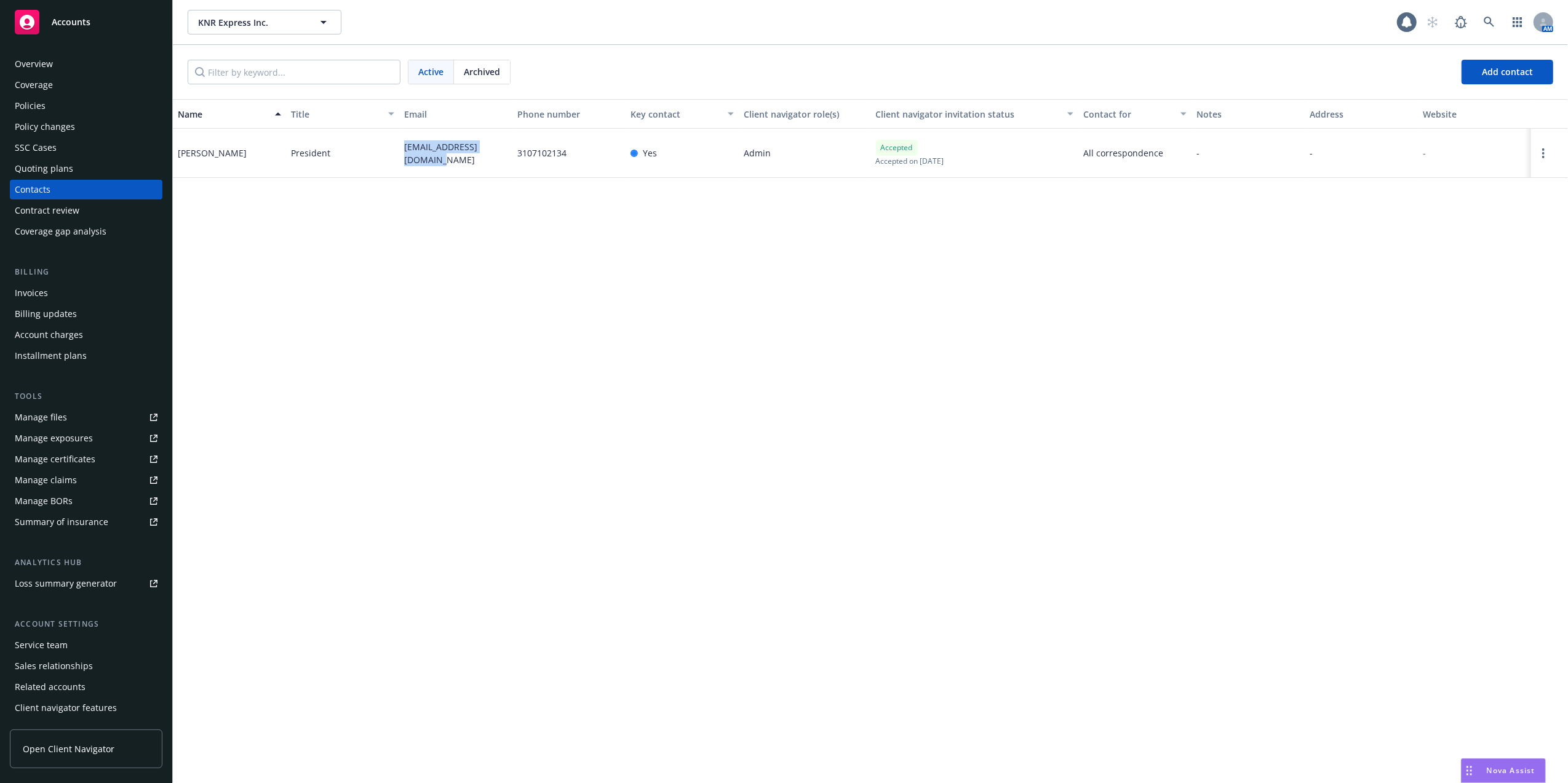
drag, startPoint x: 402, startPoint y: 144, endPoint x: 422, endPoint y: 161, distance: 26.2
click at [422, 161] on div "[EMAIL_ADDRESS][DOMAIN_NAME]" at bounding box center [455, 154] width 113 height 49
copy span "[EMAIL_ADDRESS][DOMAIN_NAME]"
drag, startPoint x: 401, startPoint y: 145, endPoint x: 414, endPoint y: 155, distance: 16.4
click at [414, 155] on div "[EMAIL_ADDRESS][DOMAIN_NAME]" at bounding box center [455, 154] width 113 height 49
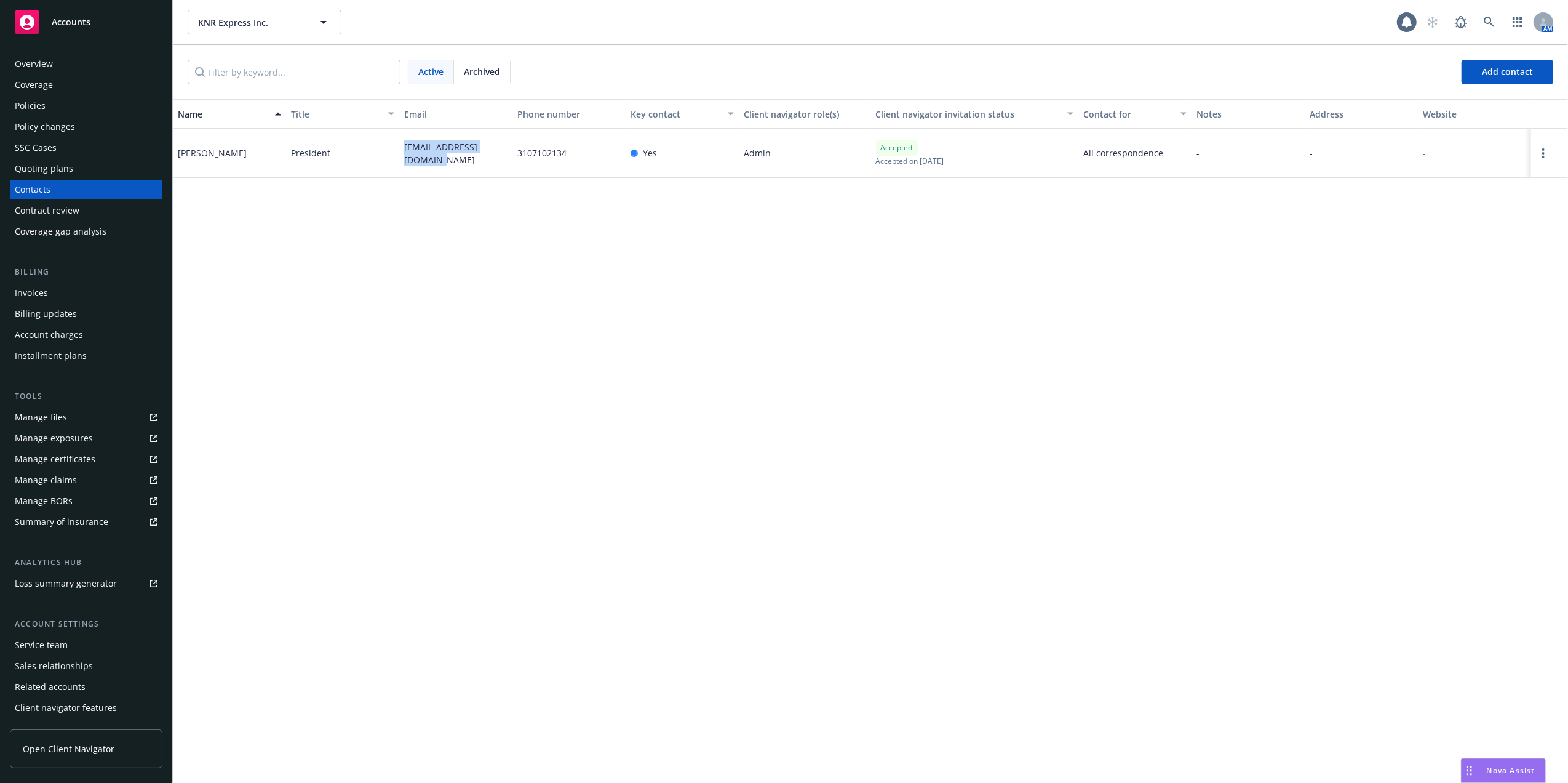
copy span "[EMAIL_ADDRESS][DOMAIN_NAME]"
click at [1490, 21] on icon at bounding box center [1489, 22] width 11 height 11
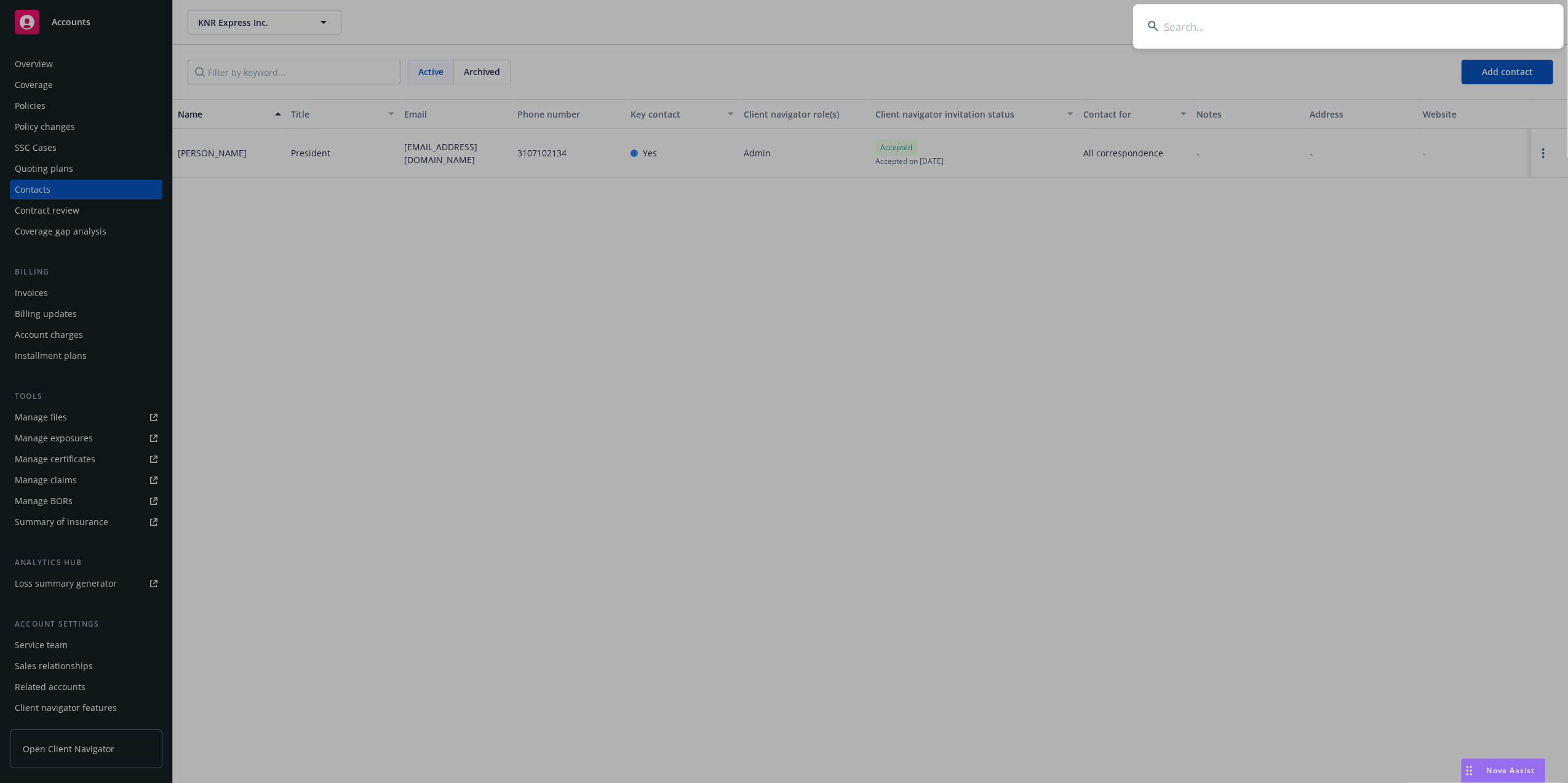
click at [1440, 11] on input at bounding box center [1348, 26] width 430 height 44
click at [1220, 21] on input at bounding box center [1348, 26] width 430 height 44
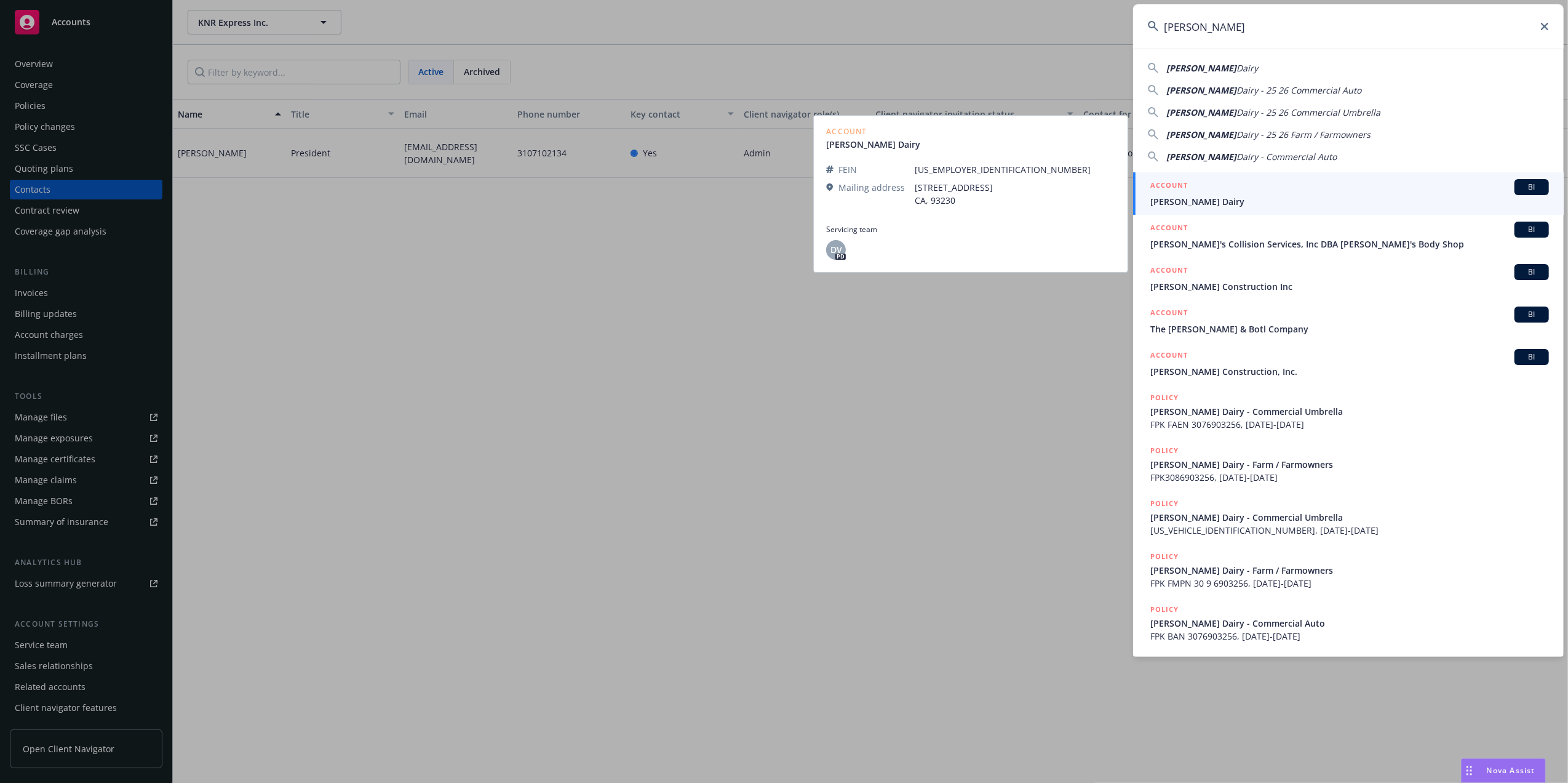
type input "[PERSON_NAME]"
click at [1175, 201] on span "[PERSON_NAME] Dairy" at bounding box center [1349, 201] width 399 height 13
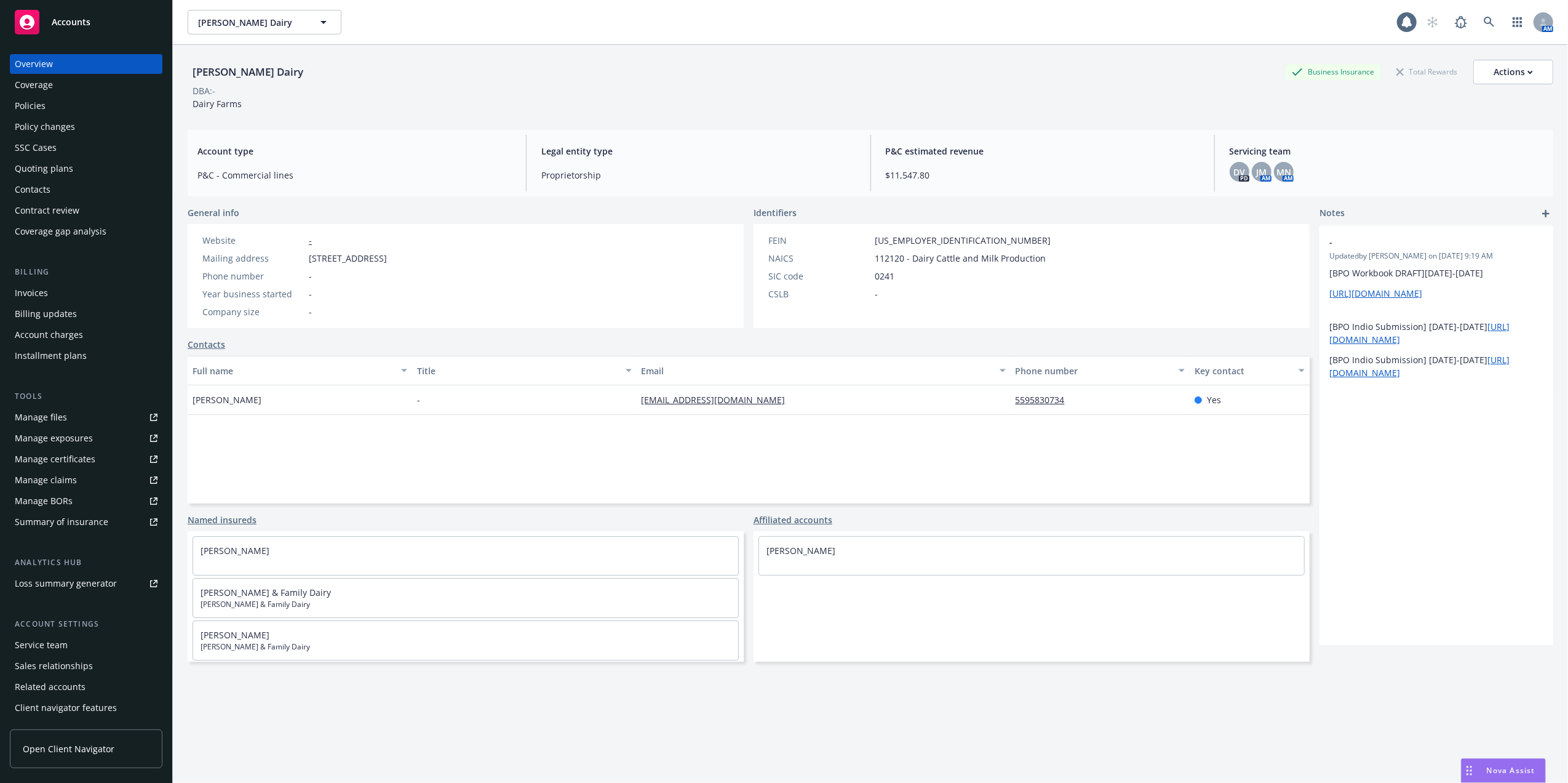
click at [51, 109] on div "Policies" at bounding box center [86, 105] width 143 height 20
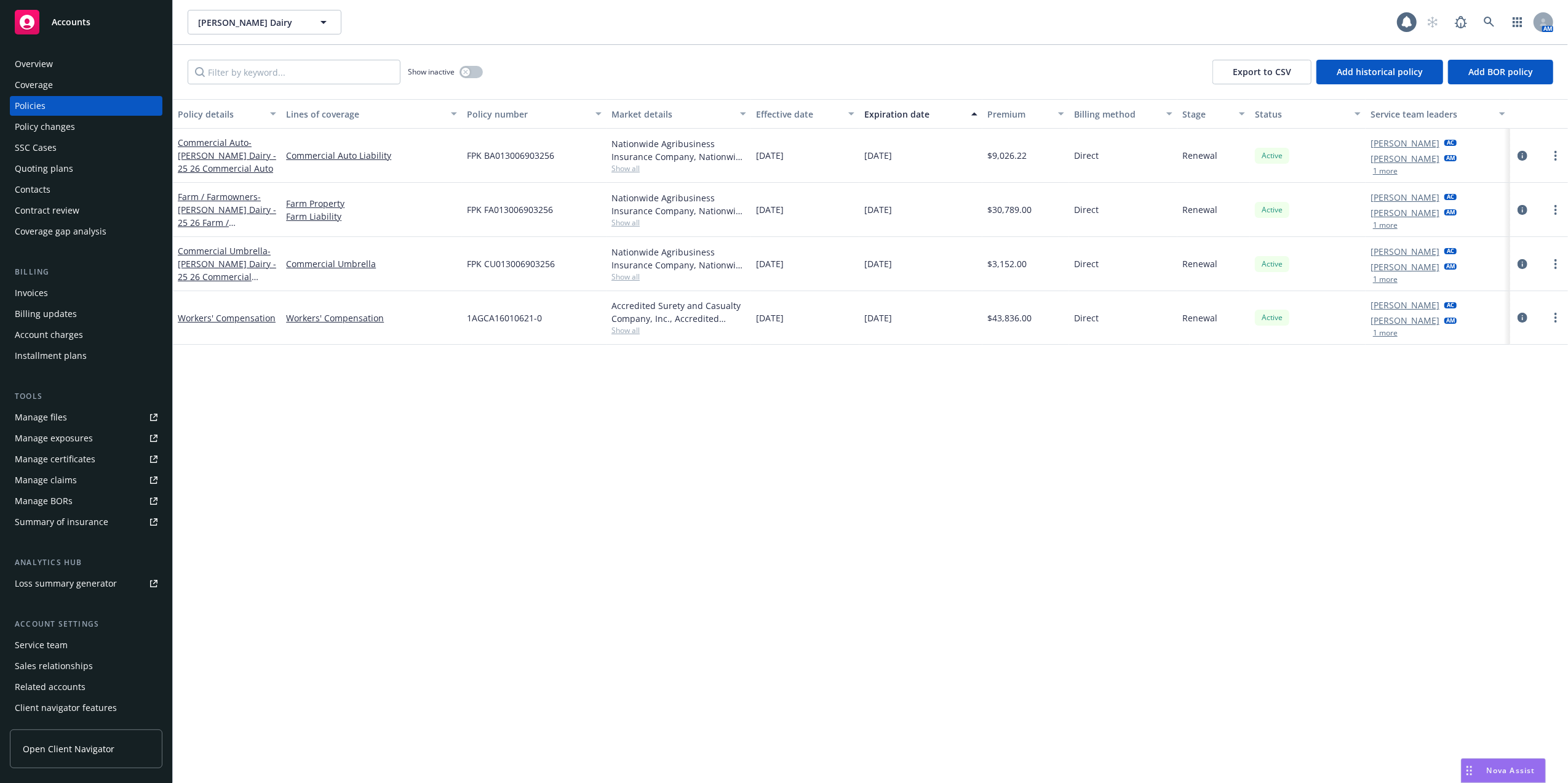
click at [34, 187] on div "Contacts" at bounding box center [33, 189] width 35 height 20
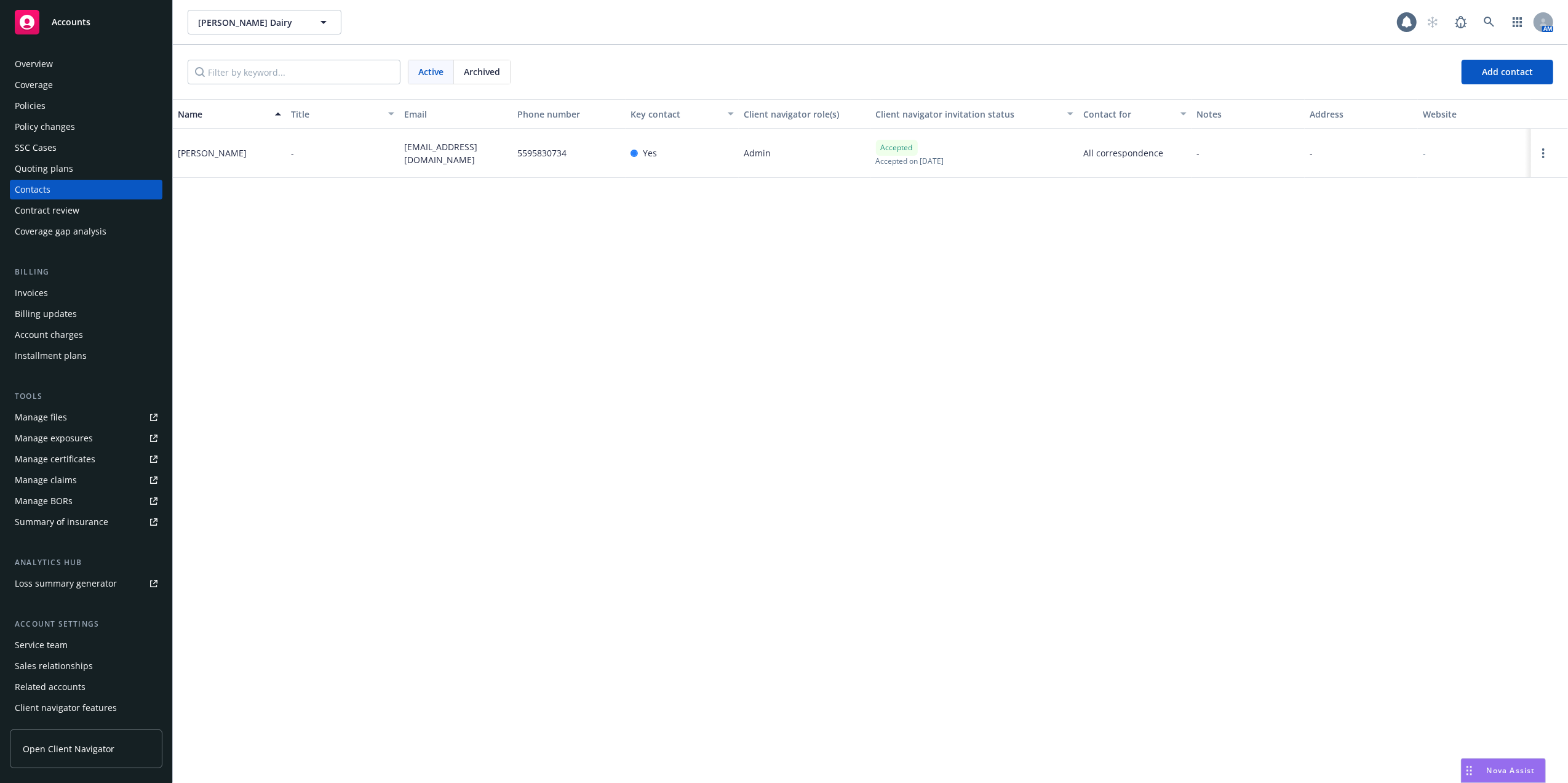
click at [31, 105] on div "Policies" at bounding box center [30, 105] width 31 height 20
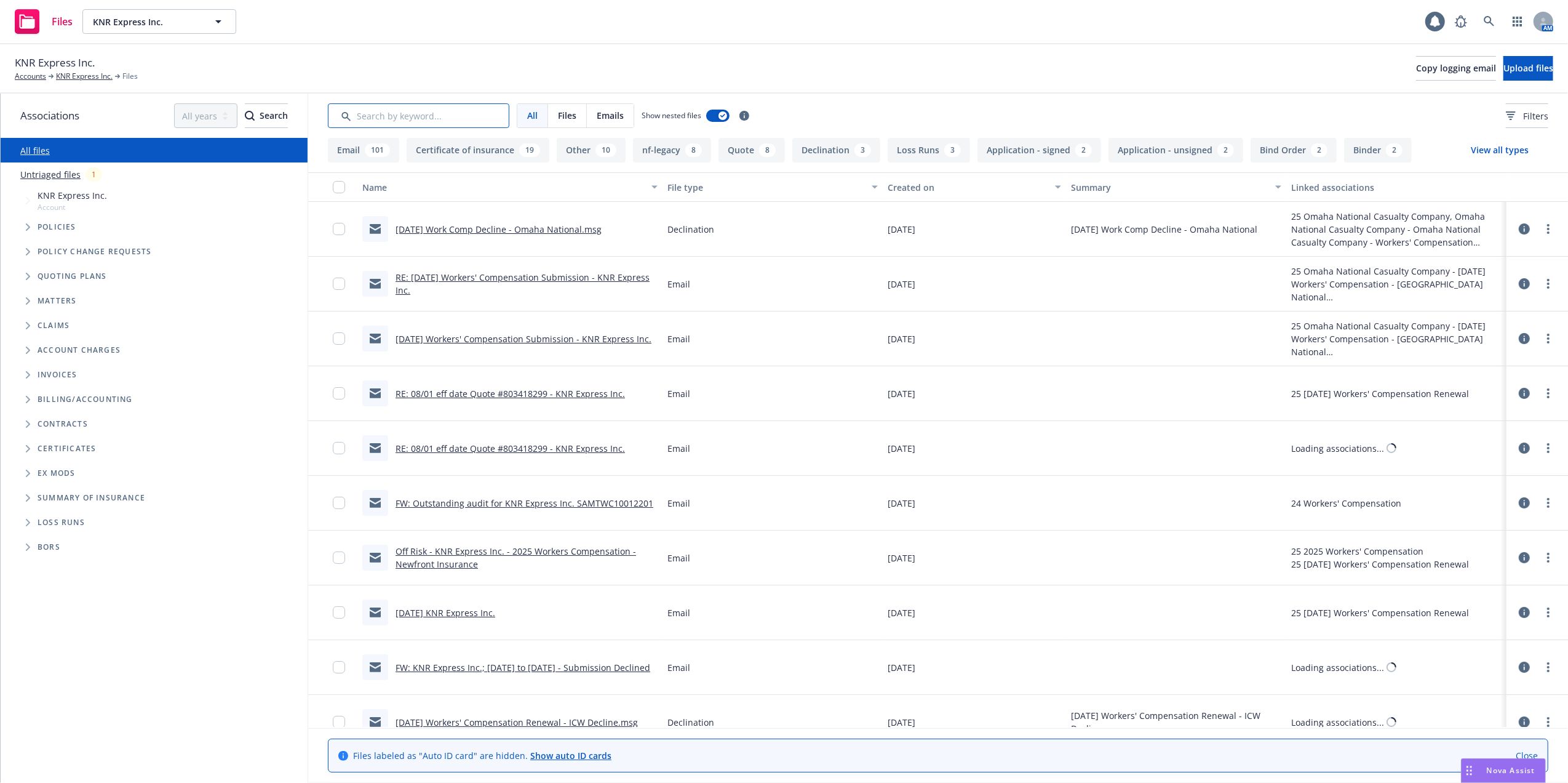
click at [496, 114] on input "Search by keyword..." at bounding box center [419, 115] width 181 height 25
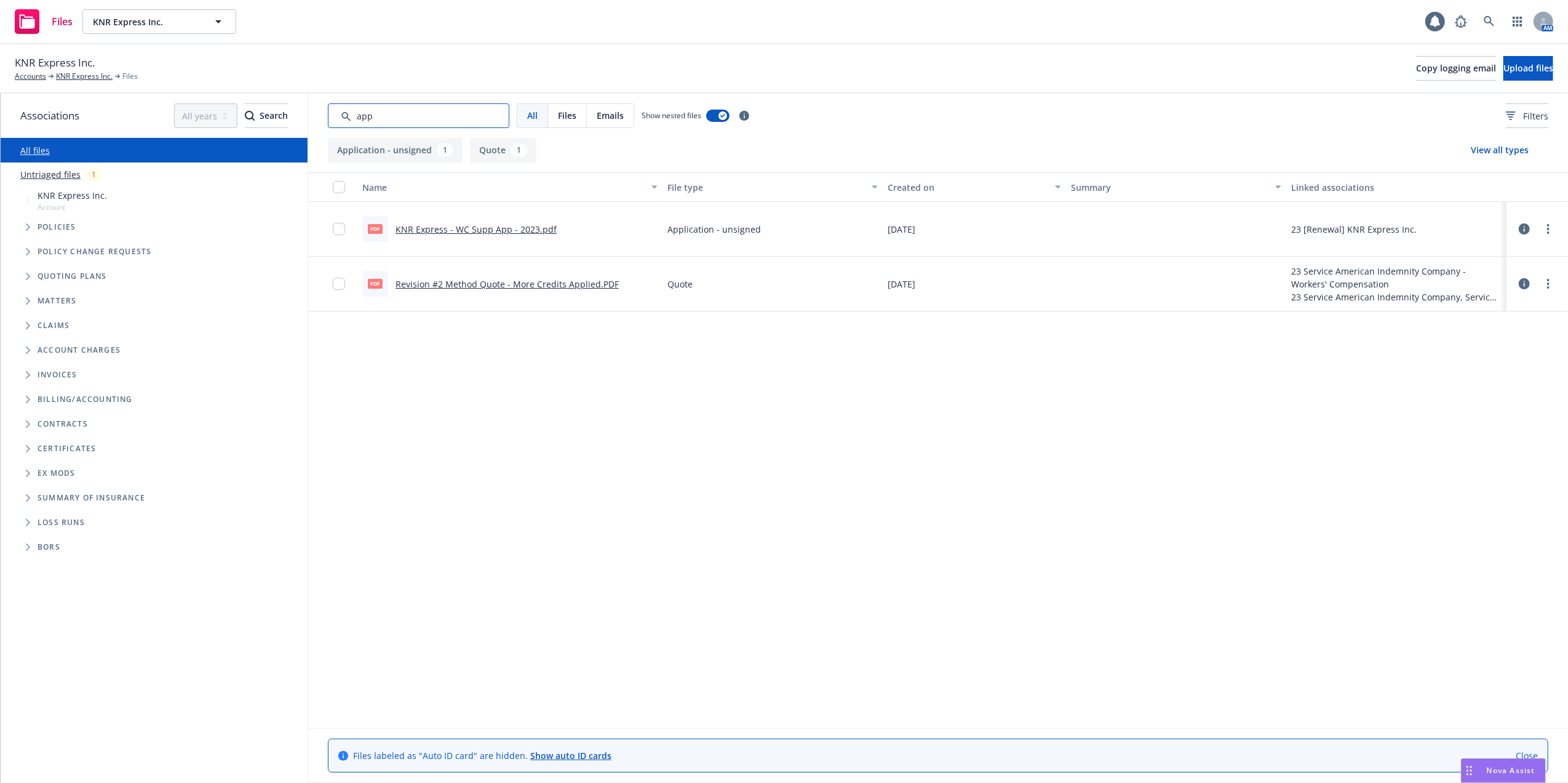
type input "app"
click at [461, 228] on link "KNR Express - WC Supp App - 2023.pdf" at bounding box center [477, 229] width 162 height 12
click at [57, 75] on link "KNR Express Inc." at bounding box center [84, 76] width 56 height 11
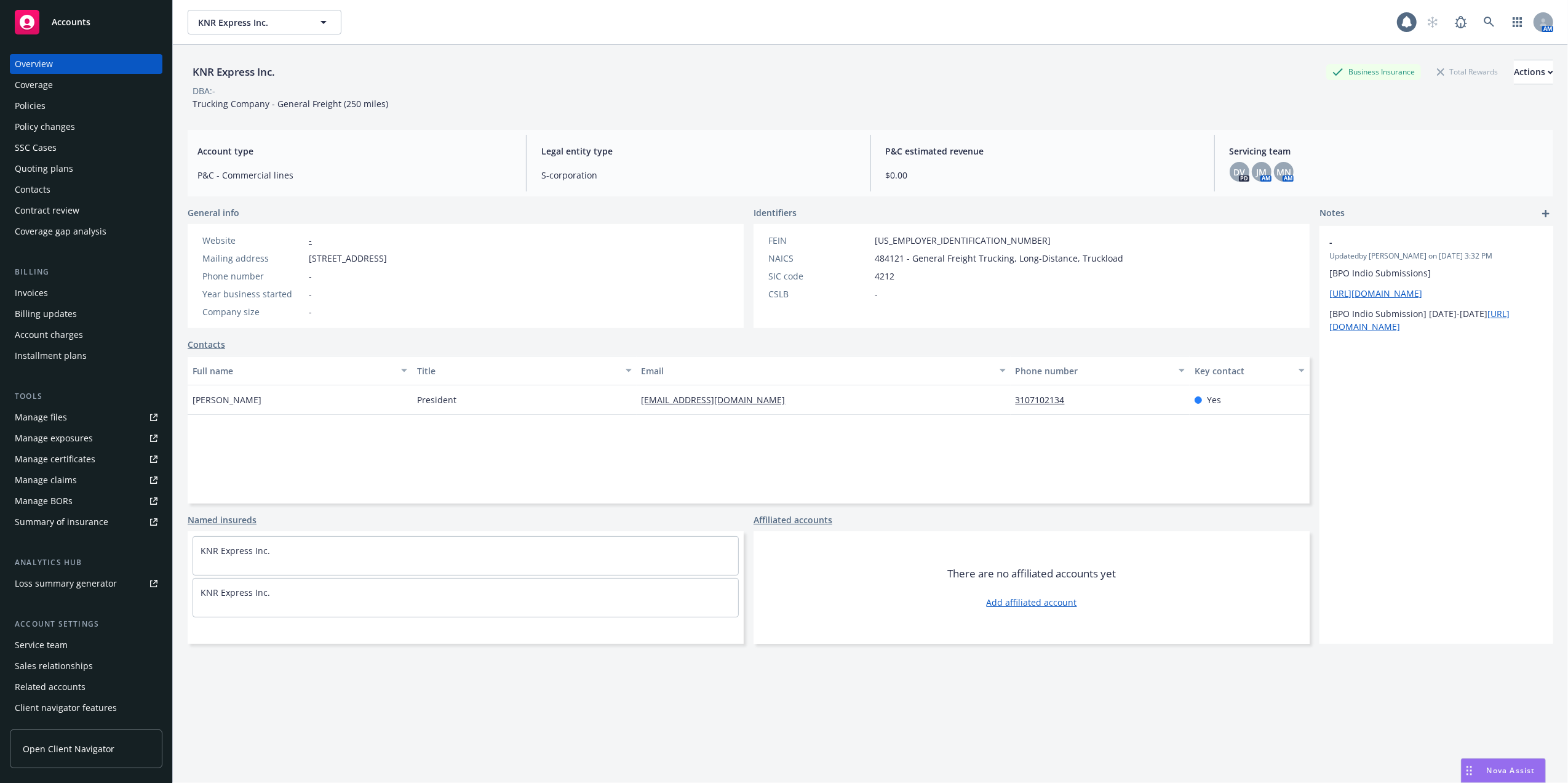
click at [36, 104] on div "Policies" at bounding box center [30, 105] width 31 height 20
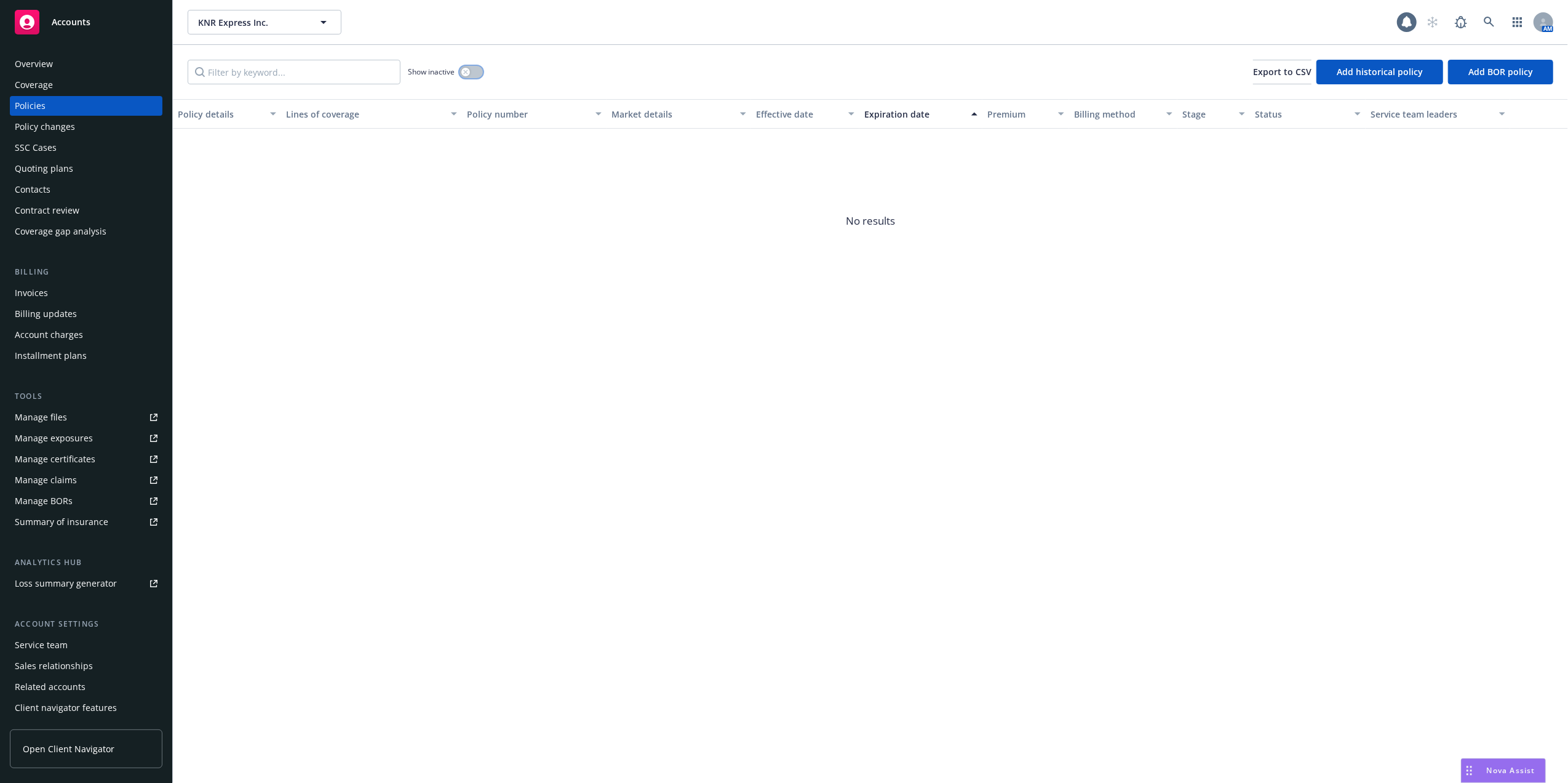
click at [466, 70] on icon "button" at bounding box center [465, 72] width 5 height 5
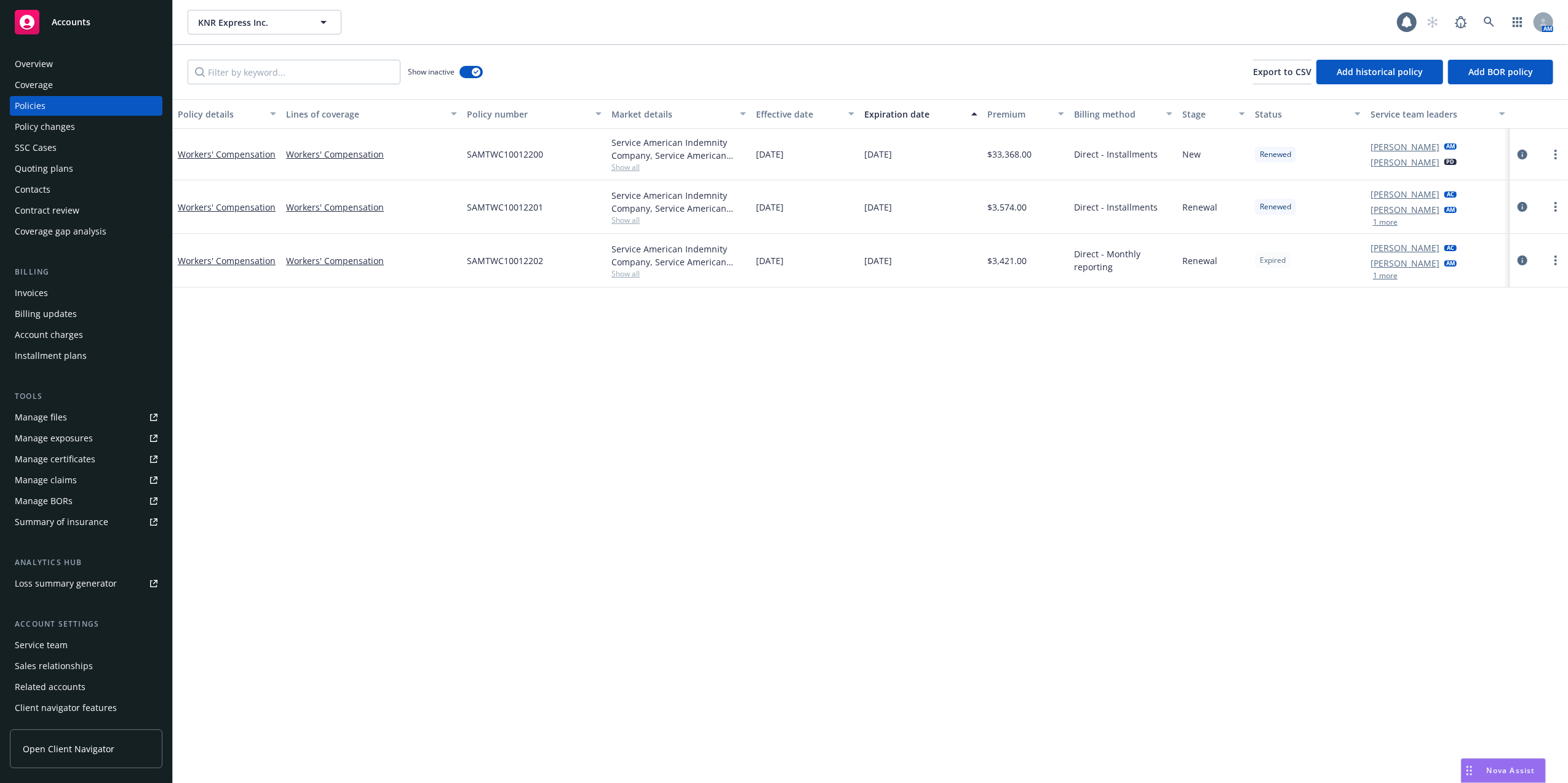
click at [780, 414] on div "Policy details Lines of coverage Policy number Market details Effective date Ex…" at bounding box center [871, 441] width 1396 height 684
click at [172, 56] on div "Accounts Overview Coverage Policies Policy changes SSC Cases Quoting plans Cont…" at bounding box center [784, 391] width 1568 height 783
drag, startPoint x: 347, startPoint y: 432, endPoint x: 331, endPoint y: 424, distance: 17.9
click at [346, 425] on div "Policy details Lines of coverage Policy number Market details Effective date Ex…" at bounding box center [871, 441] width 1396 height 684
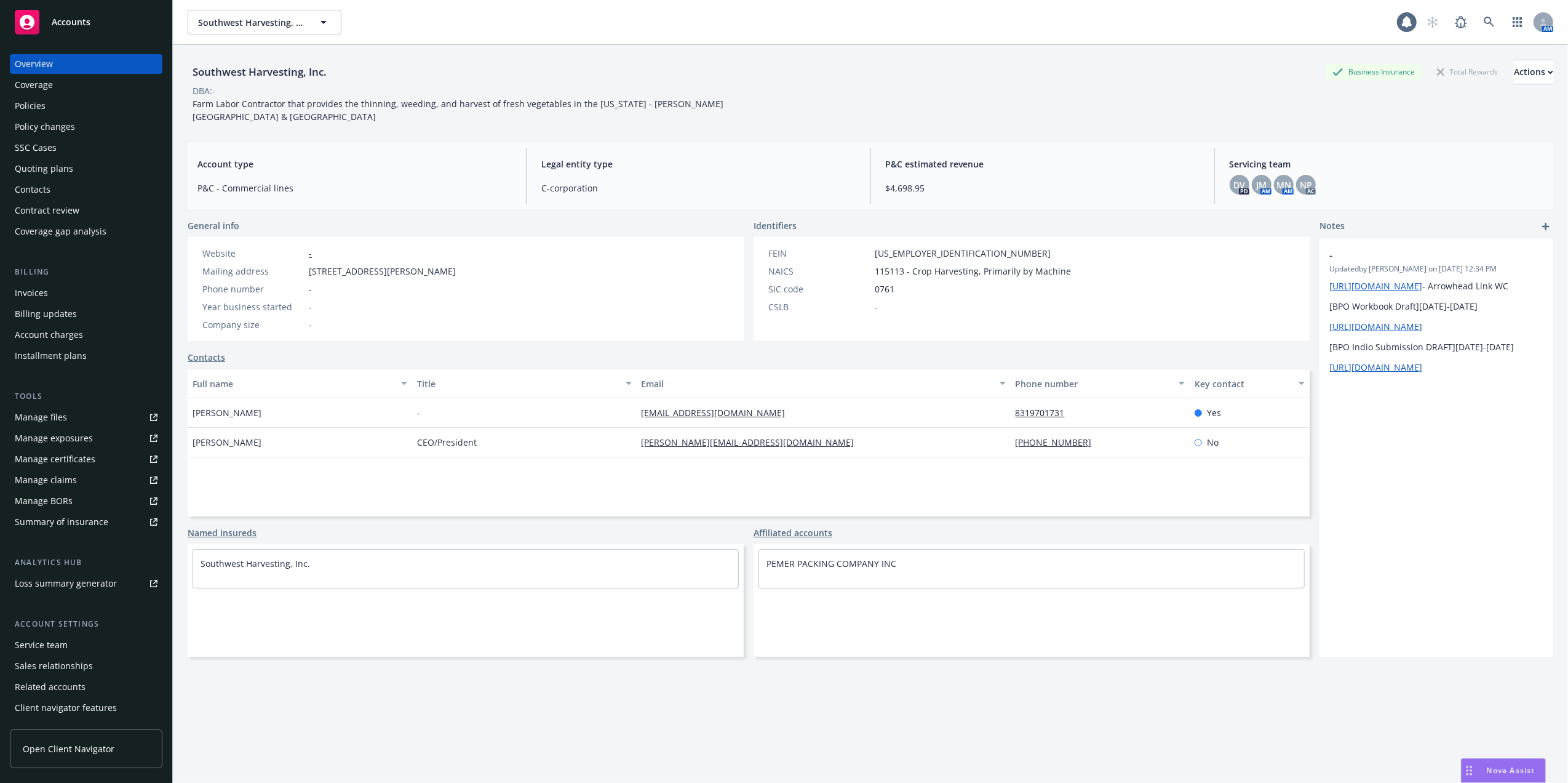
click at [692, 79] on div "Southwest Harvesting, Inc. Business Insurance Total Rewards Actions" at bounding box center [871, 72] width 1366 height 25
click at [819, 95] on div "DBA: -" at bounding box center [871, 91] width 1366 height 13
click at [23, 100] on div "Policies" at bounding box center [30, 105] width 31 height 20
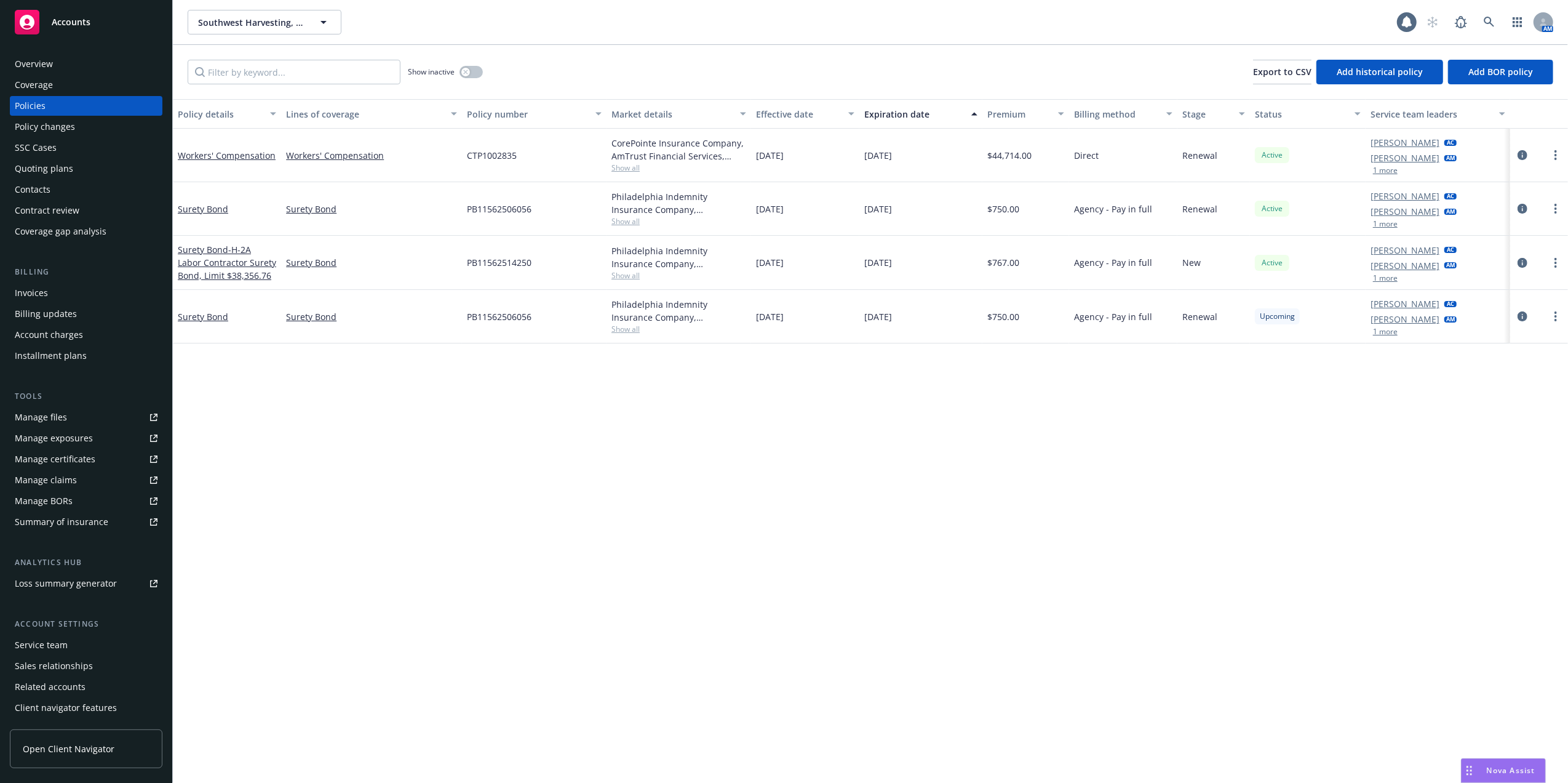
click at [234, 150] on link "Workers' Compensation" at bounding box center [227, 156] width 98 height 12
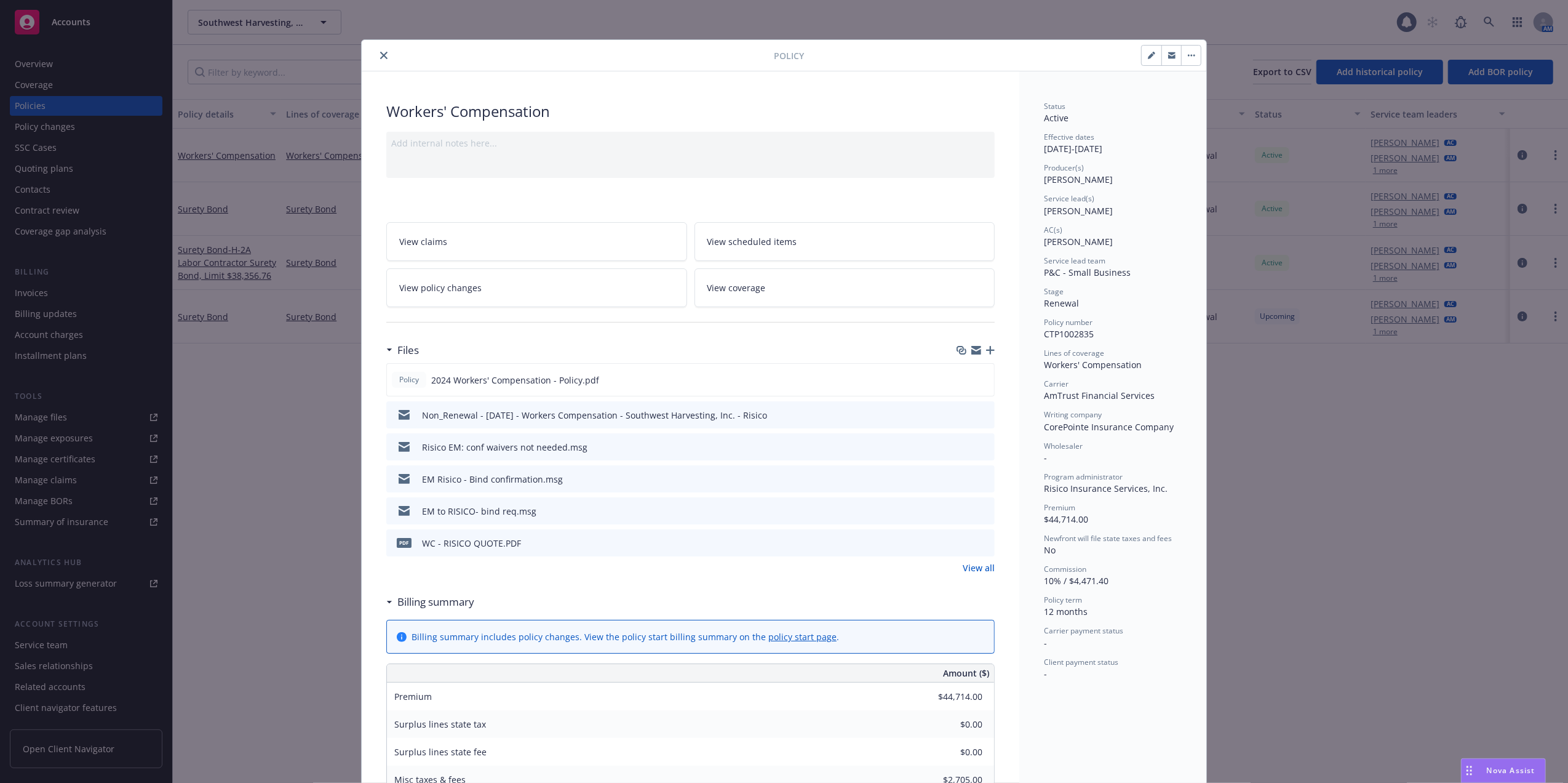
click at [382, 50] on button "close" at bounding box center [383, 55] width 15 height 15
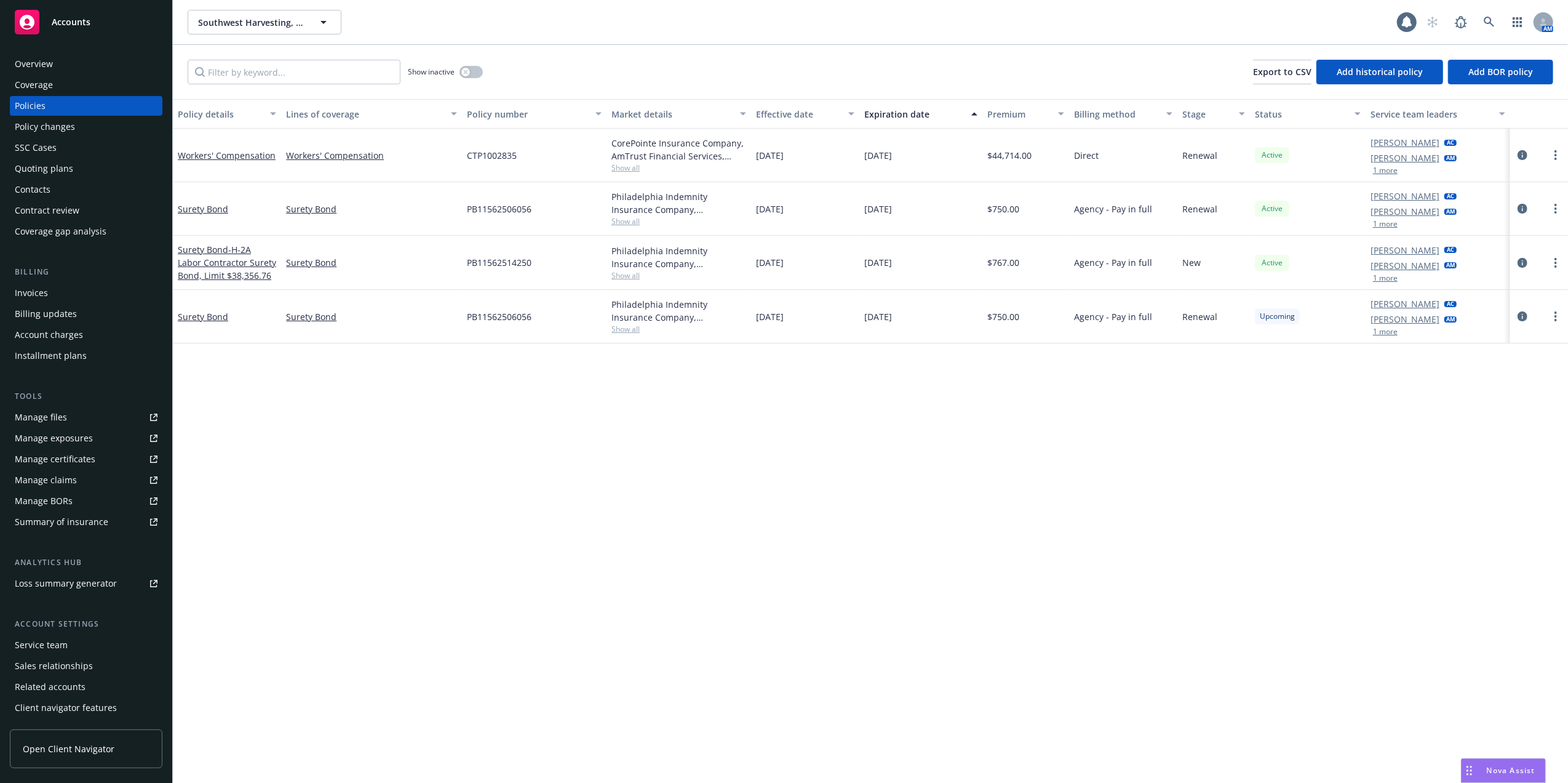
click at [30, 165] on div "Quoting plans" at bounding box center [43, 168] width 58 height 20
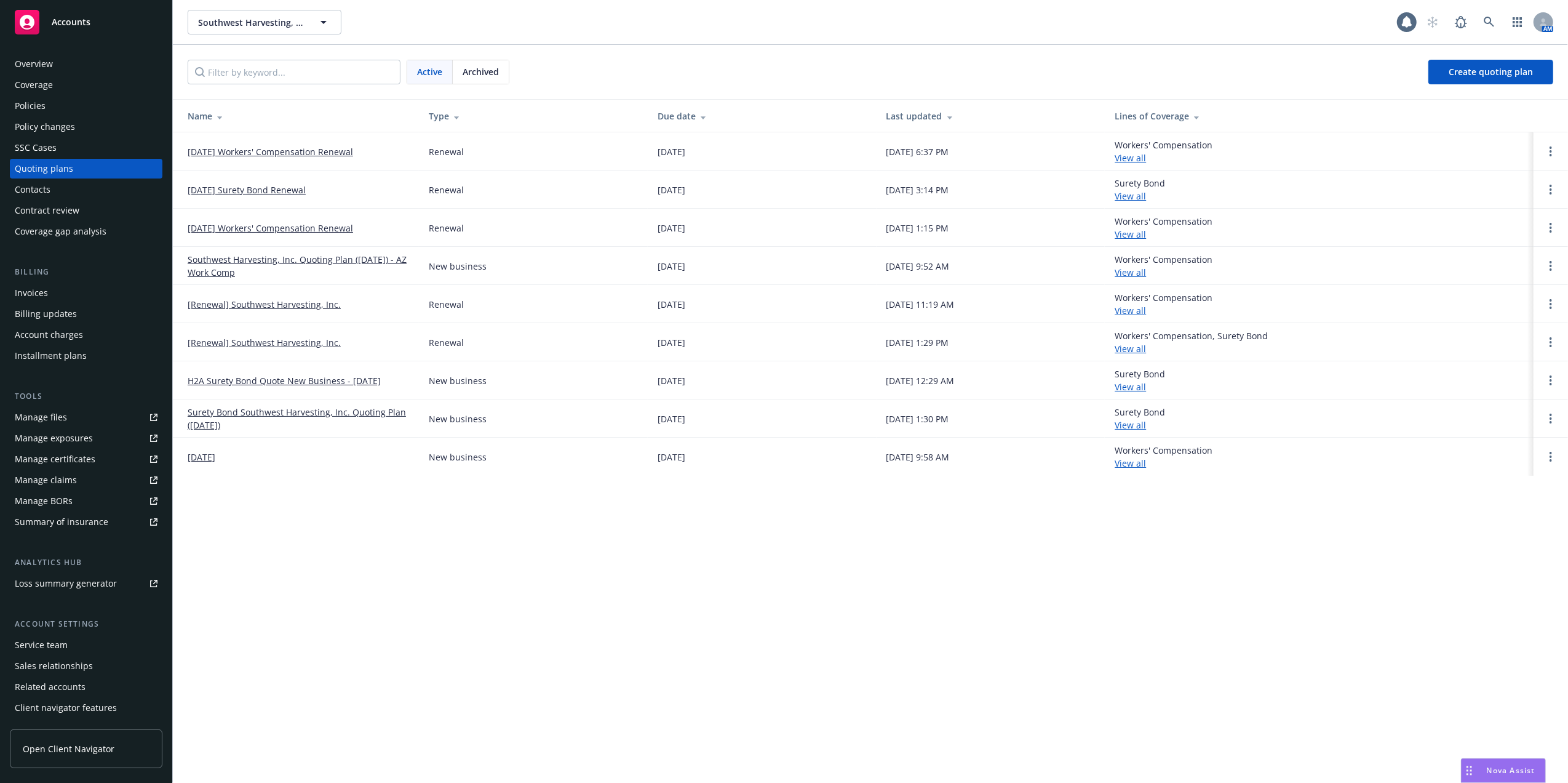
click at [281, 154] on link "[DATE] Workers' Compensation Renewal" at bounding box center [271, 151] width 165 height 13
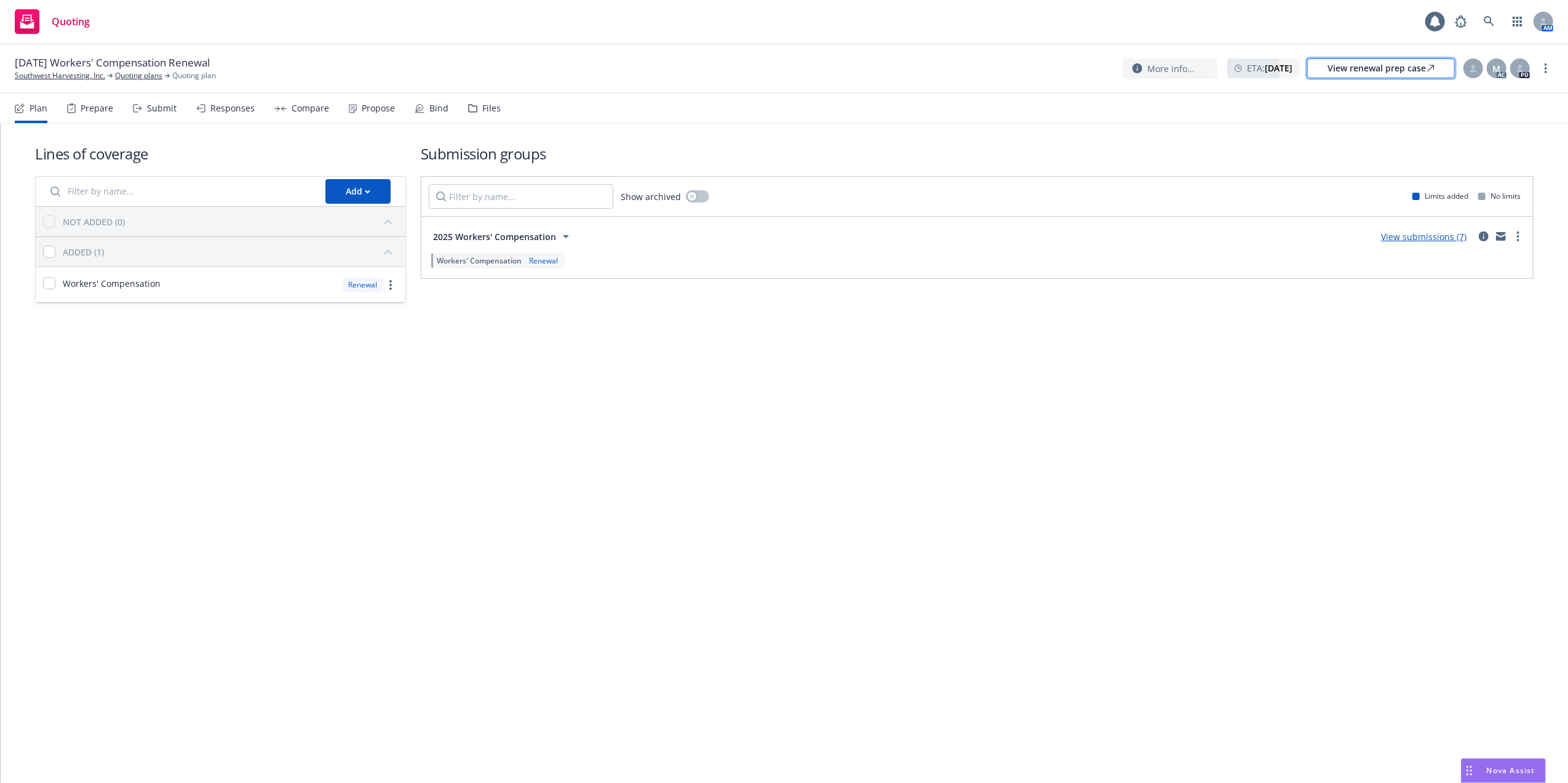
click at [1376, 66] on div "View renewal prep case" at bounding box center [1381, 68] width 107 height 19
drag, startPoint x: 337, startPoint y: 505, endPoint x: 337, endPoint y: 400, distance: 105.0
click at [337, 500] on div "Lines of coverage Add NOT ADDED (0) ADDED (1) Workers' Compensation Renewal Sub…" at bounding box center [785, 453] width 1568 height 659
